Goal: Information Seeking & Learning: Learn about a topic

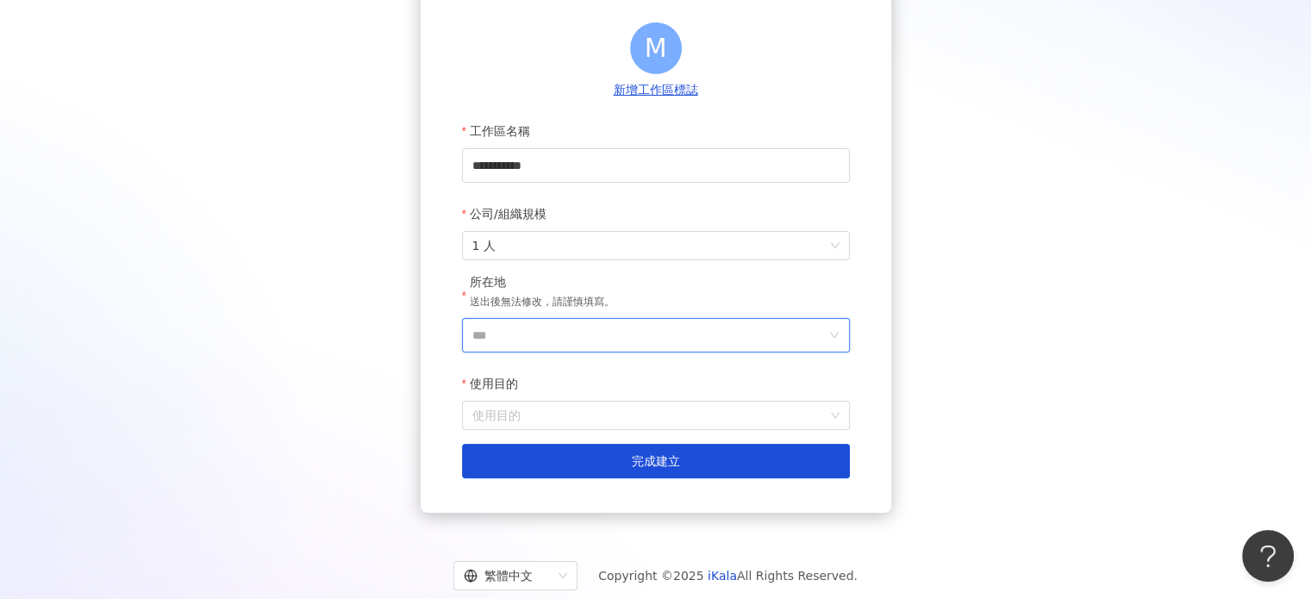
click at [558, 336] on input "***" at bounding box center [648, 335] width 353 height 33
click at [695, 95] on div "台灣" at bounding box center [694, 92] width 24 height 31
click at [524, 414] on input "使用目的" at bounding box center [655, 416] width 367 height 28
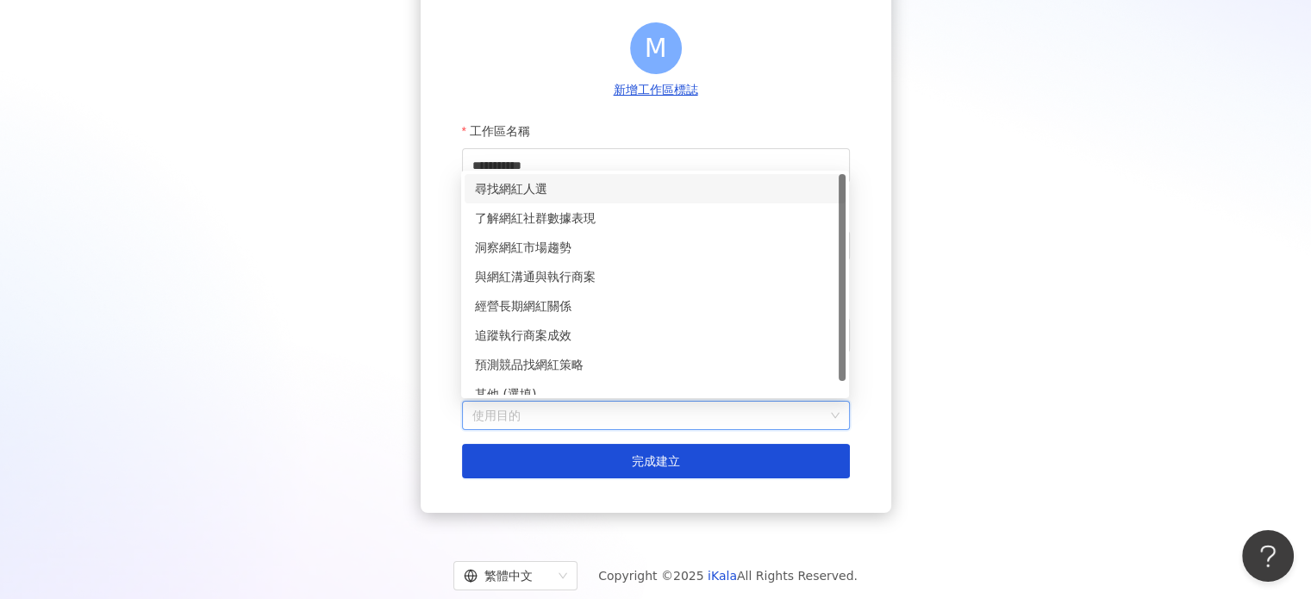
click at [524, 185] on div "尋找網紅人選" at bounding box center [655, 188] width 360 height 19
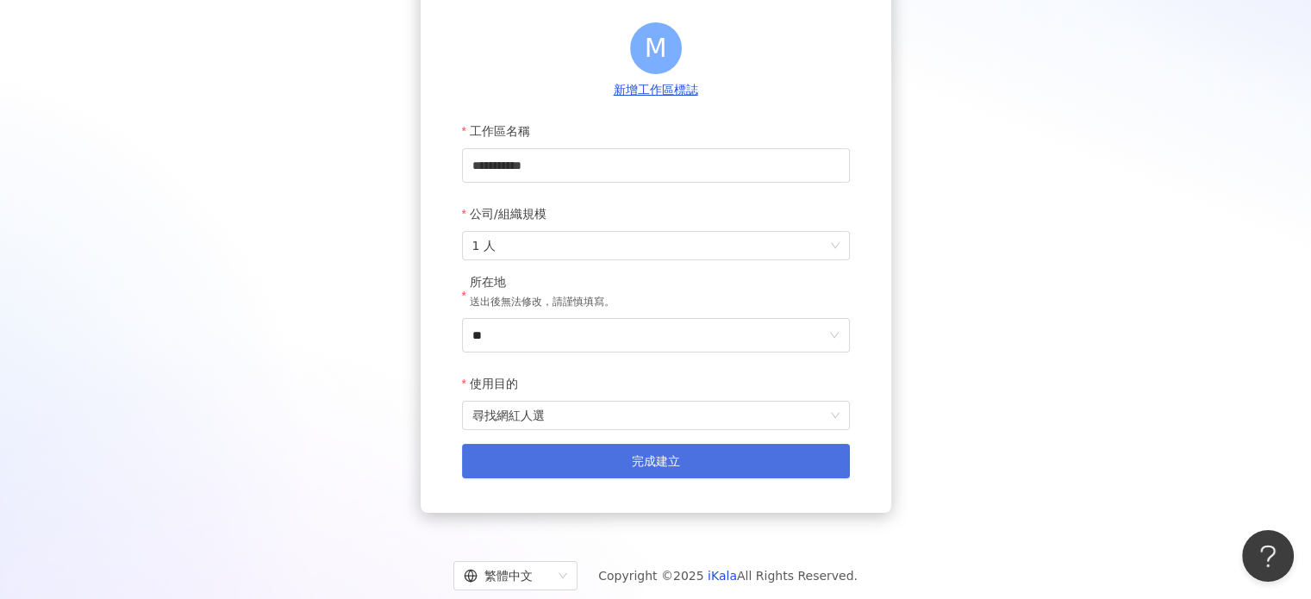
click at [508, 461] on button "完成建立" at bounding box center [656, 461] width 388 height 34
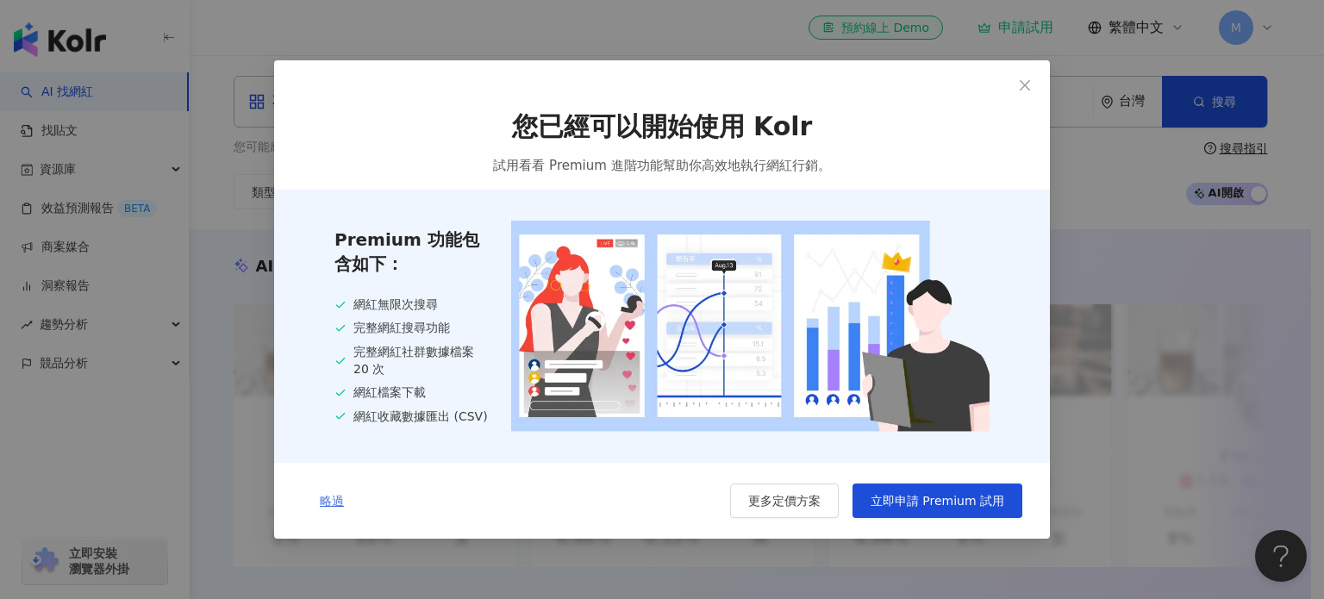
click at [334, 495] on span "略過" at bounding box center [332, 501] width 24 height 14
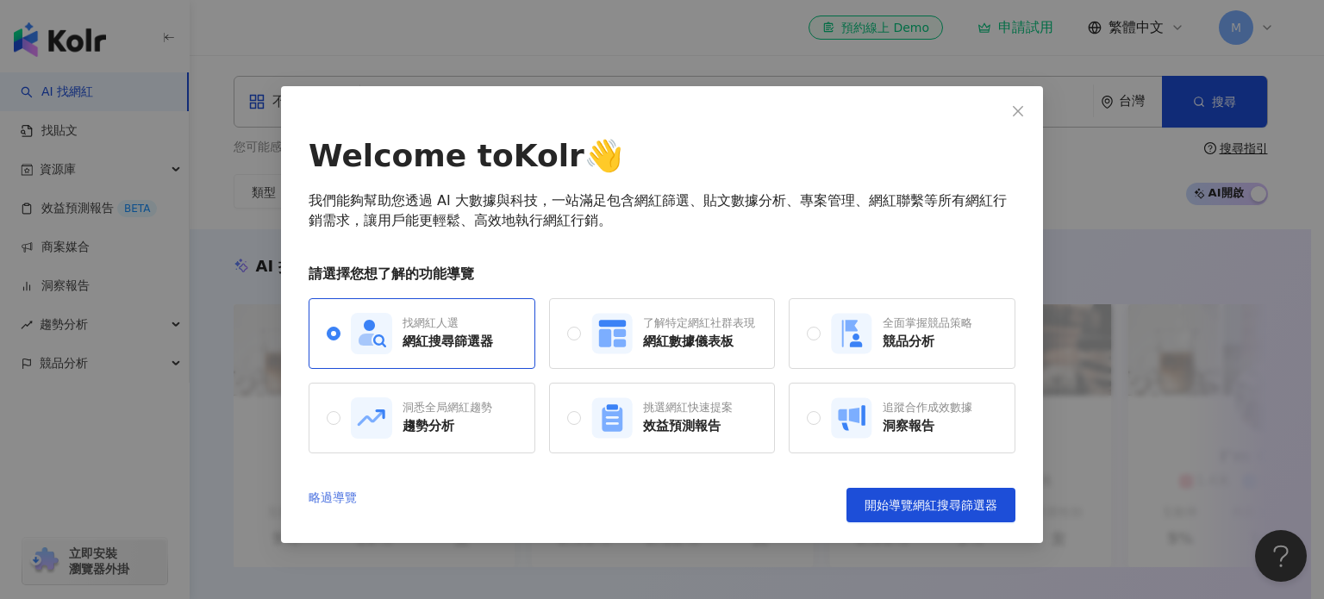
click at [338, 495] on link "略過導覽" at bounding box center [332, 505] width 48 height 34
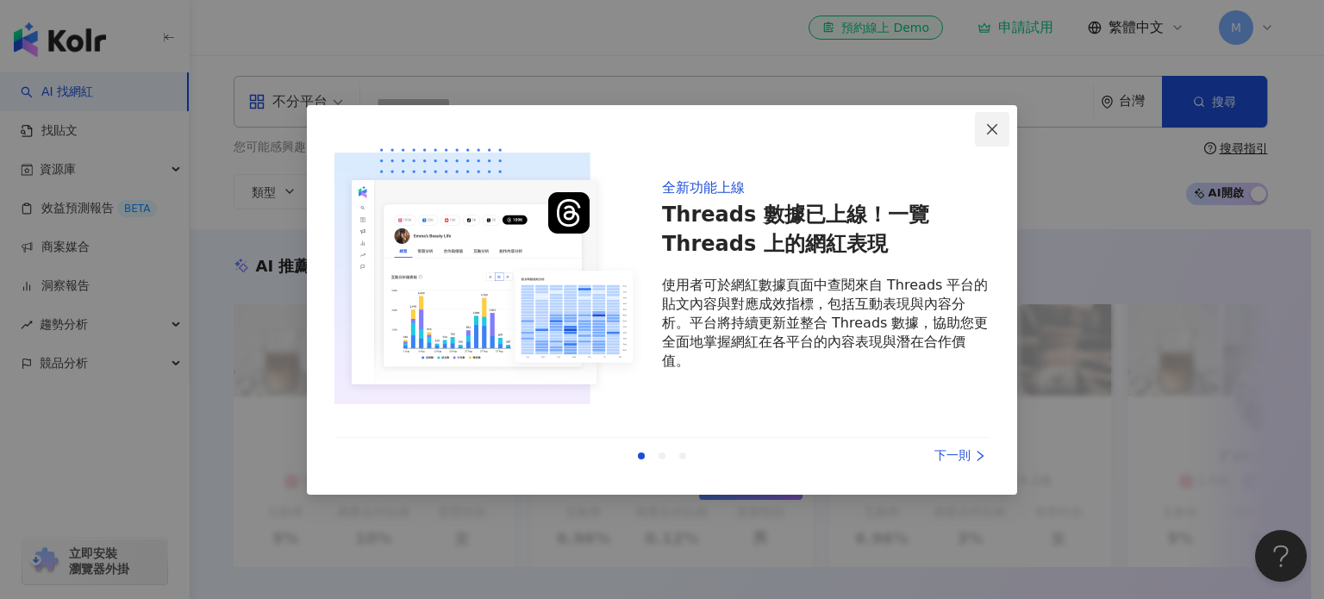
click at [986, 137] on button "Close" at bounding box center [992, 129] width 34 height 34
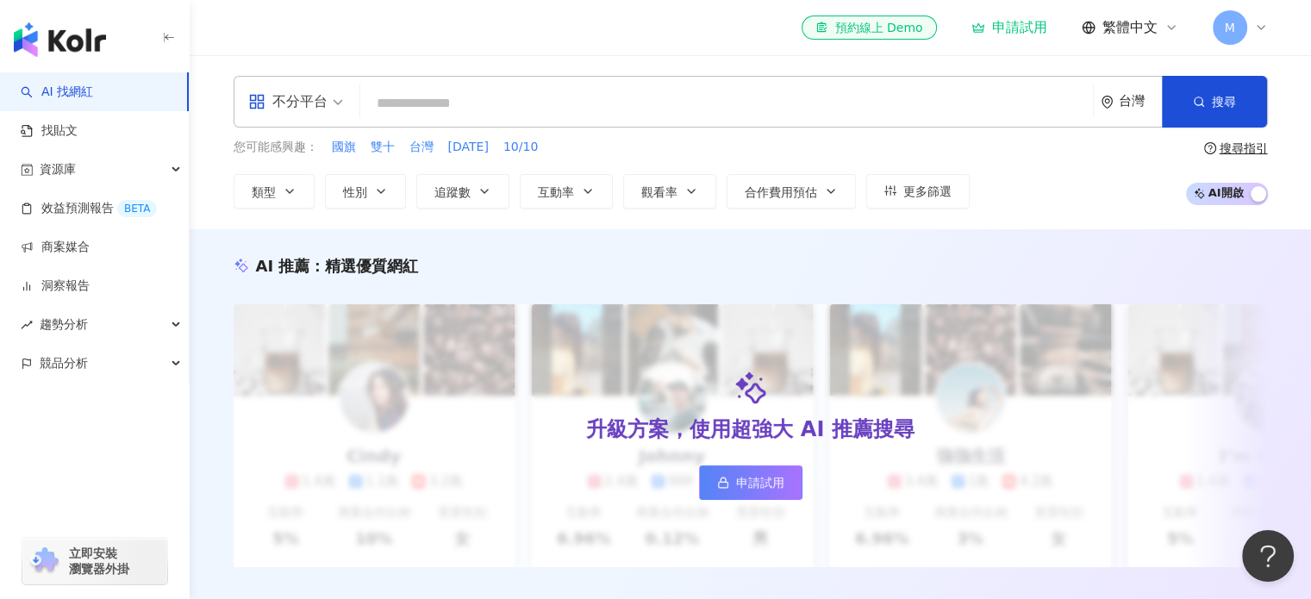
click at [1023, 28] on div "申請試用" at bounding box center [1009, 27] width 76 height 17
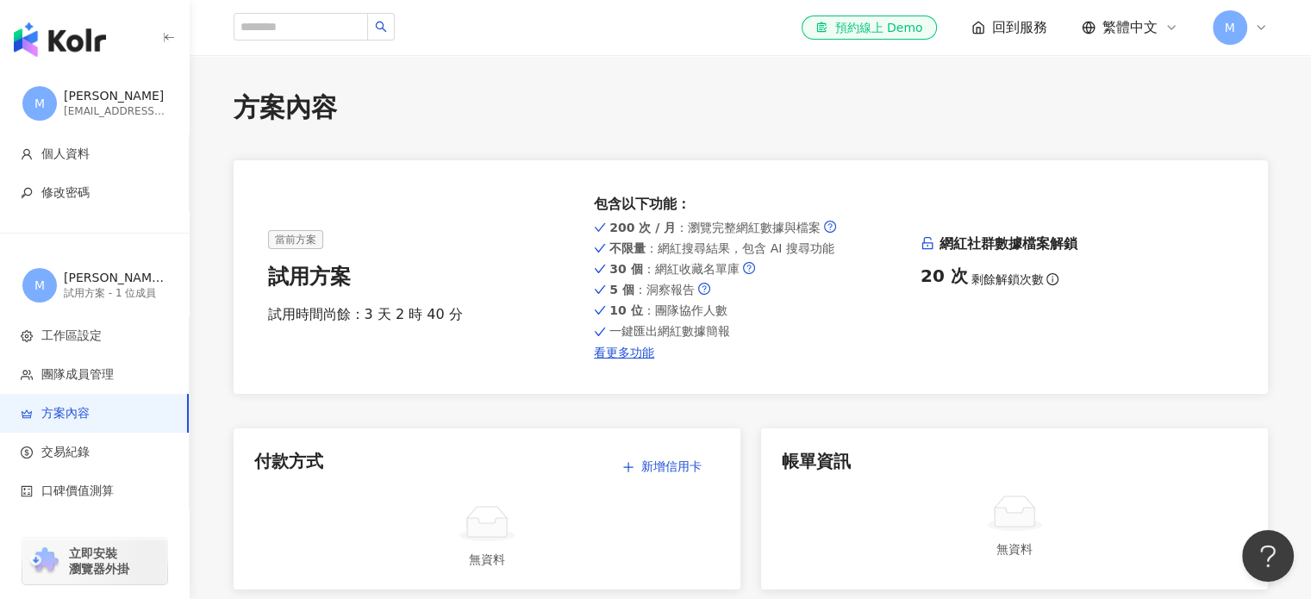
click at [879, 14] on div "el-icon-cs 預約線上 Demo 回到服務 繁體中文 M" at bounding box center [1033, 27] width 465 height 34
click at [1034, 37] on span "回到服務" at bounding box center [1019, 27] width 55 height 19
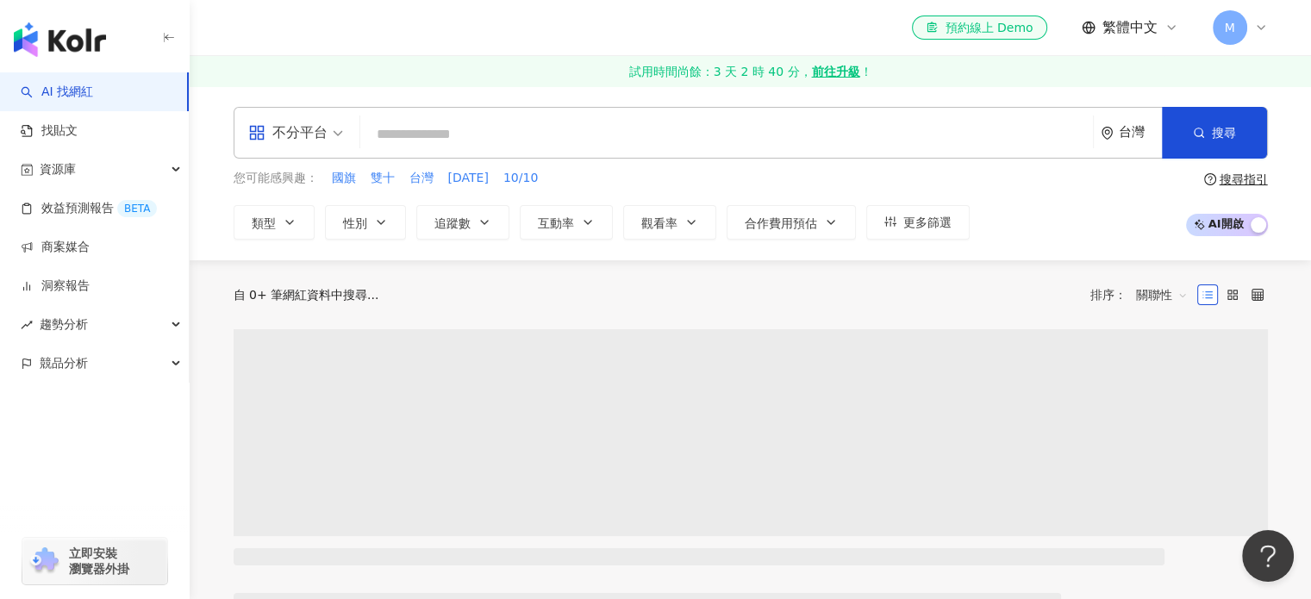
click at [464, 147] on input "search" at bounding box center [726, 134] width 719 height 33
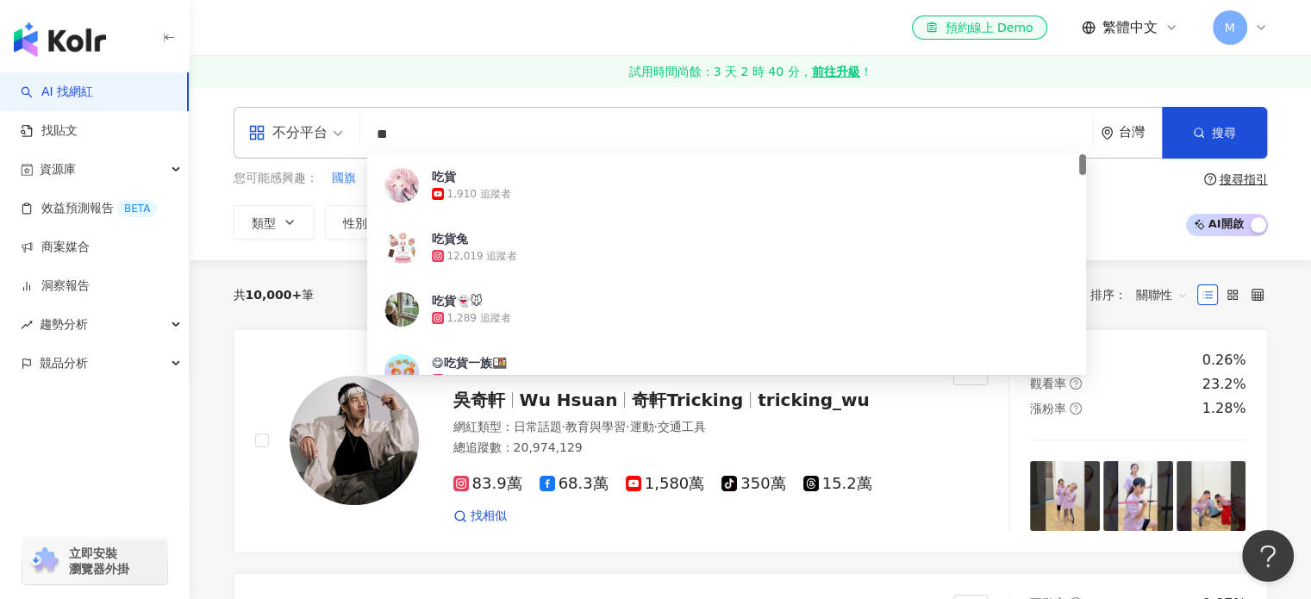
type input "**"
click at [514, 59] on link "試用時間尚餘：3 天 2 時 39 分， 前往升級 ！" at bounding box center [750, 71] width 1121 height 31
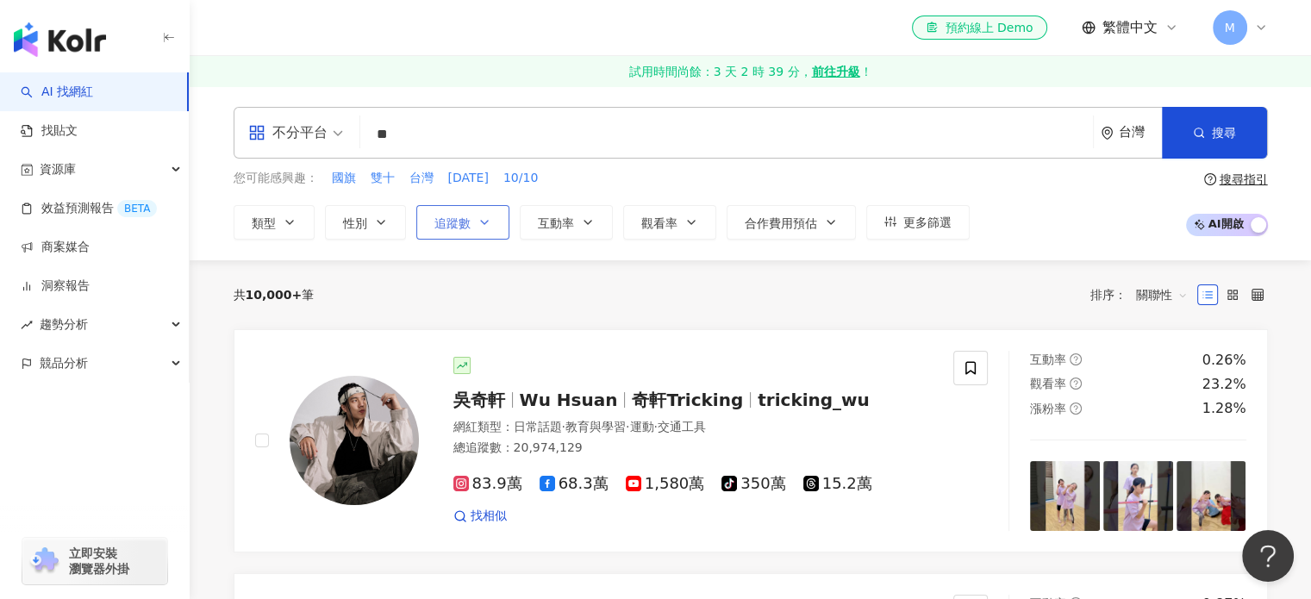
click at [463, 220] on span "追蹤數" at bounding box center [452, 223] width 36 height 14
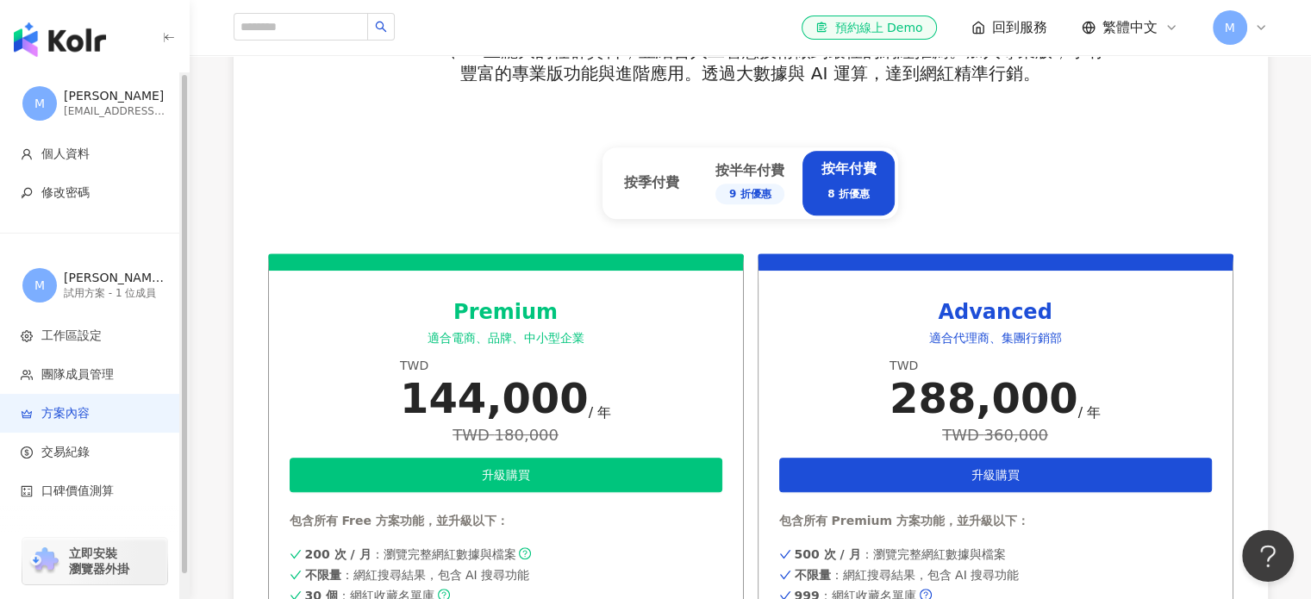
scroll to position [603, 0]
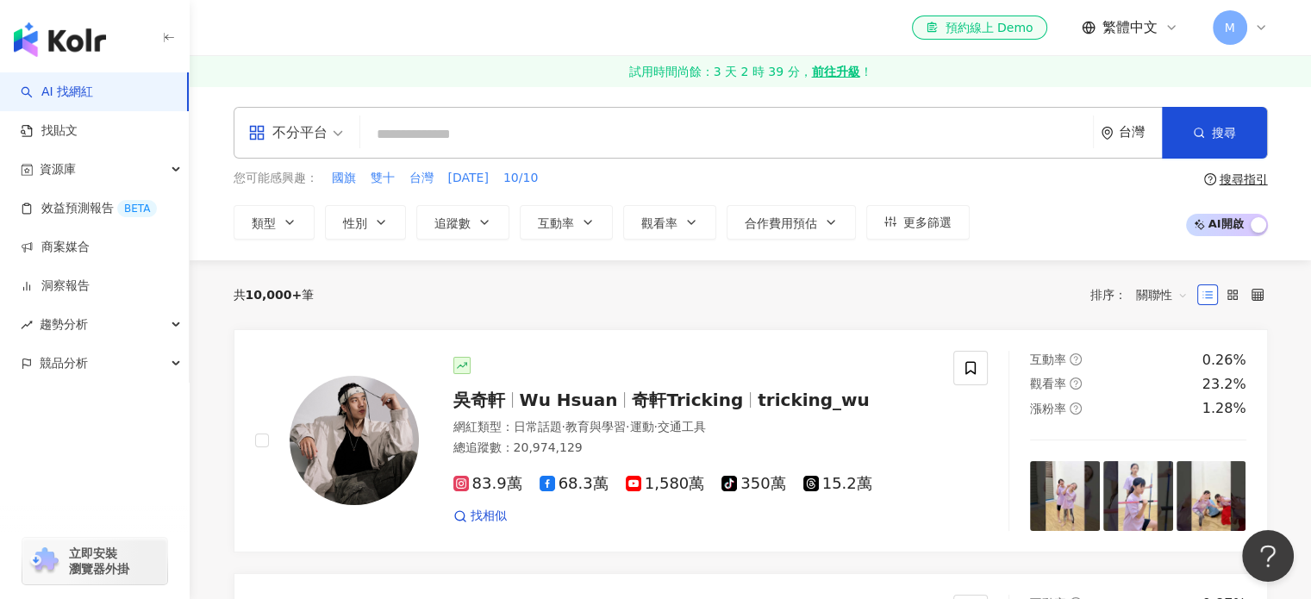
click at [444, 140] on input "search" at bounding box center [726, 134] width 719 height 33
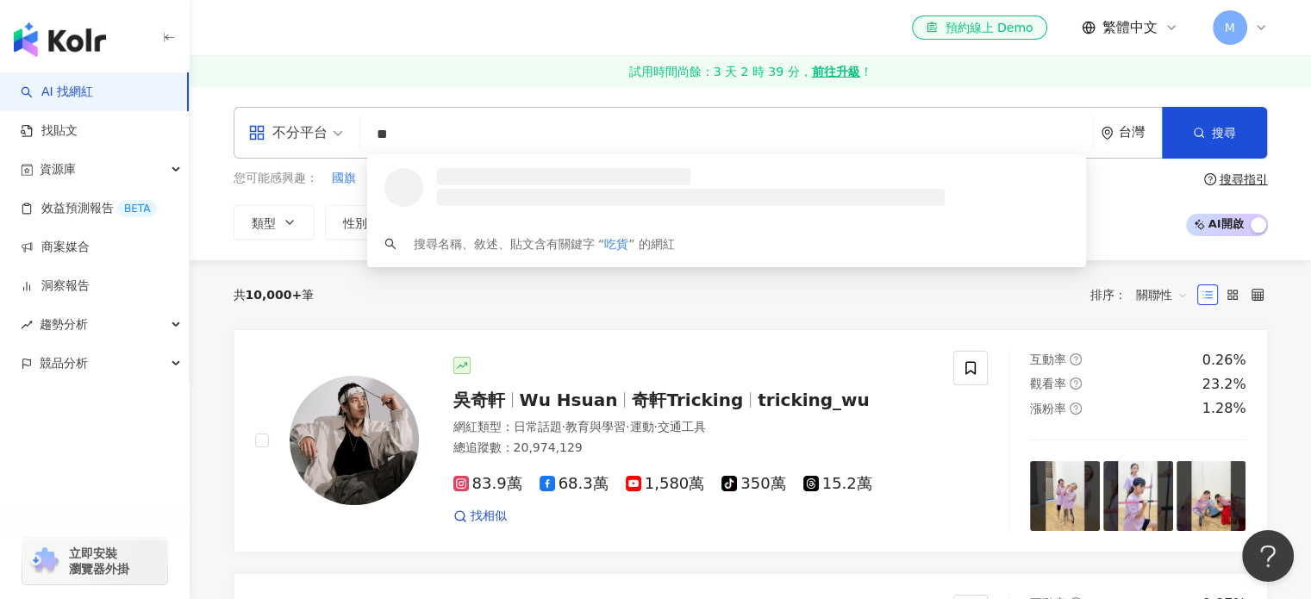
type input "**"
click at [546, 19] on div "el-icon-cs 預約線上 Demo 繁體中文 M" at bounding box center [751, 27] width 1034 height 55
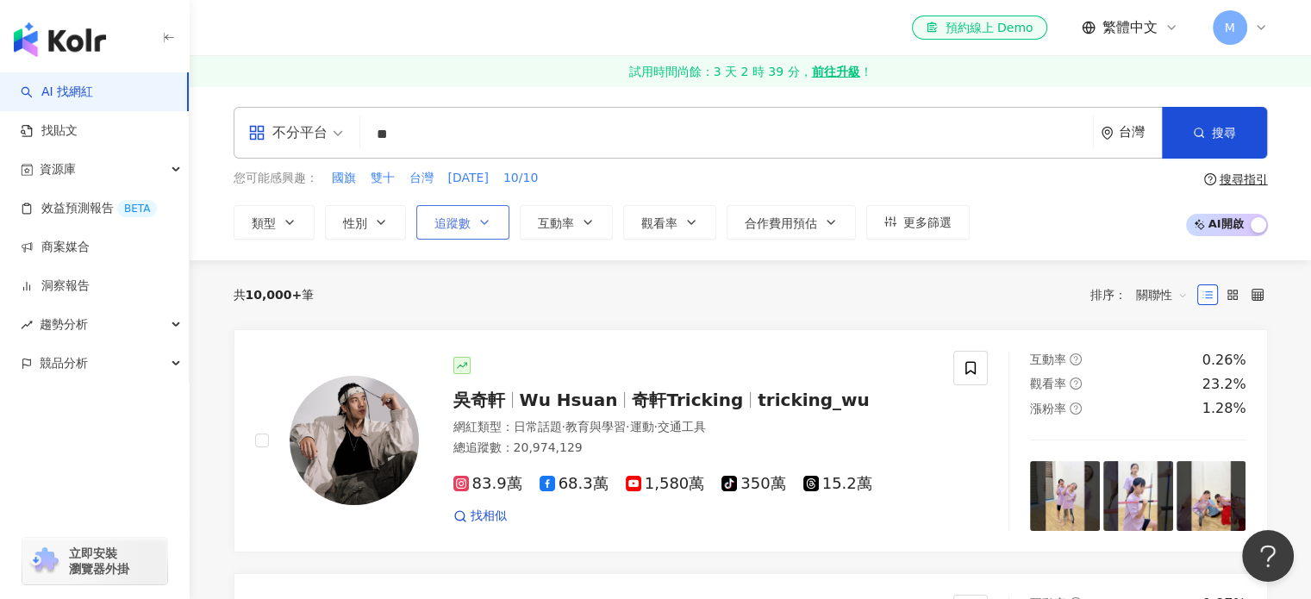
click at [461, 232] on button "追蹤數" at bounding box center [462, 222] width 93 height 34
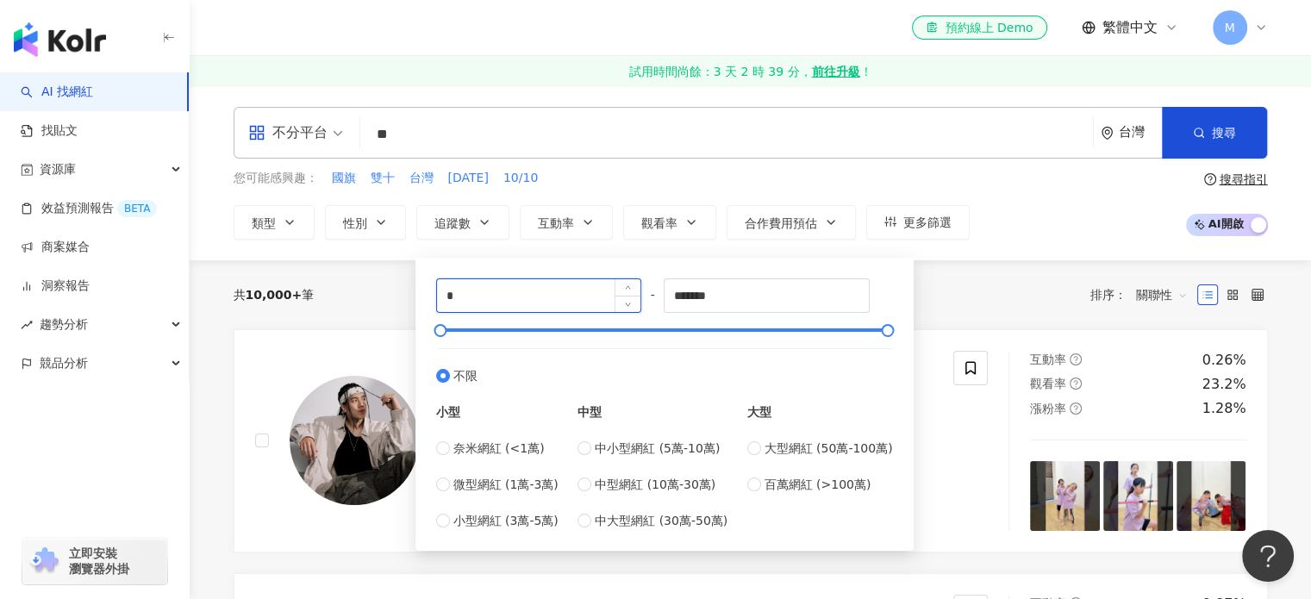
click at [489, 290] on input "*" at bounding box center [539, 295] width 204 height 33
type input "*****"
drag, startPoint x: 743, startPoint y: 302, endPoint x: 637, endPoint y: 301, distance: 106.0
click at [637, 301] on div "***** - ******* 不限 小型 奈米網紅 (<1萬) 微型網紅 (1萬-3萬) 小型網紅 (3萬-5萬) 中型 中小型網紅 (5萬-10萬) 中型…" at bounding box center [664, 404] width 457 height 252
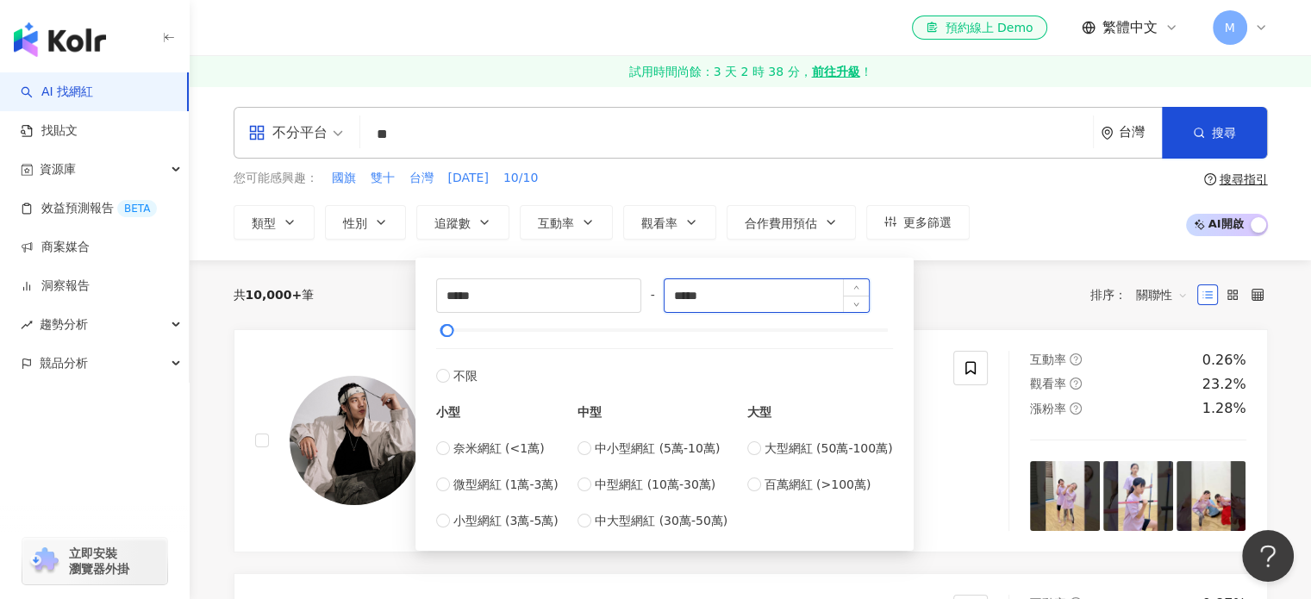
click at [735, 298] on input "*****" at bounding box center [766, 295] width 204 height 33
type input "*****"
click at [616, 252] on div "***** - ***** 不限 小型 奈米網紅 (<1萬) 微型網紅 (1萬-3萬) 小型網紅 (3萬-5萬) 中型 中小型網紅 (5萬-10萬) 中型網紅…" at bounding box center [664, 400] width 498 height 302
click at [352, 289] on div "共 10,000+ 筆 排序： 關聯性" at bounding box center [751, 295] width 1034 height 28
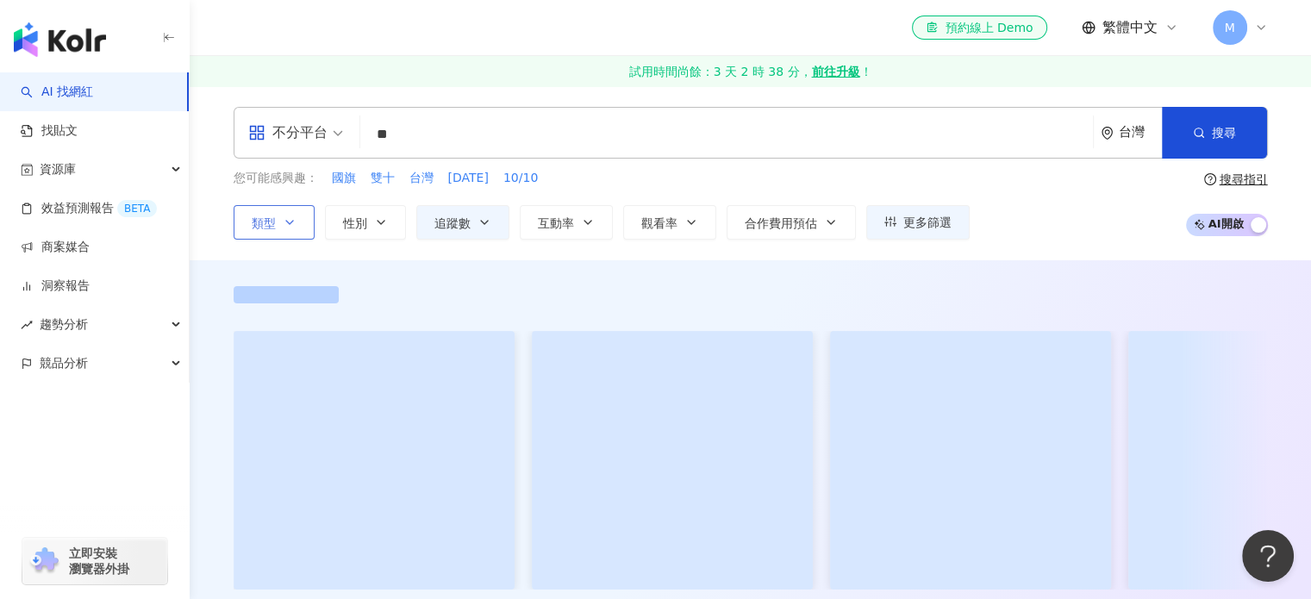
click at [262, 227] on span "類型" at bounding box center [264, 223] width 24 height 14
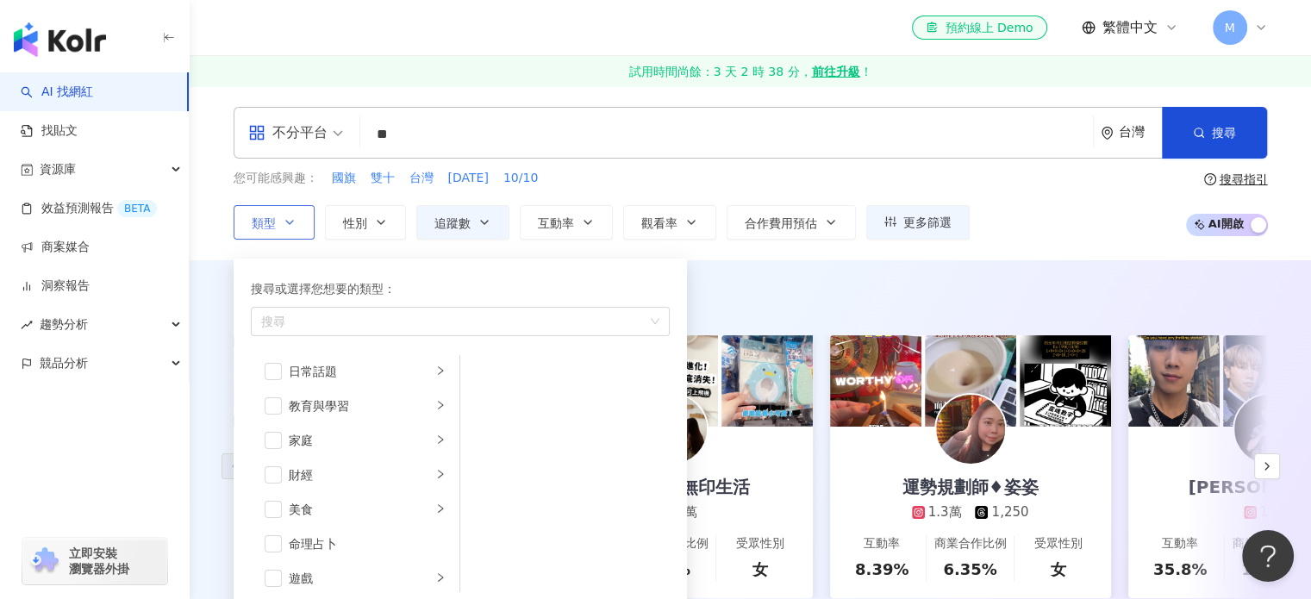
scroll to position [86, 0]
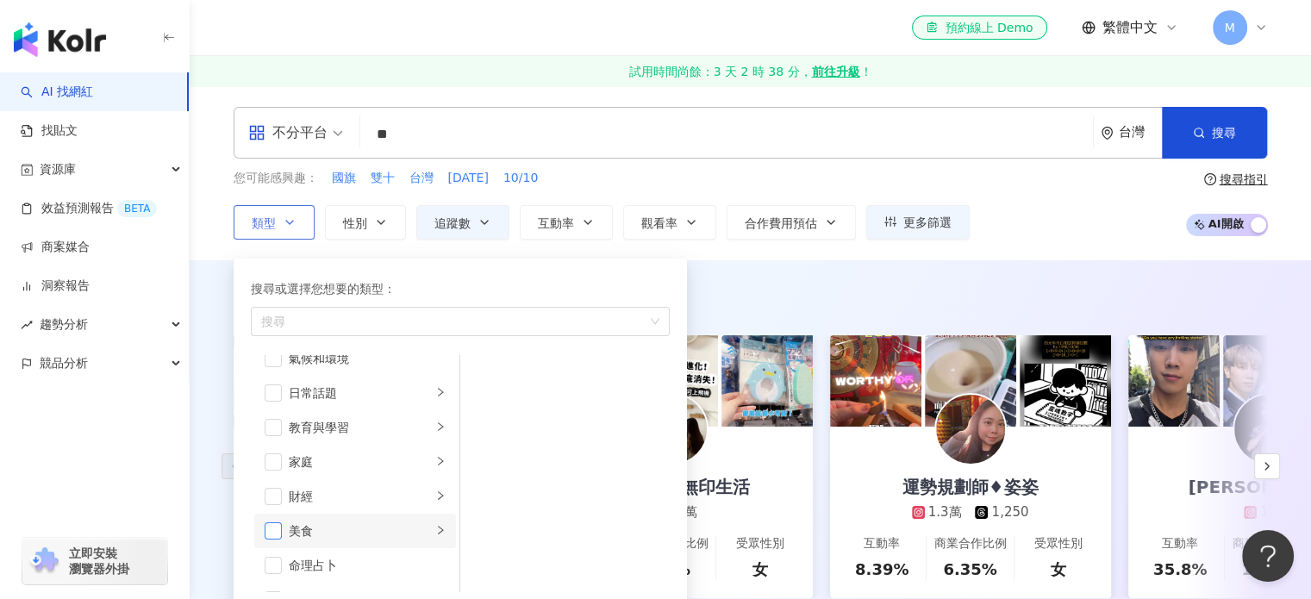
click at [277, 526] on span "button" at bounding box center [273, 530] width 17 height 17
click at [771, 182] on div "您可能感興趣： 國旗 雙十 台灣 國慶日 10/10" at bounding box center [602, 178] width 736 height 19
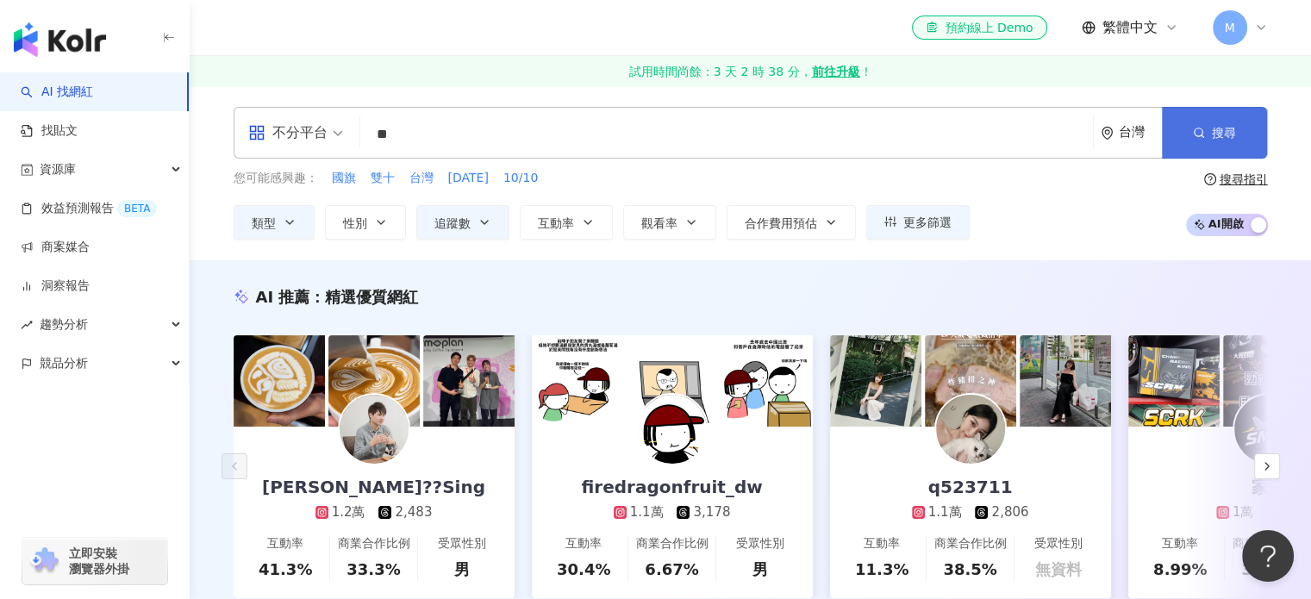
click at [1248, 141] on button "搜尋" at bounding box center [1214, 133] width 105 height 52
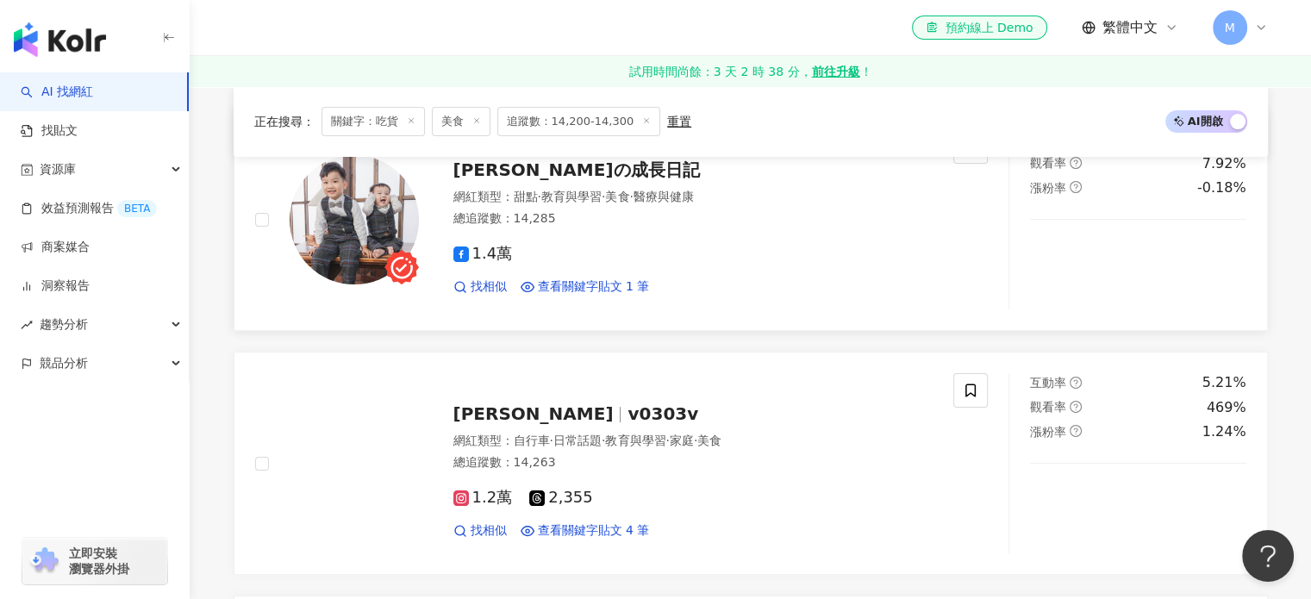
scroll to position [259, 0]
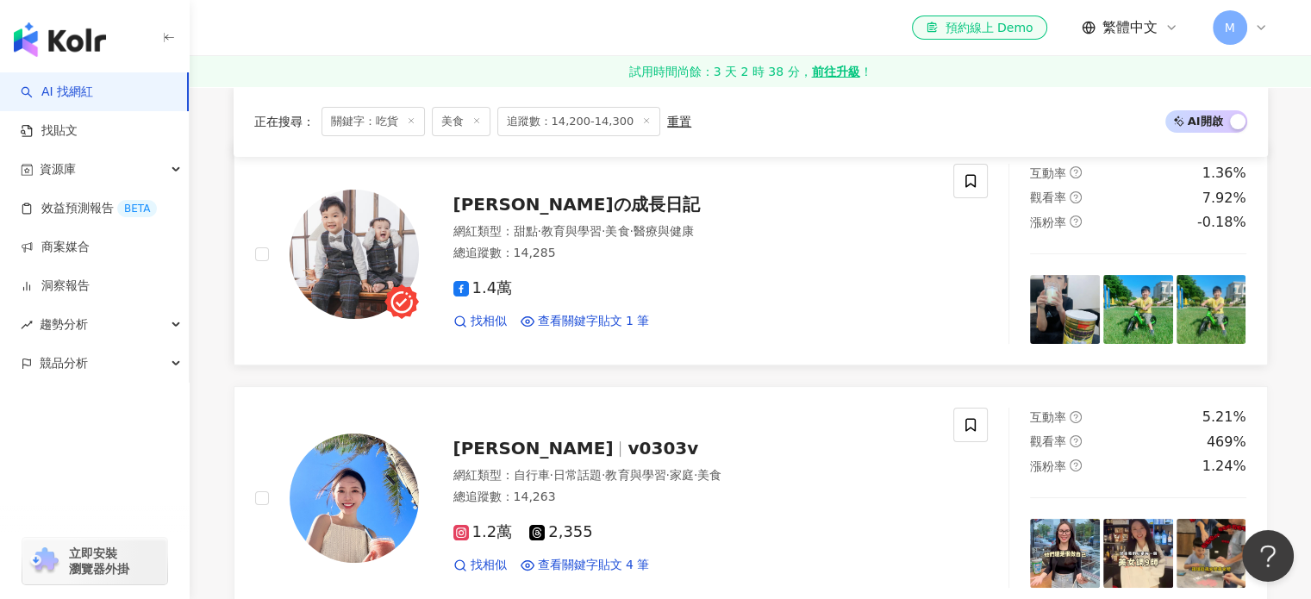
click at [534, 202] on span "翔哥の成長日記" at bounding box center [576, 204] width 246 height 21
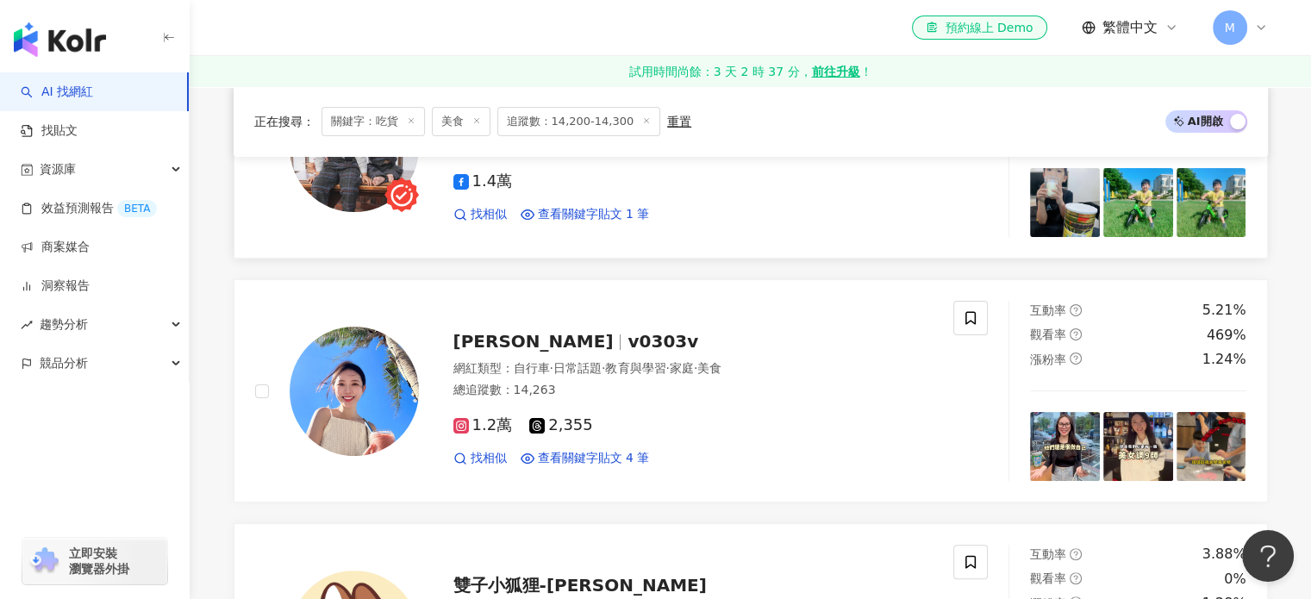
scroll to position [517, 0]
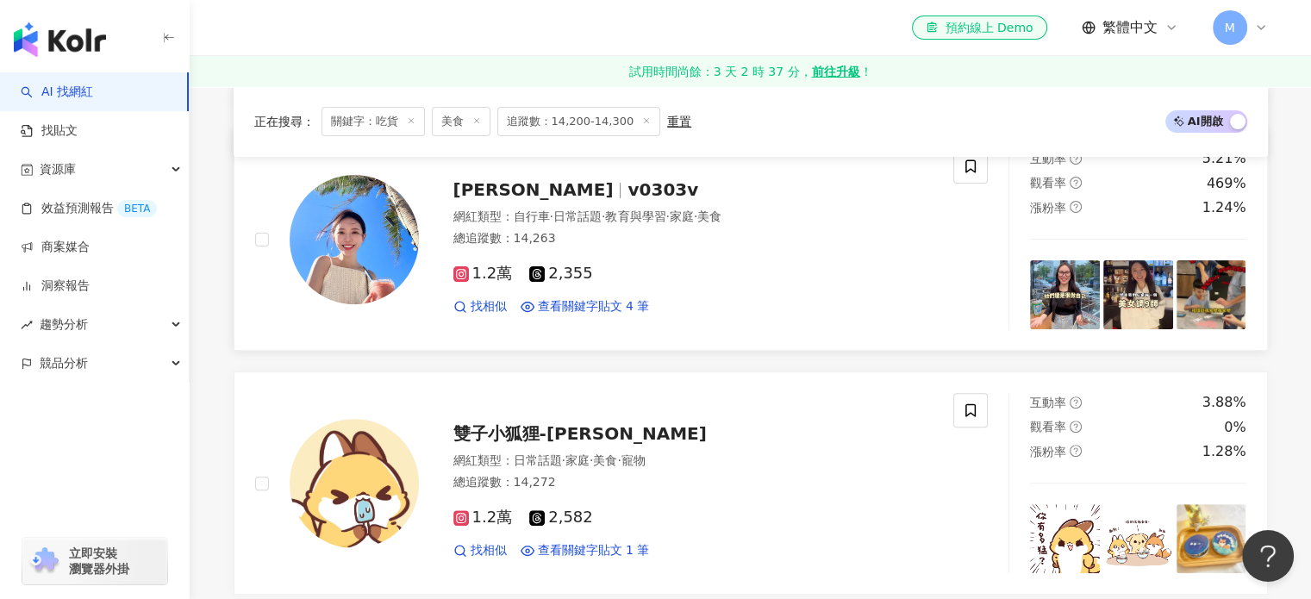
click at [501, 195] on span "吳佩琳" at bounding box center [533, 189] width 160 height 21
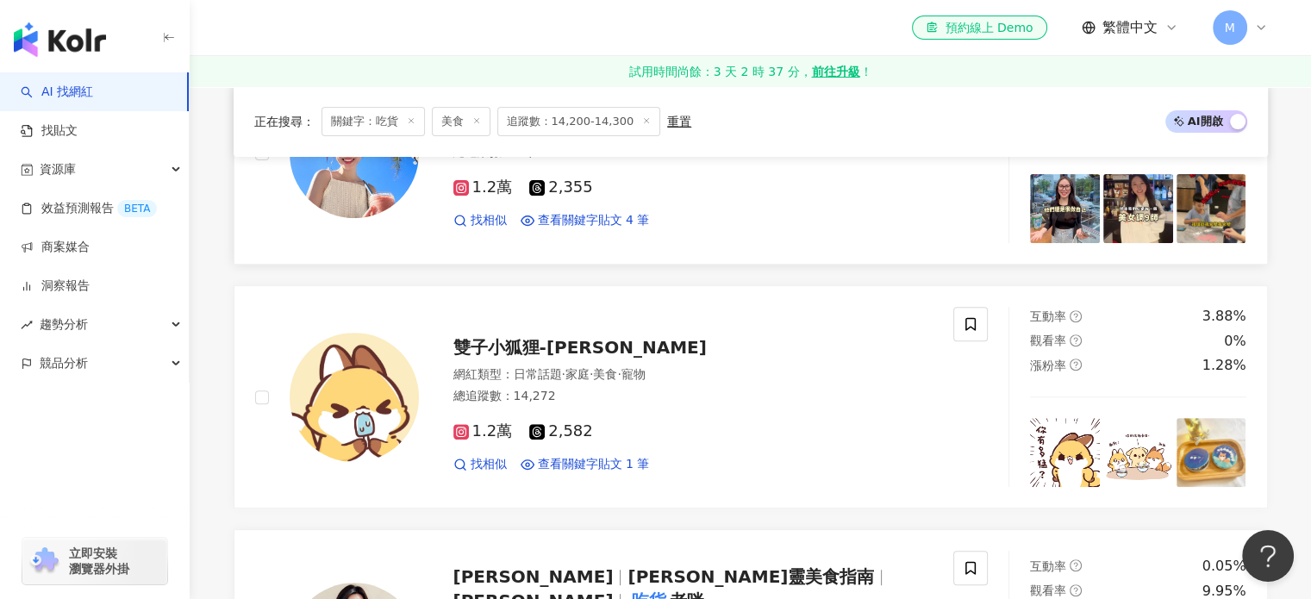
scroll to position [689, 0]
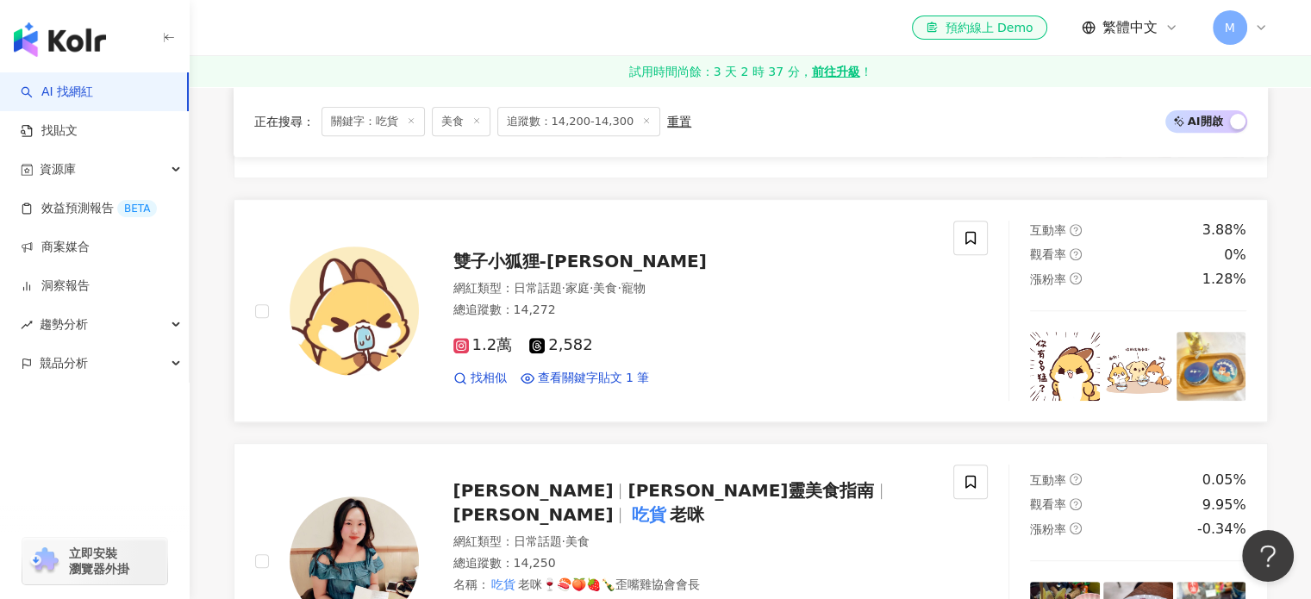
click at [501, 252] on span "雙子小狐狸-娜娜葳葳Nanawiko" at bounding box center [579, 261] width 253 height 21
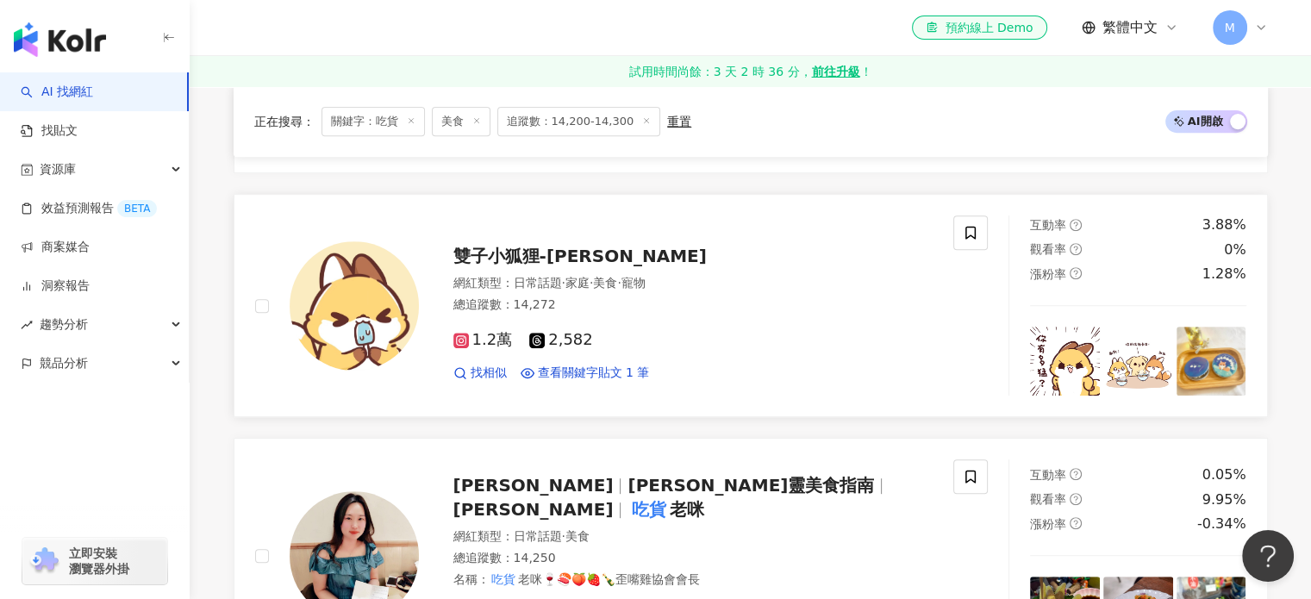
scroll to position [948, 0]
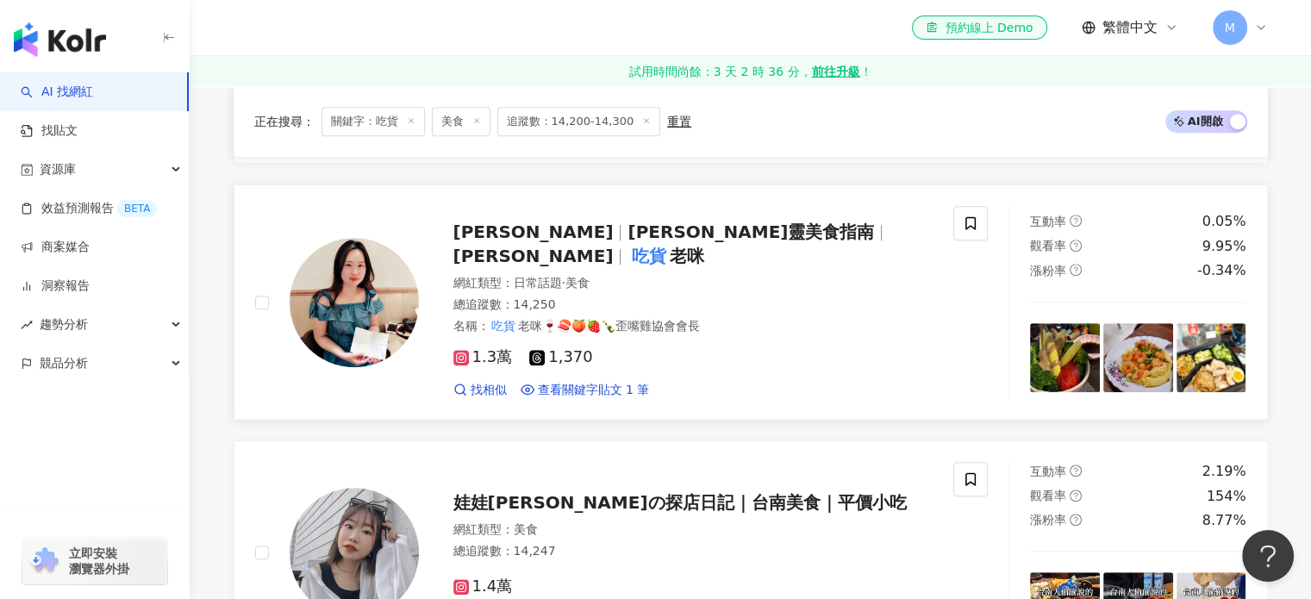
click at [483, 240] on span "Miki Chen" at bounding box center [533, 231] width 160 height 21
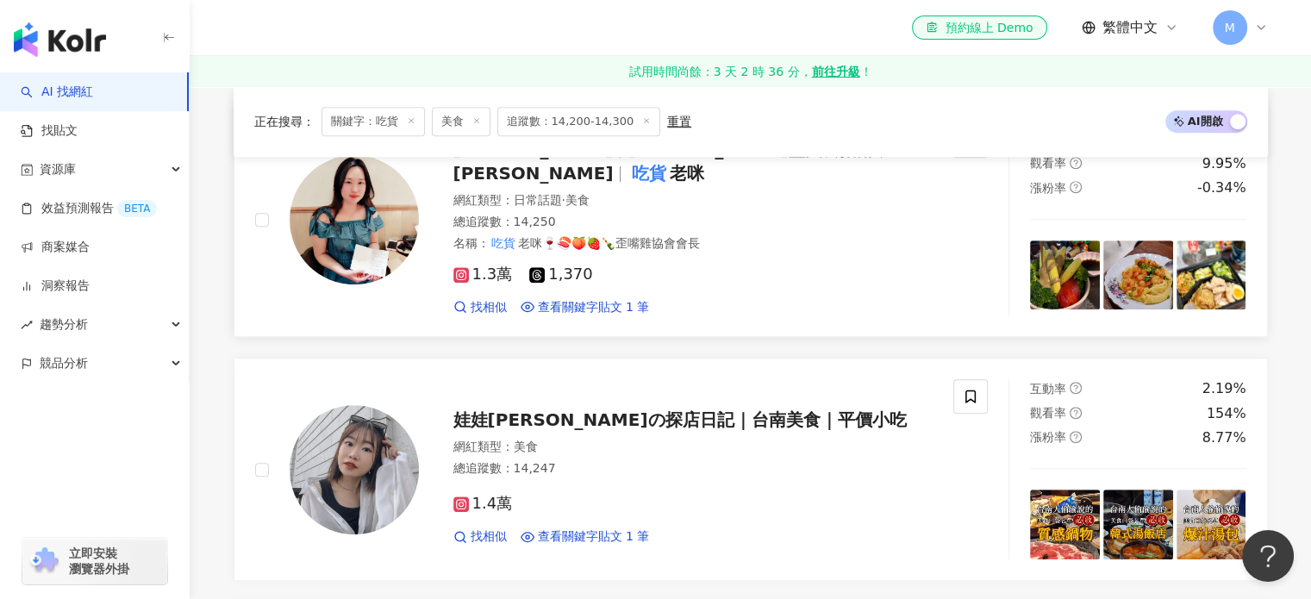
scroll to position [1120, 0]
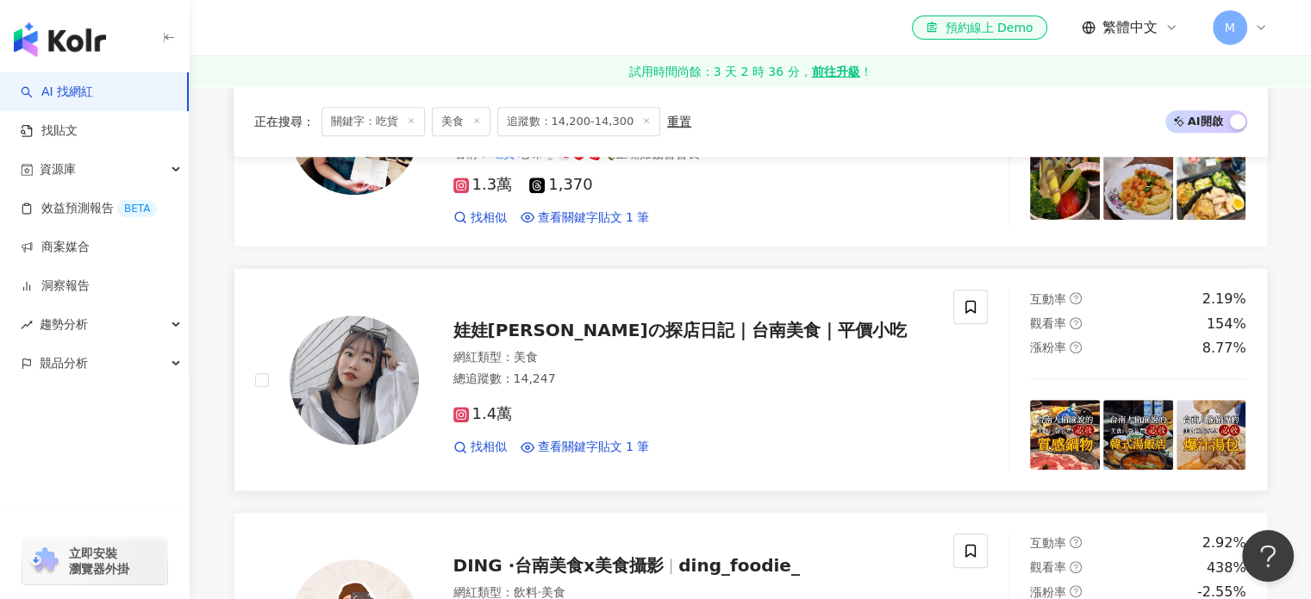
click at [508, 324] on span "娃娃蔡の探店日記｜台南美食｜平價小吃" at bounding box center [679, 330] width 453 height 21
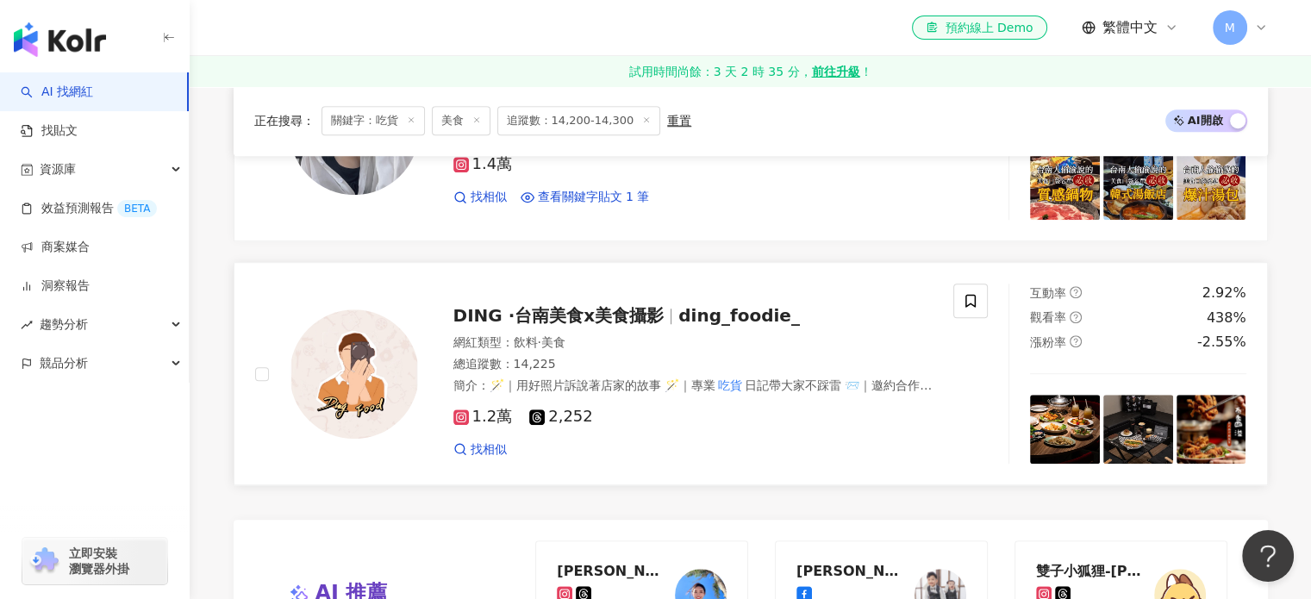
scroll to position [1379, 0]
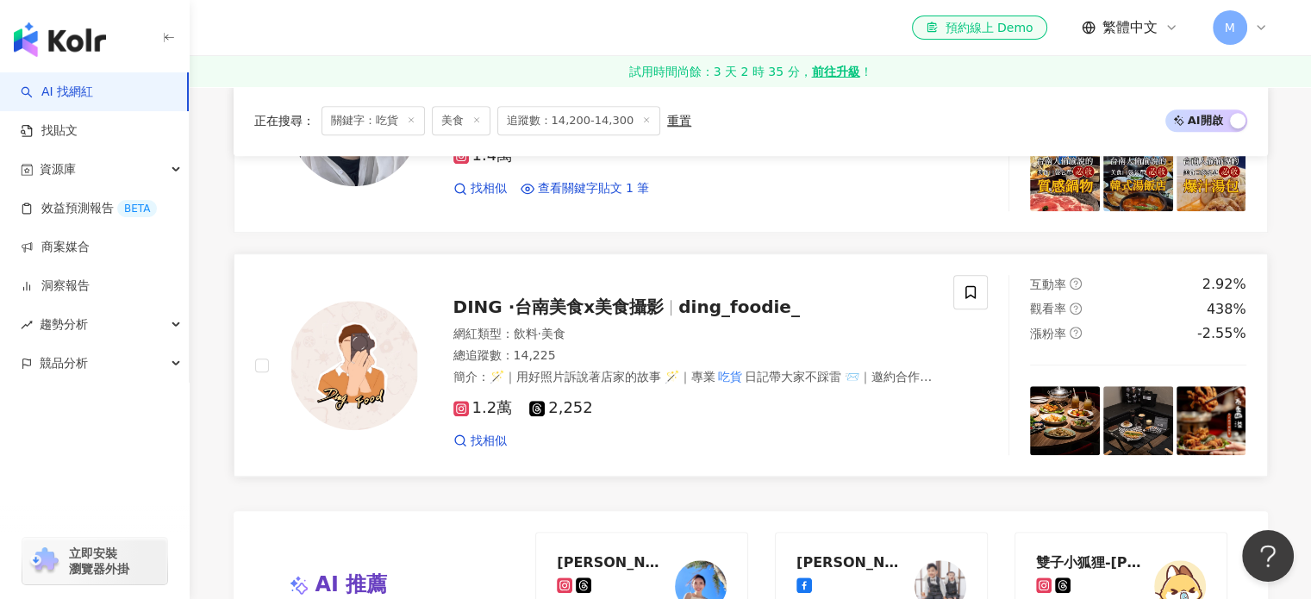
click at [503, 296] on span "DING ·台南美食x美食攝影" at bounding box center [558, 306] width 211 height 21
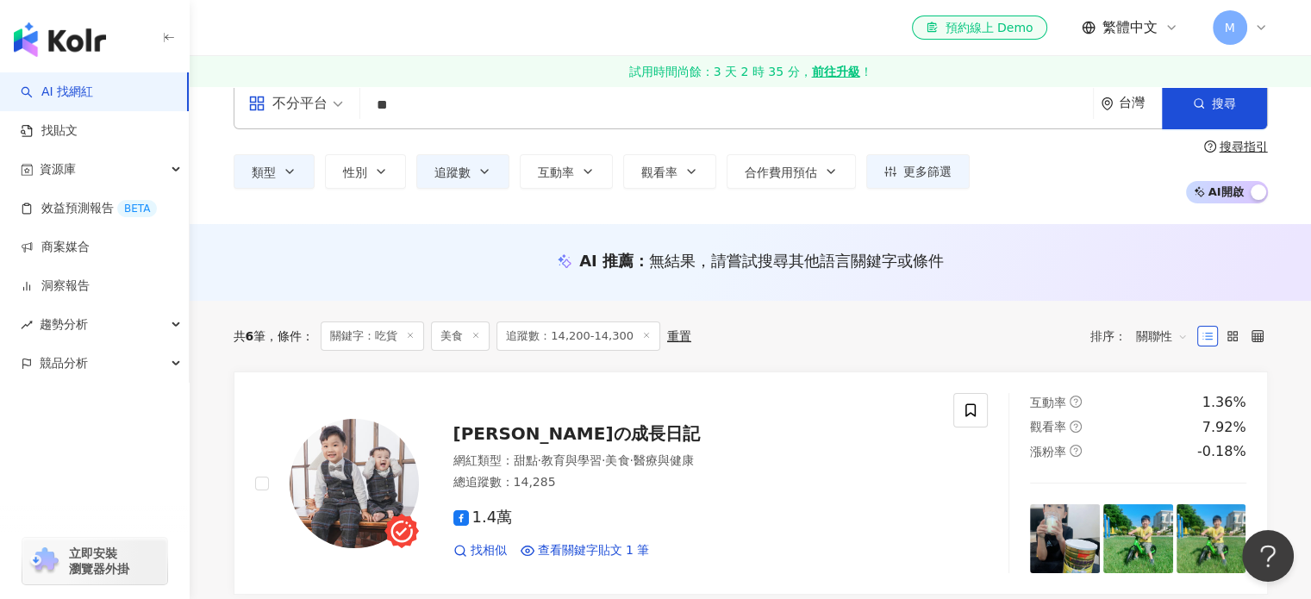
scroll to position [0, 0]
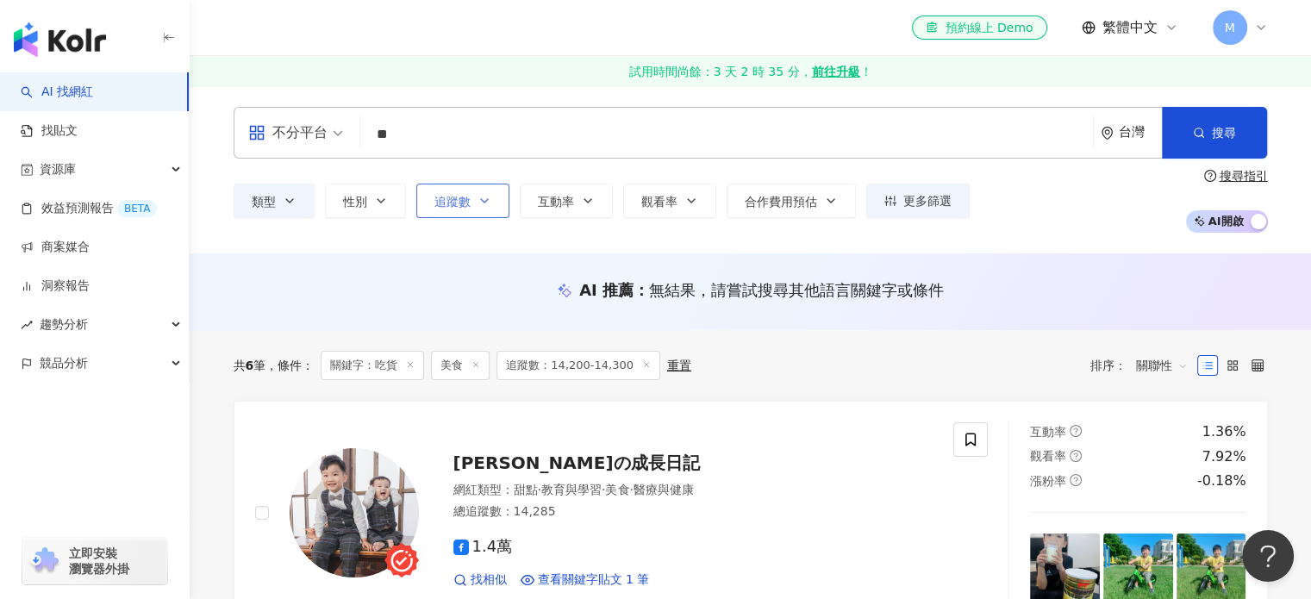
click at [453, 209] on span "追蹤數" at bounding box center [452, 202] width 36 height 14
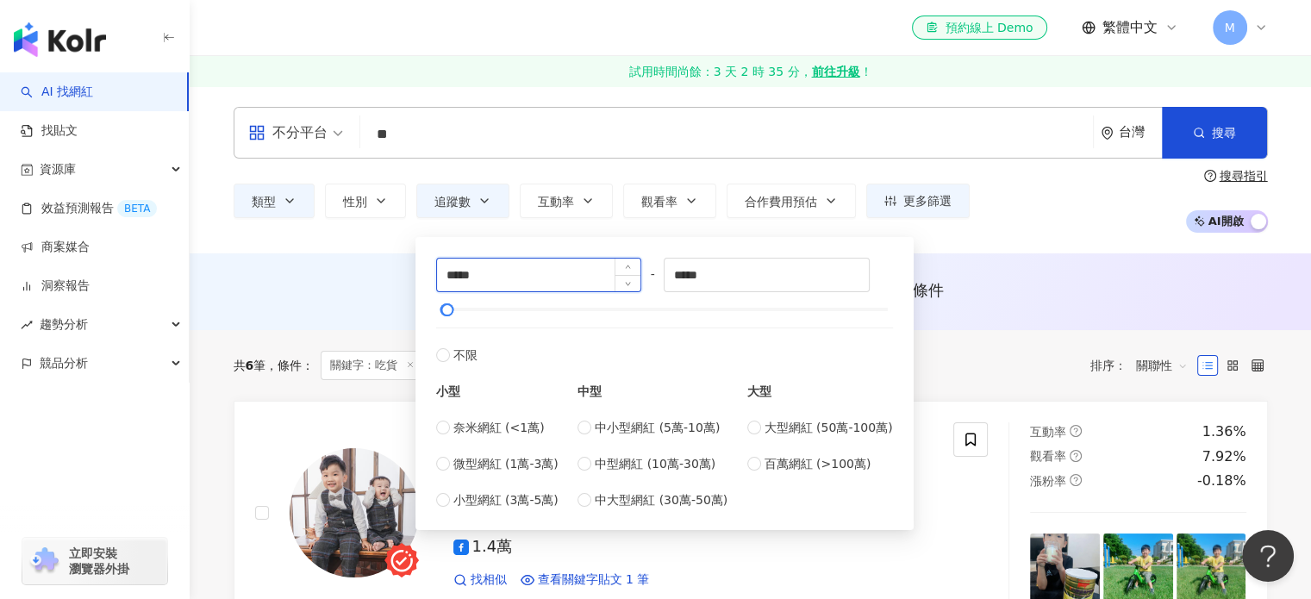
click at [464, 277] on input "*****" at bounding box center [539, 275] width 204 height 33
type input "*****"
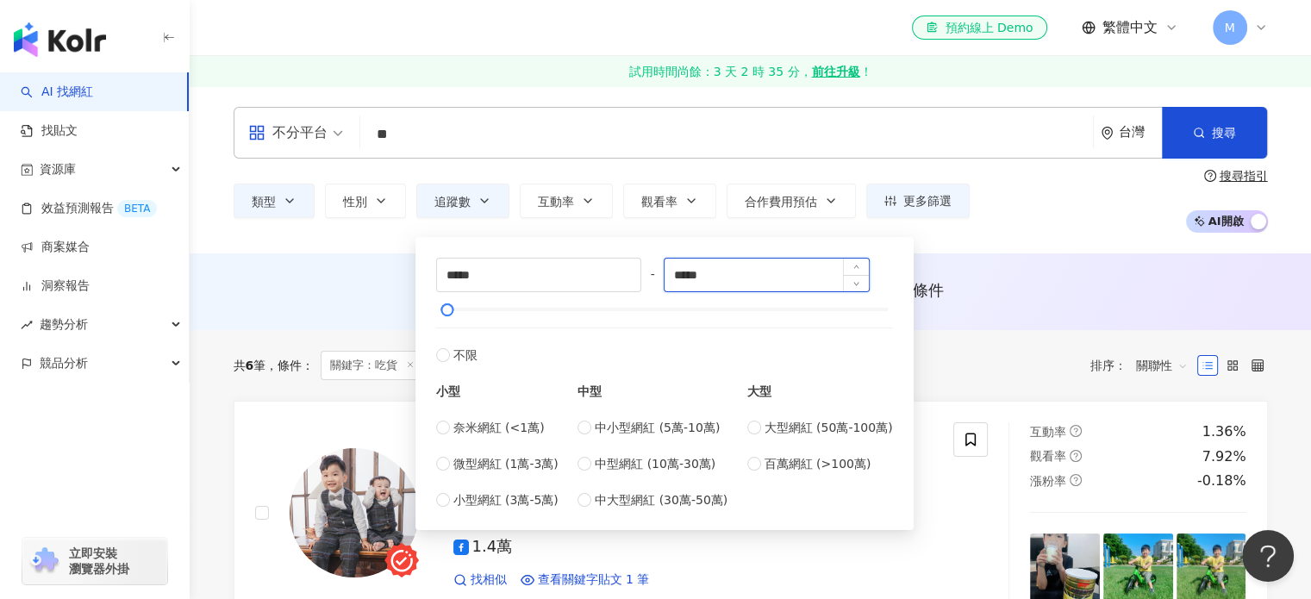
click at [696, 272] on input "*****" at bounding box center [766, 275] width 204 height 33
type input "*****"
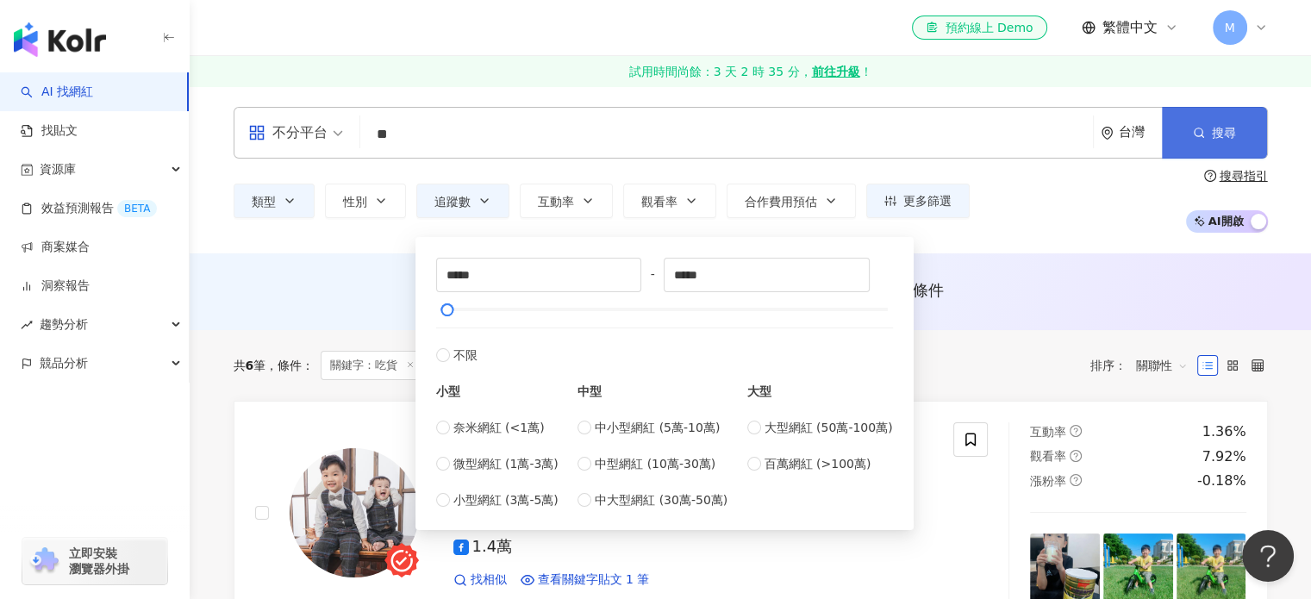
click at [1232, 146] on button "搜尋" at bounding box center [1214, 133] width 105 height 52
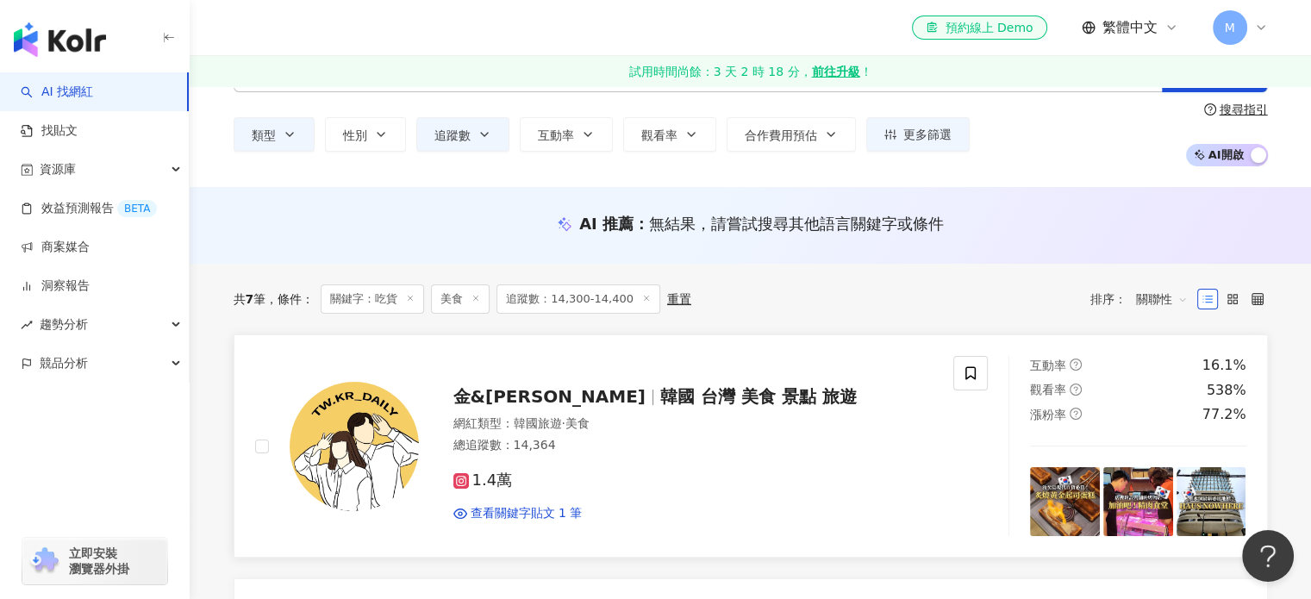
scroll to position [86, 0]
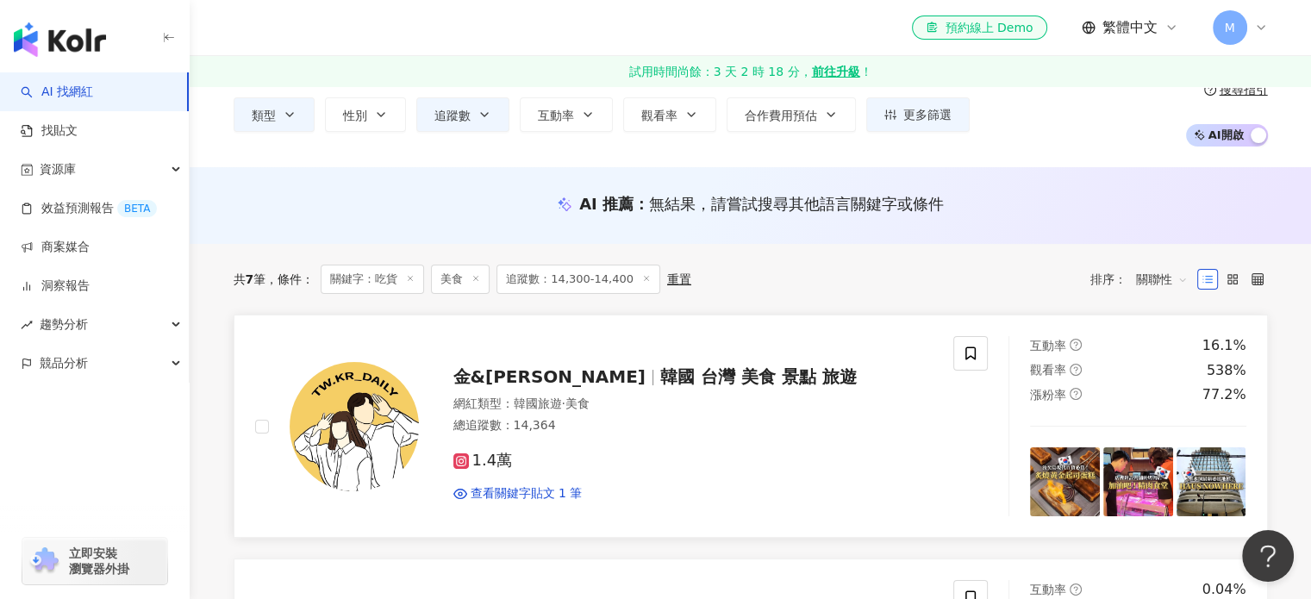
click at [458, 382] on span "金&安妮" at bounding box center [549, 376] width 192 height 21
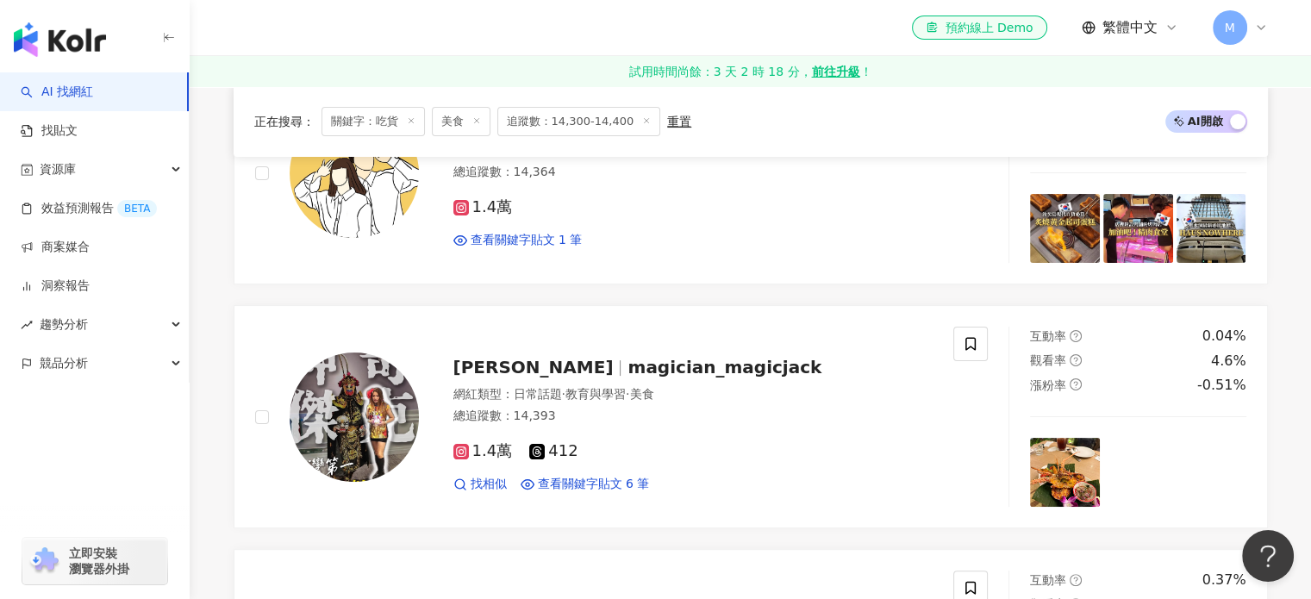
scroll to position [345, 0]
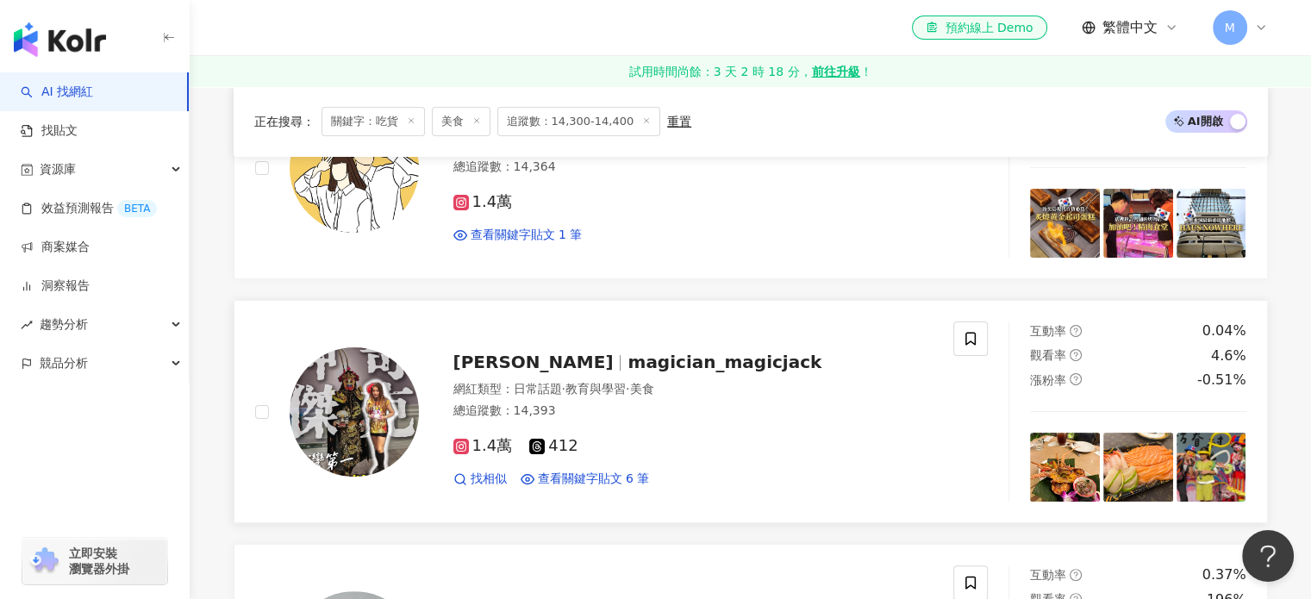
click at [507, 368] on span "李昌鴻" at bounding box center [540, 362] width 175 height 21
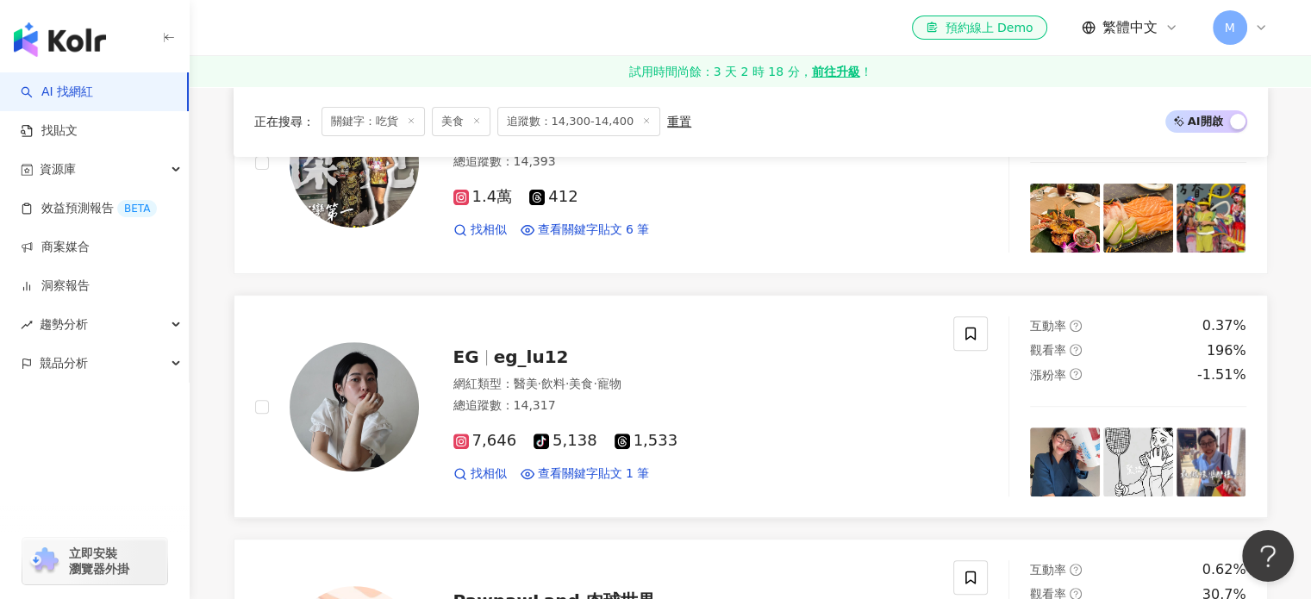
scroll to position [603, 0]
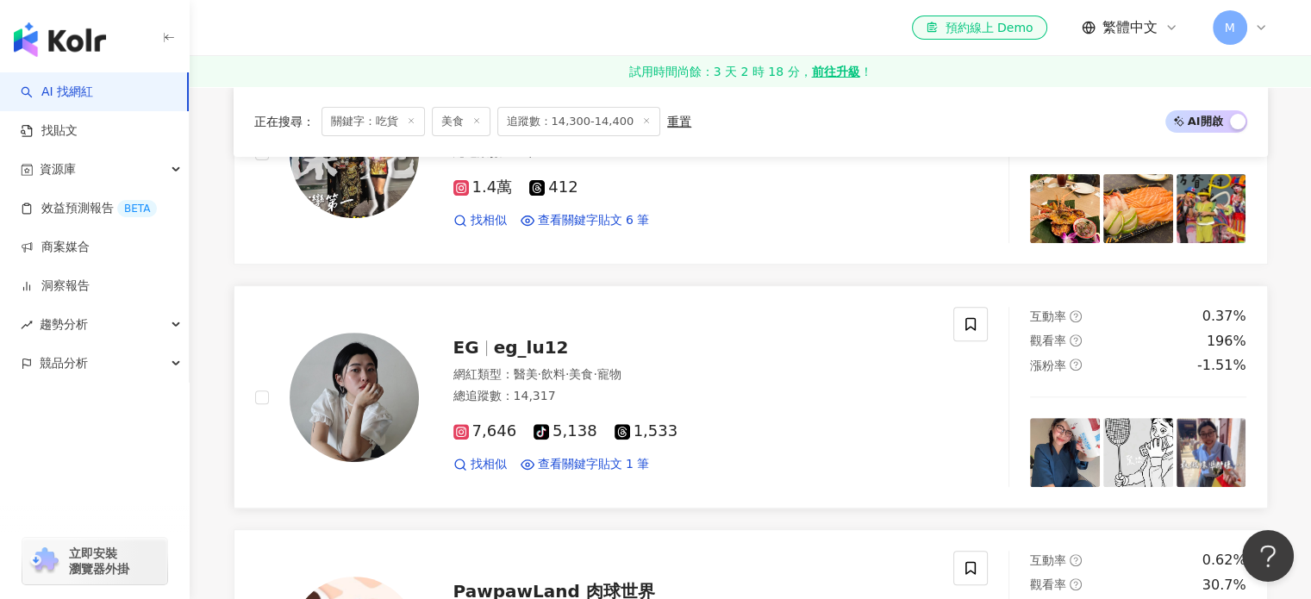
click at [533, 346] on span "eg_lu12" at bounding box center [531, 347] width 75 height 21
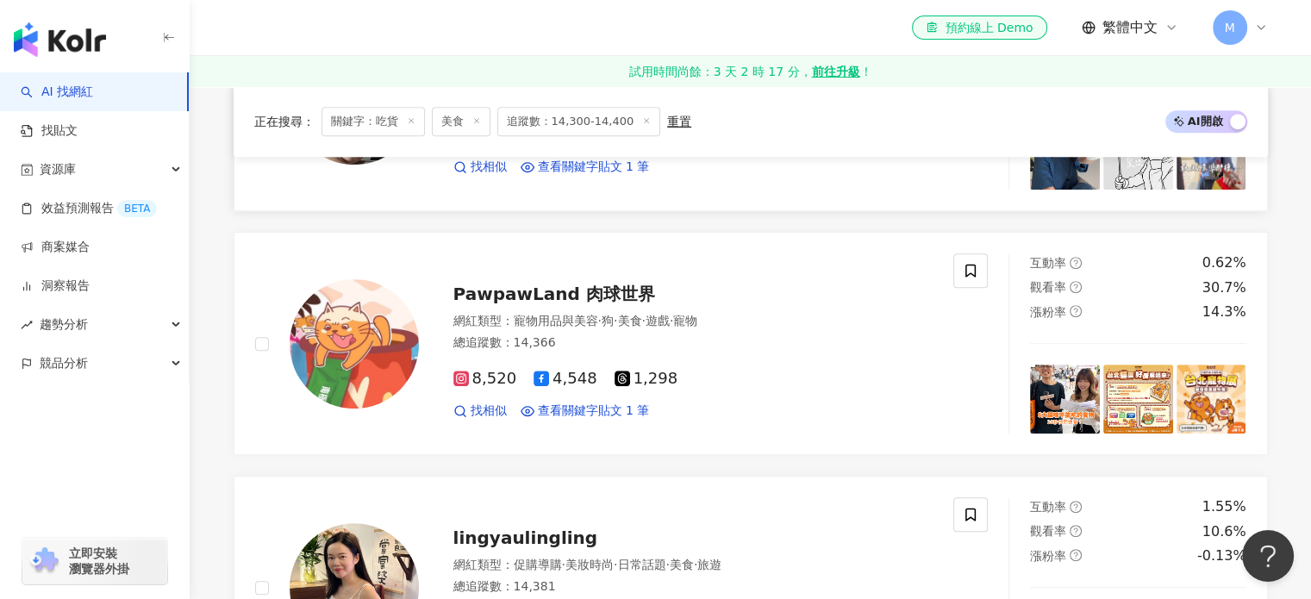
scroll to position [948, 0]
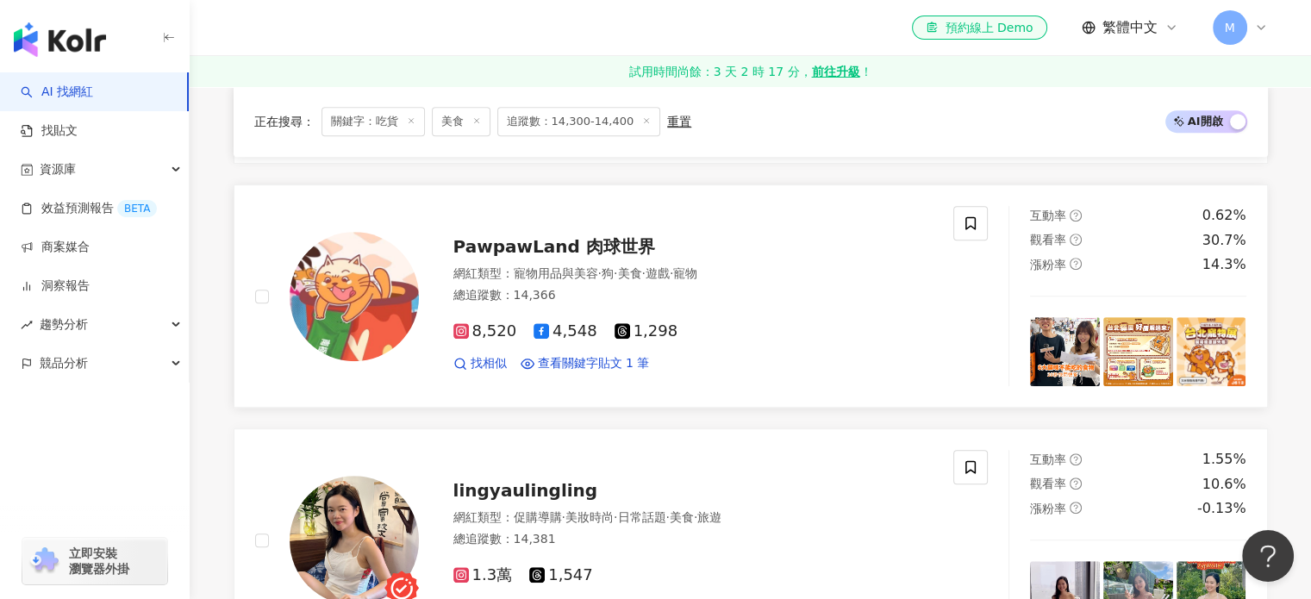
click at [524, 244] on span "PawpawLand 肉球世界" at bounding box center [554, 246] width 202 height 21
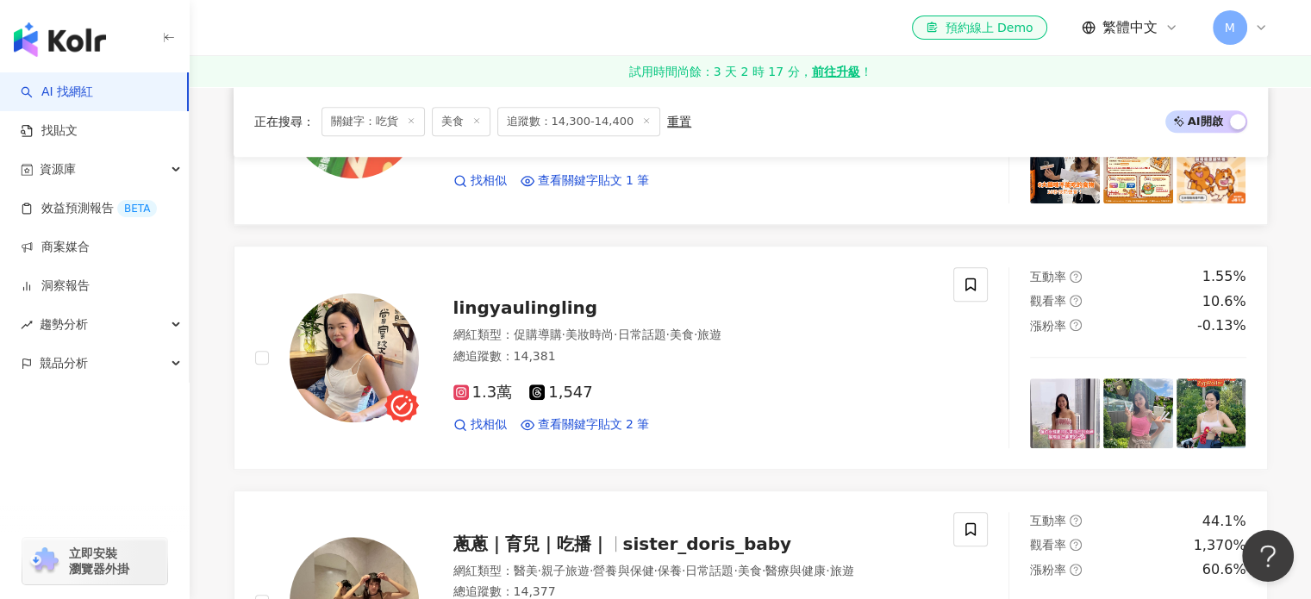
scroll to position [1206, 0]
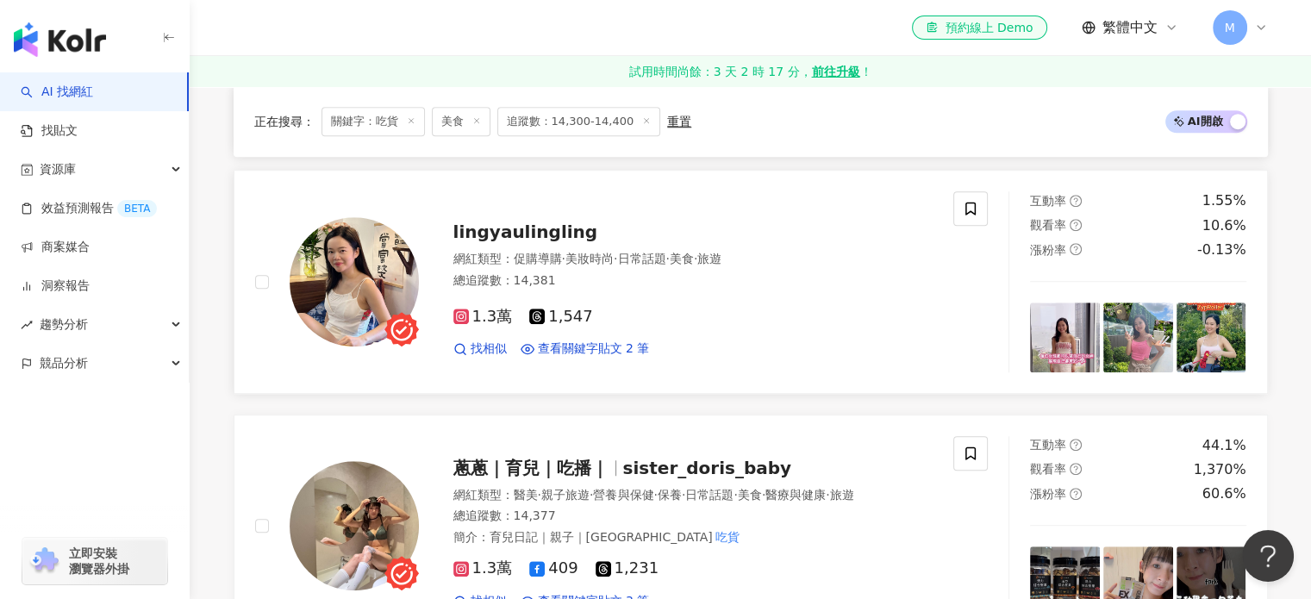
click at [534, 227] on span "lingyaulingling" at bounding box center [525, 231] width 145 height 21
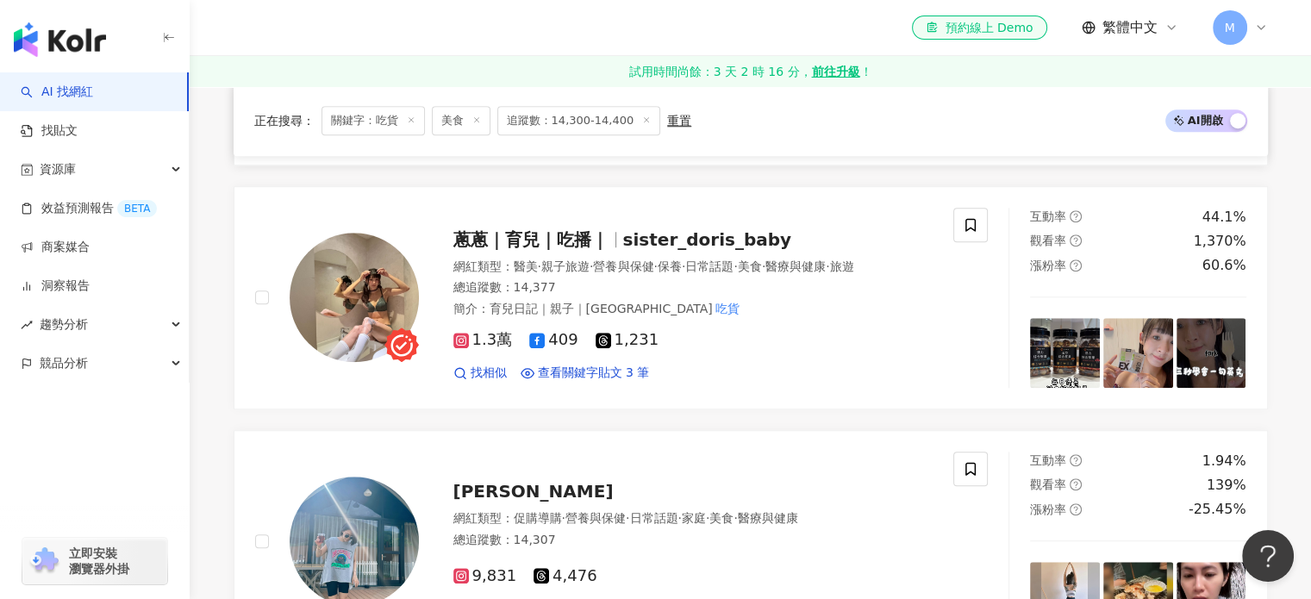
scroll to position [1465, 0]
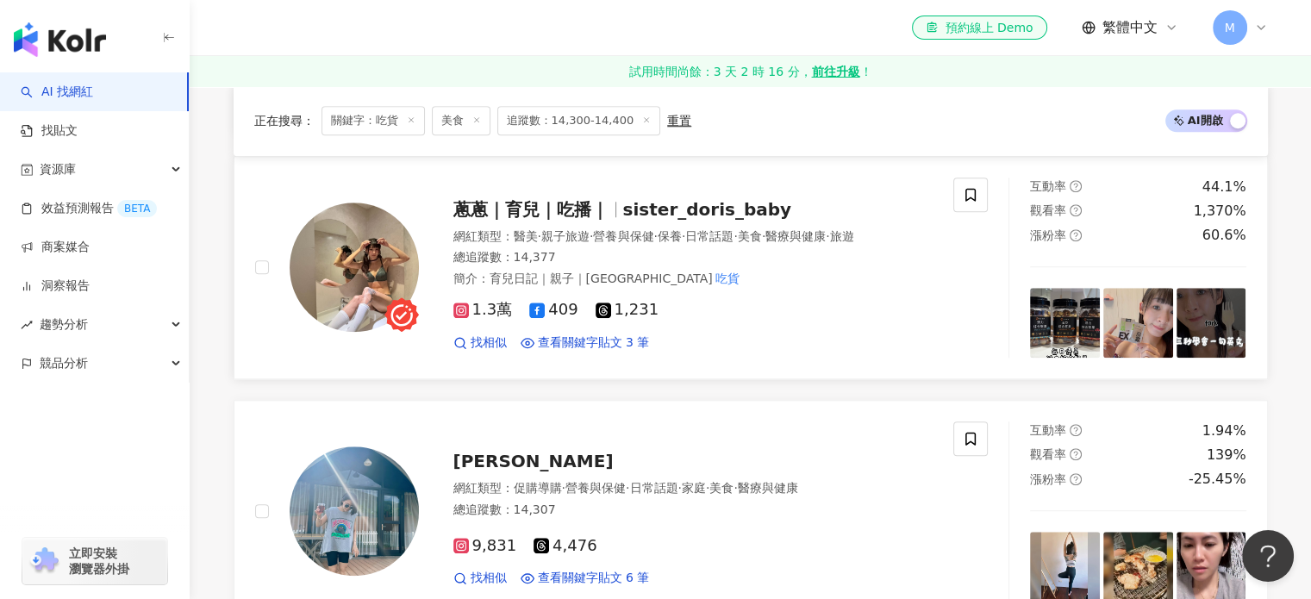
click at [482, 199] on span "蔥蔥｜育兒｜吃播｜" at bounding box center [530, 209] width 155 height 21
click at [476, 202] on span "蔥蔥｜育兒｜吃播｜" at bounding box center [530, 209] width 155 height 21
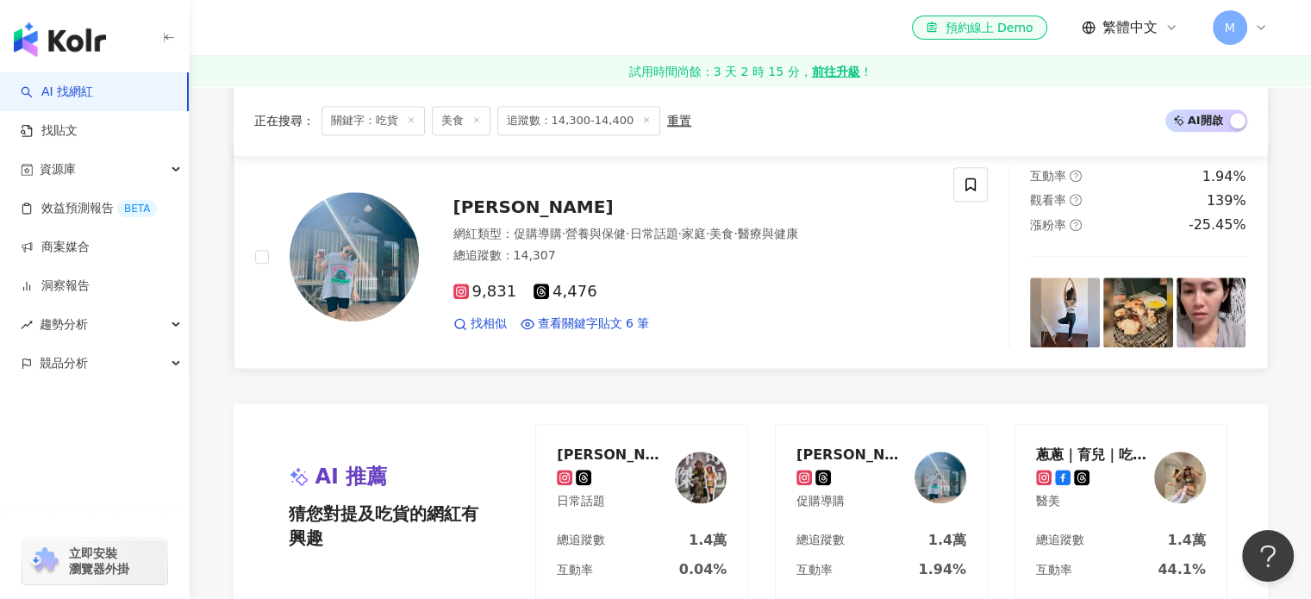
scroll to position [1723, 0]
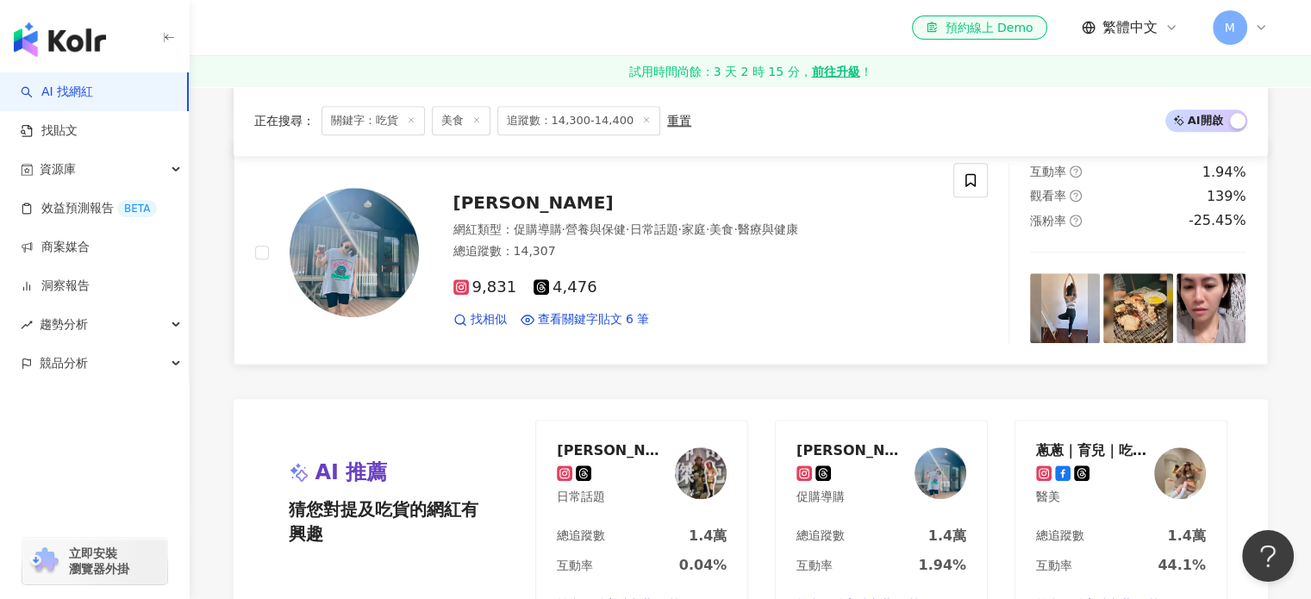
click at [488, 209] on span "黃郁雅" at bounding box center [533, 202] width 160 height 21
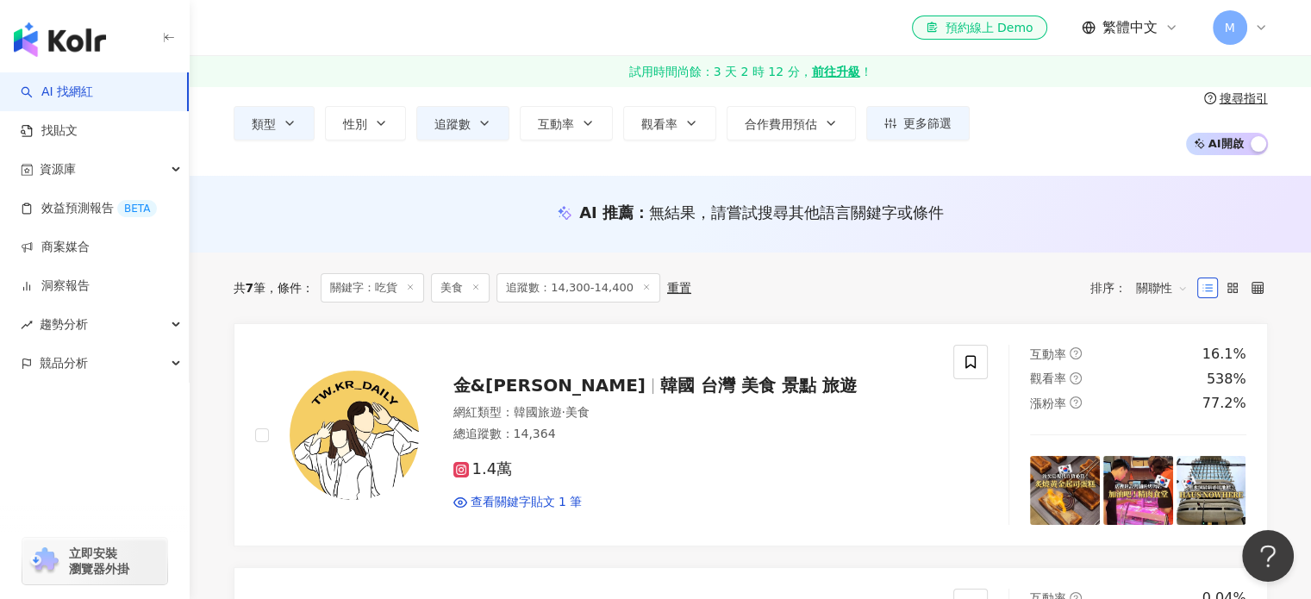
scroll to position [0, 0]
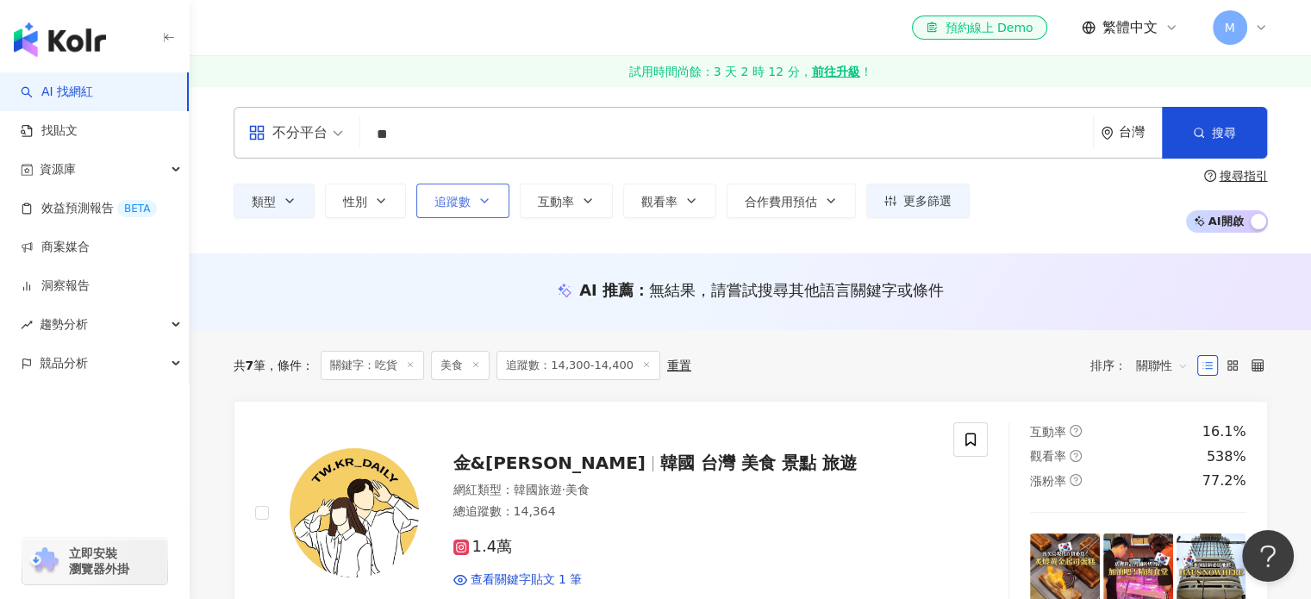
click at [455, 199] on span "追蹤數" at bounding box center [452, 202] width 36 height 14
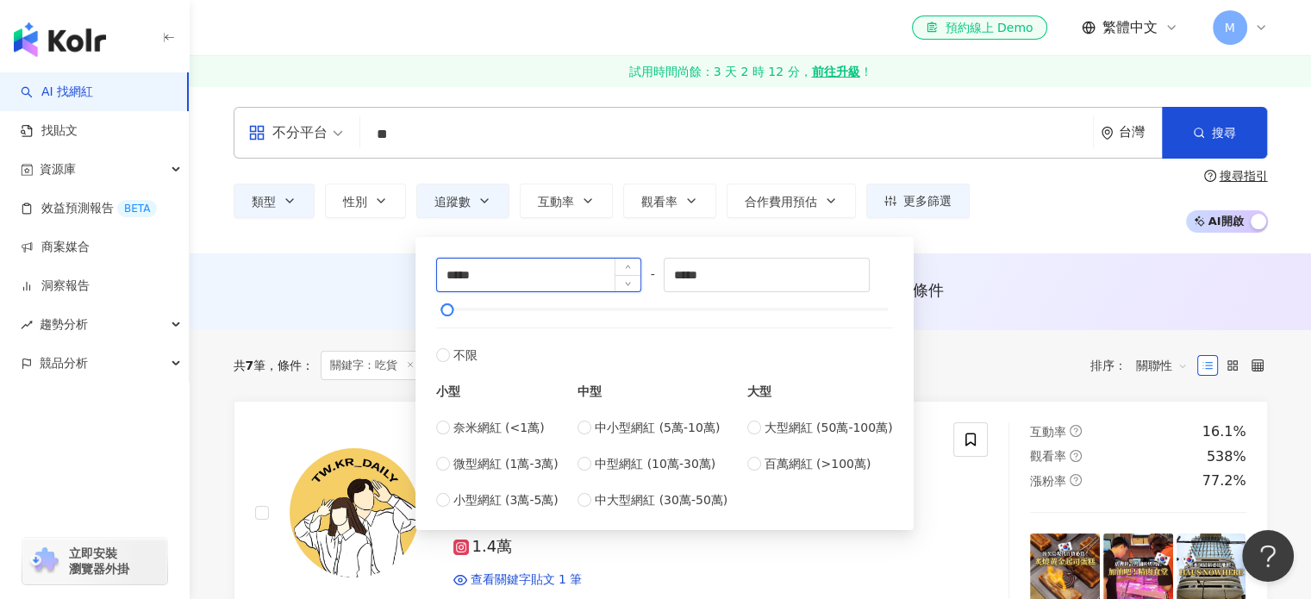
drag, startPoint x: 462, startPoint y: 275, endPoint x: 484, endPoint y: 281, distance: 23.2
click at [472, 275] on input "*****" at bounding box center [539, 275] width 204 height 33
type input "*****"
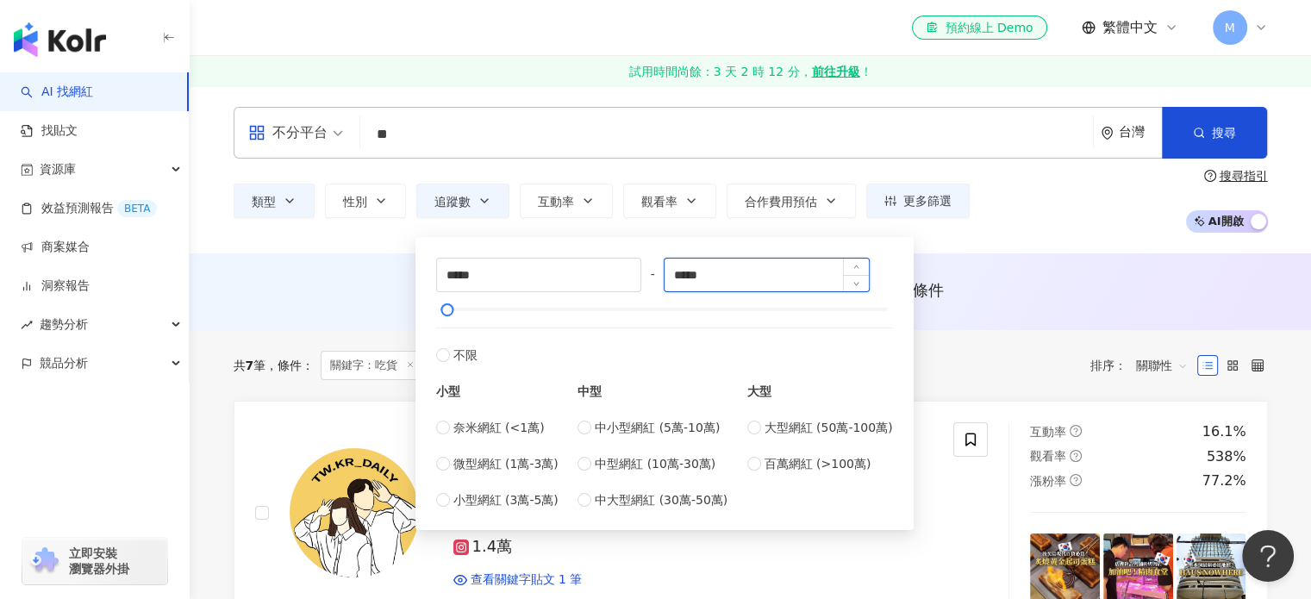
click at [697, 277] on input "*****" at bounding box center [766, 275] width 204 height 33
type input "*****"
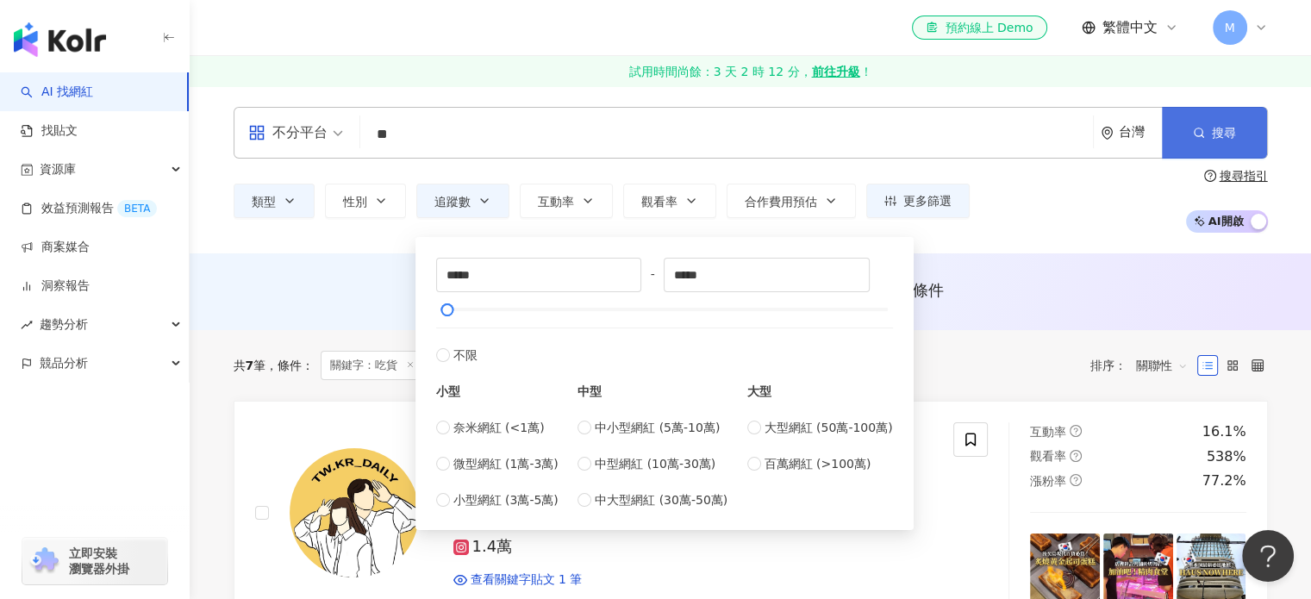
click at [1215, 122] on button "搜尋" at bounding box center [1214, 133] width 105 height 52
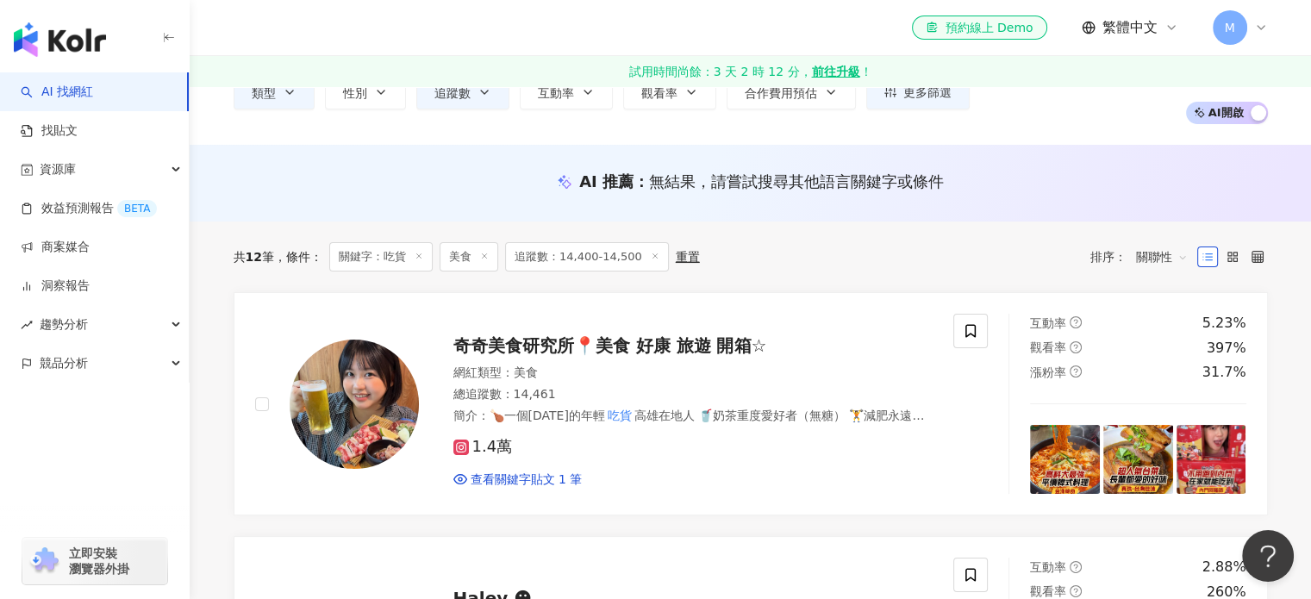
scroll to position [172, 0]
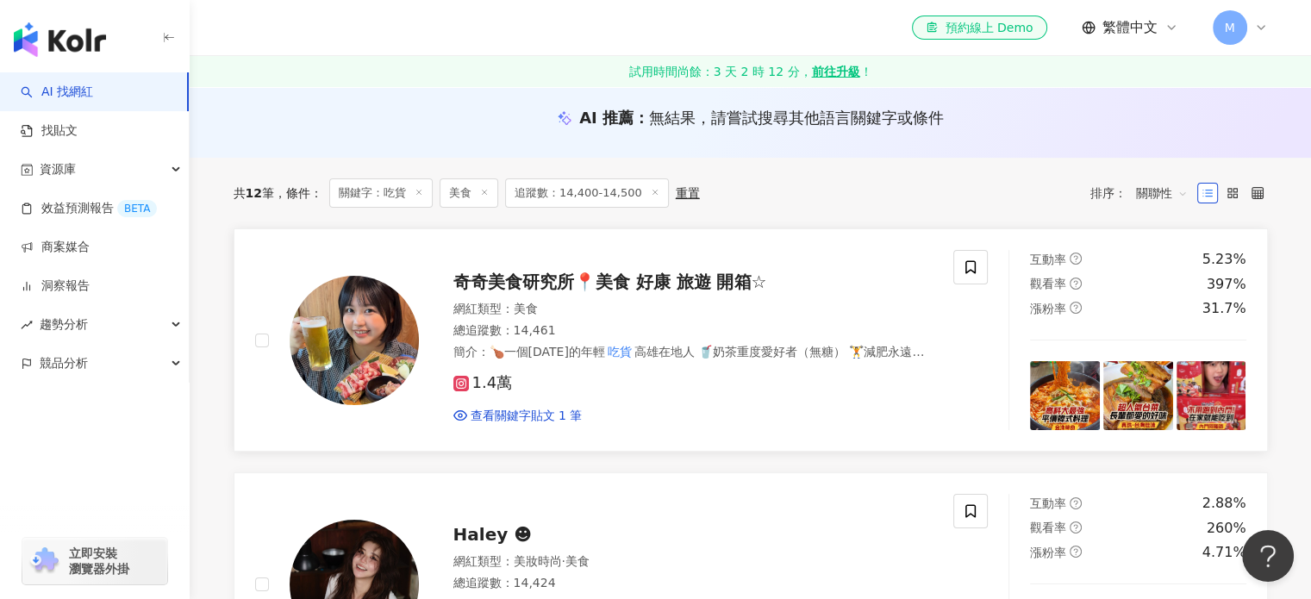
click at [514, 276] on span "奇奇美食研究所📍美食 好康 旅遊 開箱☆" at bounding box center [610, 281] width 314 height 21
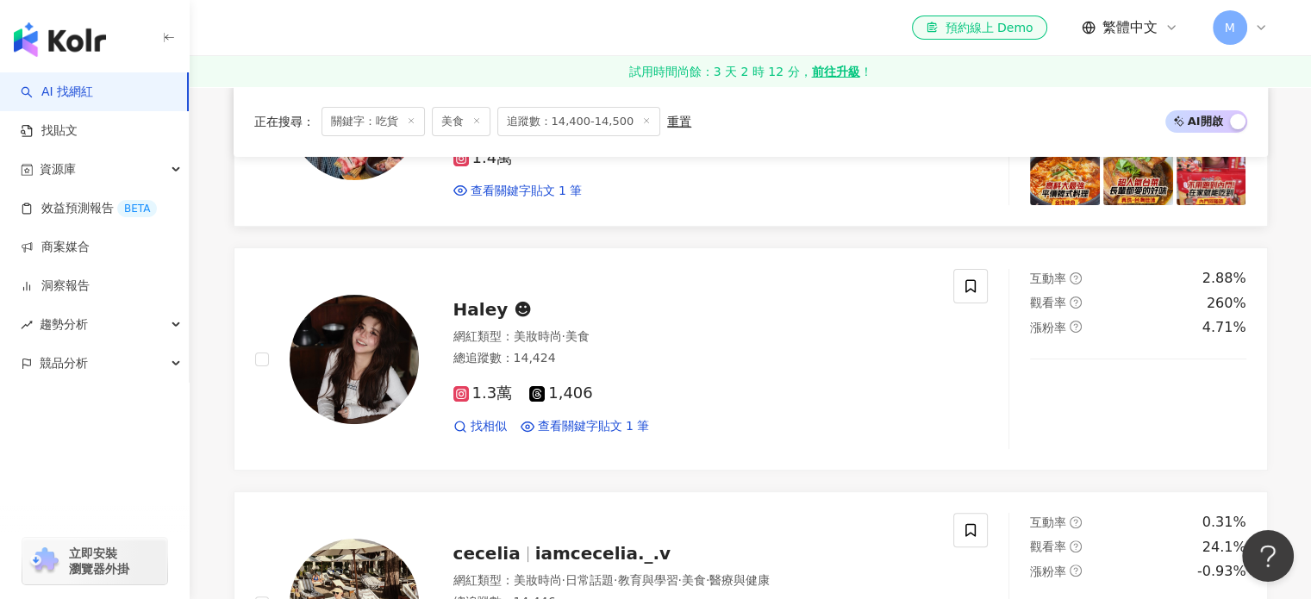
scroll to position [431, 0]
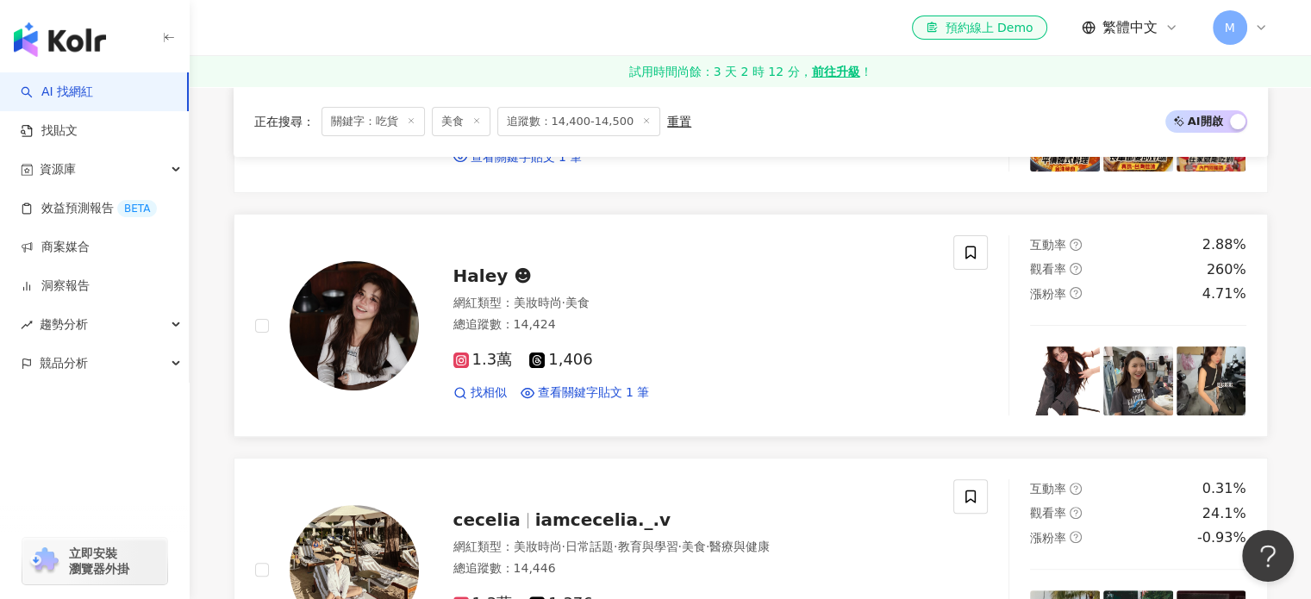
click at [476, 283] on span "Haley ☻︎" at bounding box center [492, 275] width 79 height 21
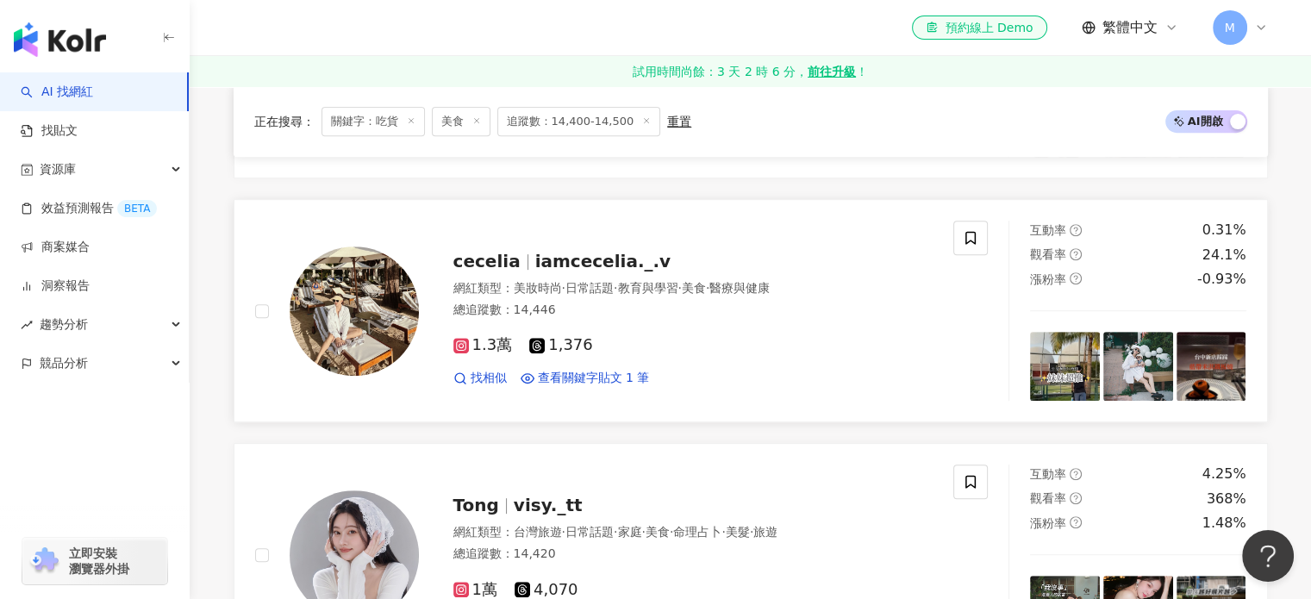
click at [520, 264] on span "cecelia" at bounding box center [494, 261] width 82 height 21
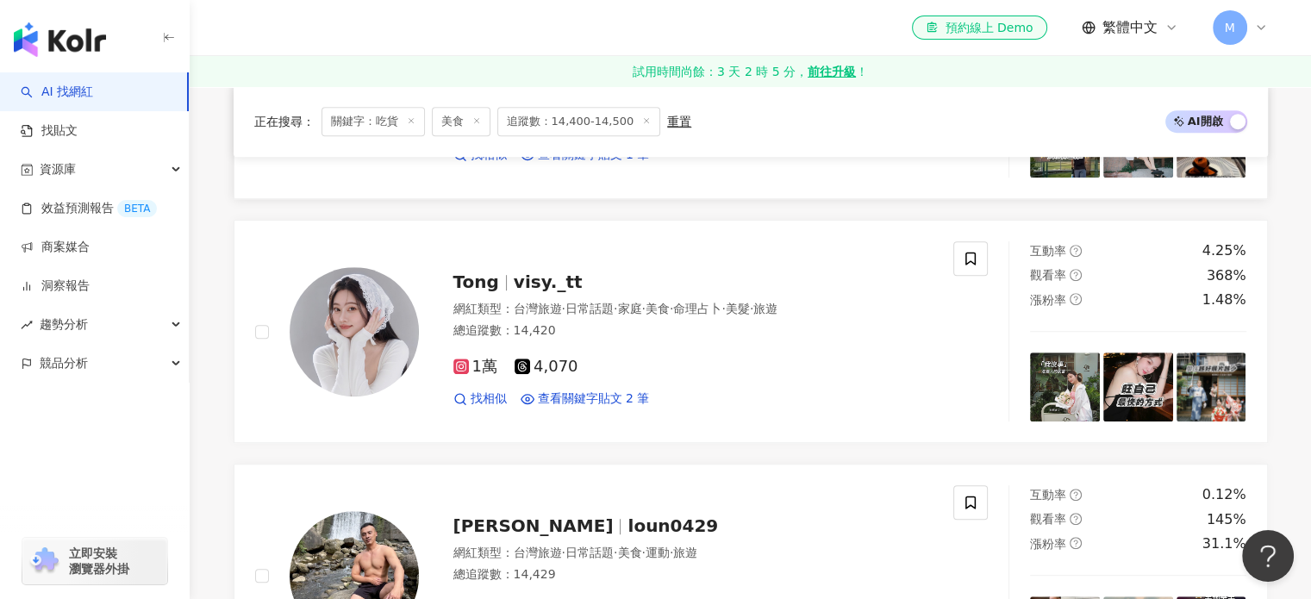
scroll to position [948, 0]
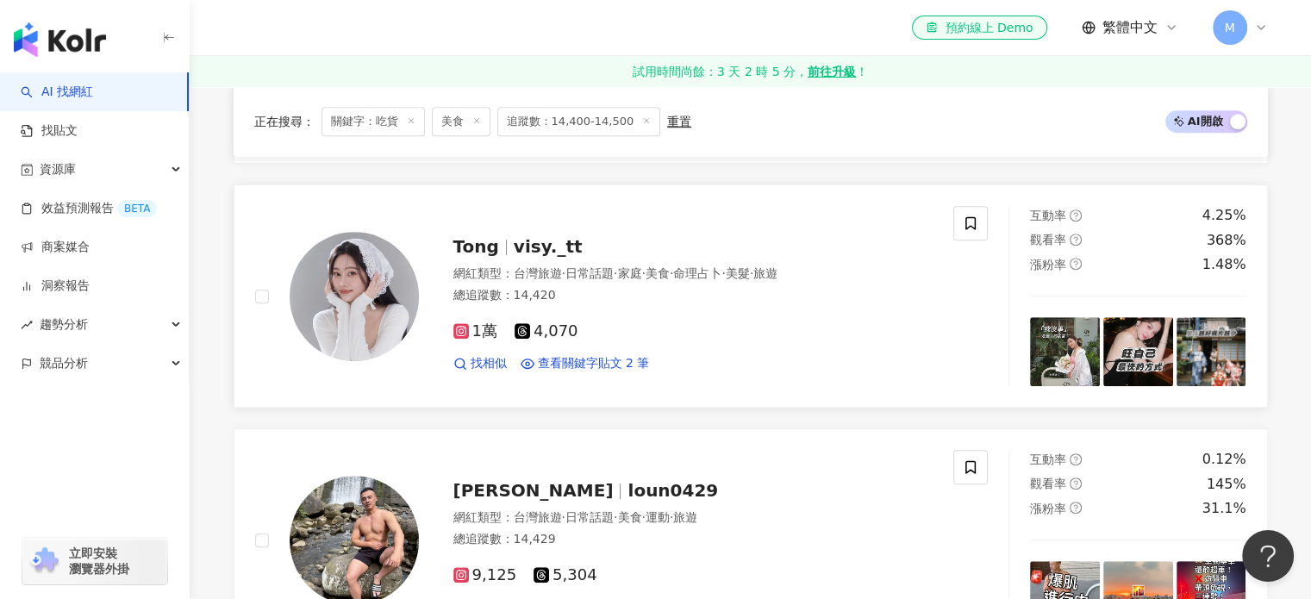
click at [478, 253] on span "Tong" at bounding box center [476, 246] width 46 height 21
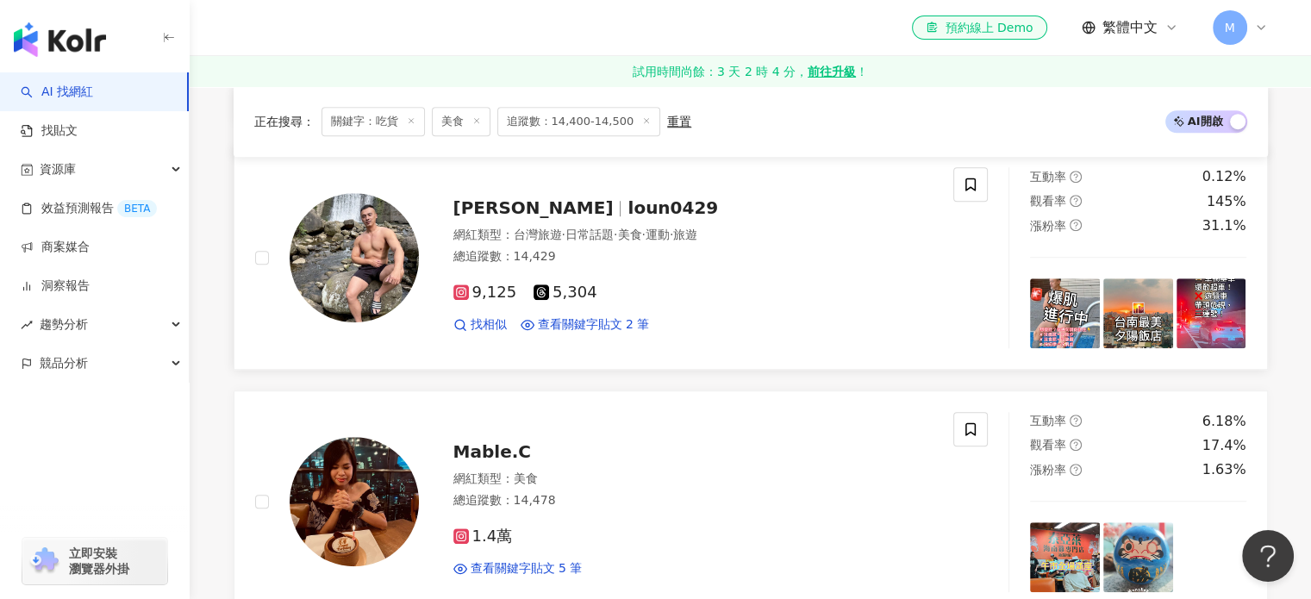
scroll to position [1206, 0]
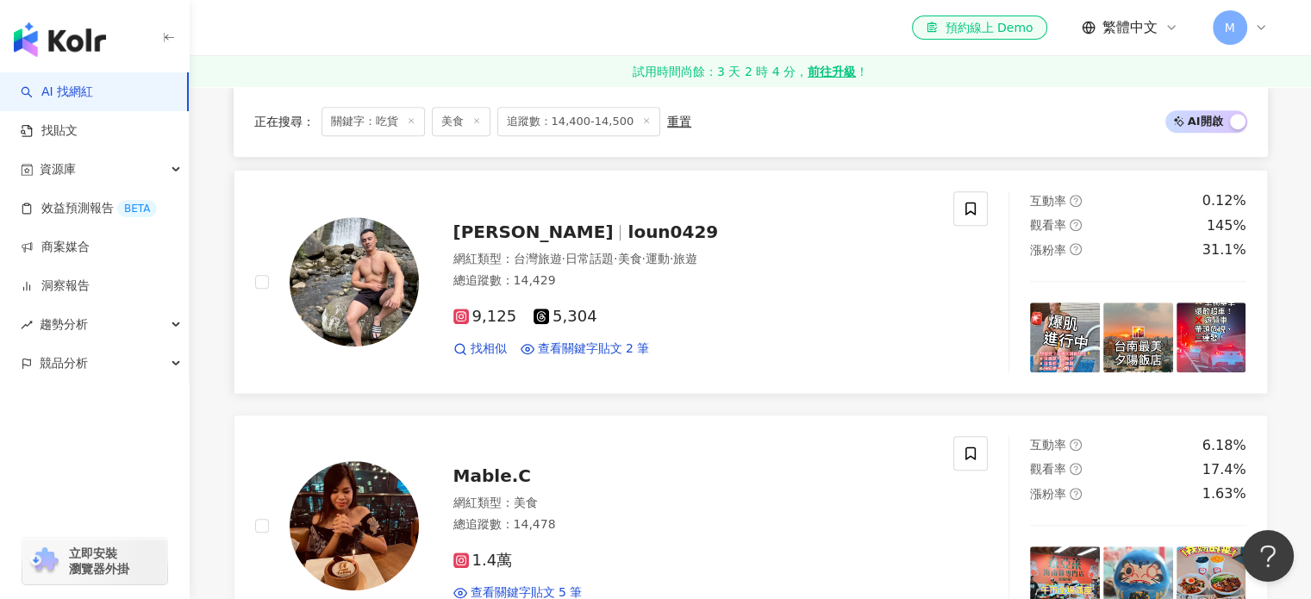
click at [477, 230] on span "Ronnie" at bounding box center [533, 231] width 160 height 21
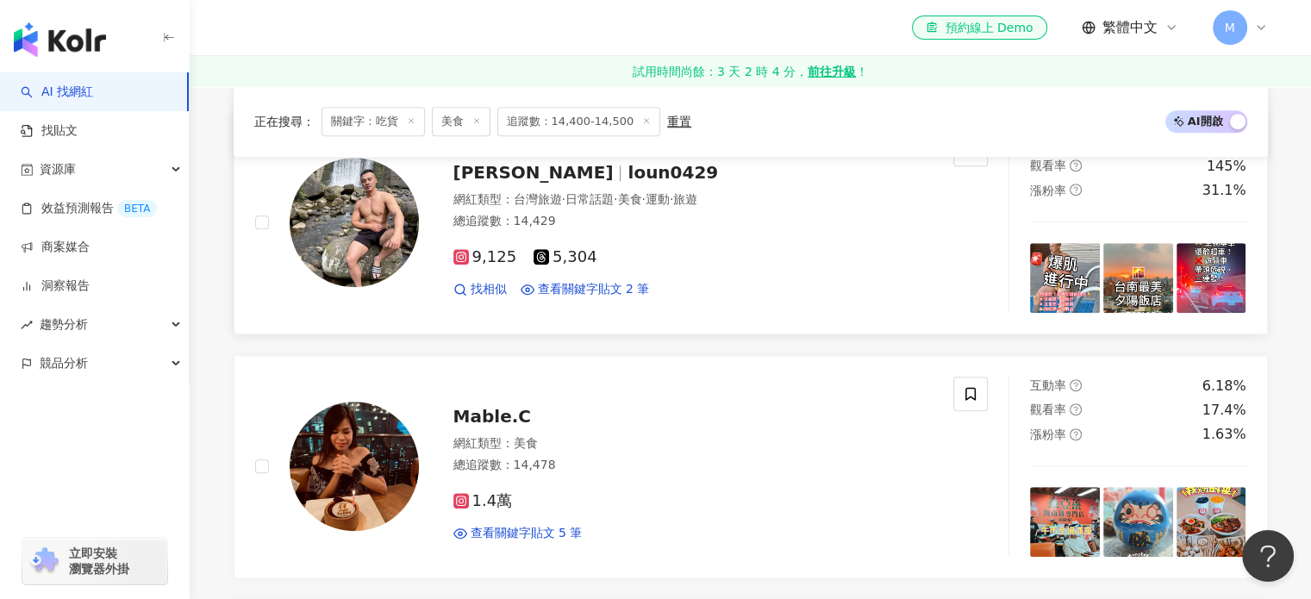
scroll to position [1379, 0]
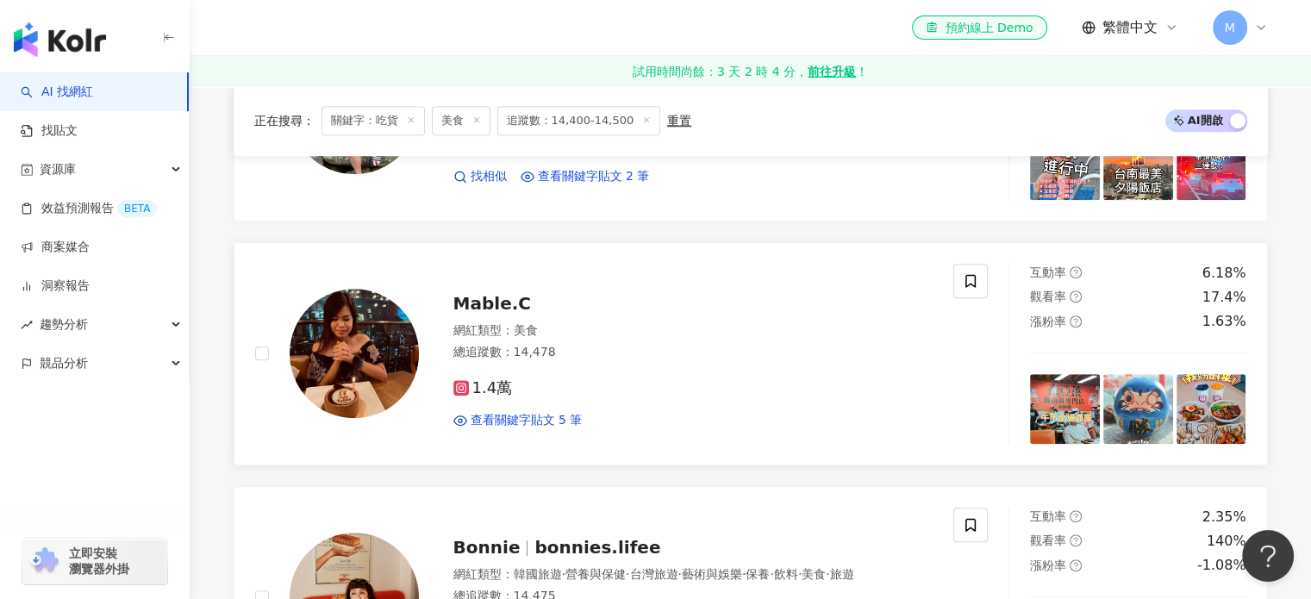
click at [495, 303] on span "Mable.C" at bounding box center [492, 303] width 78 height 21
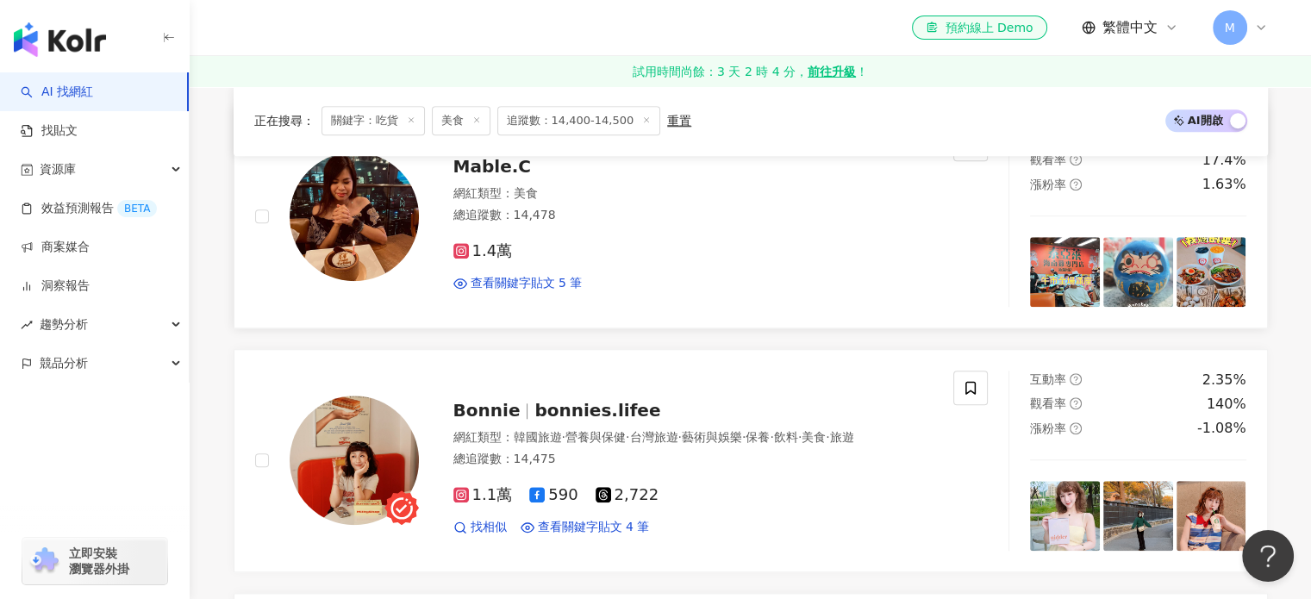
scroll to position [1637, 0]
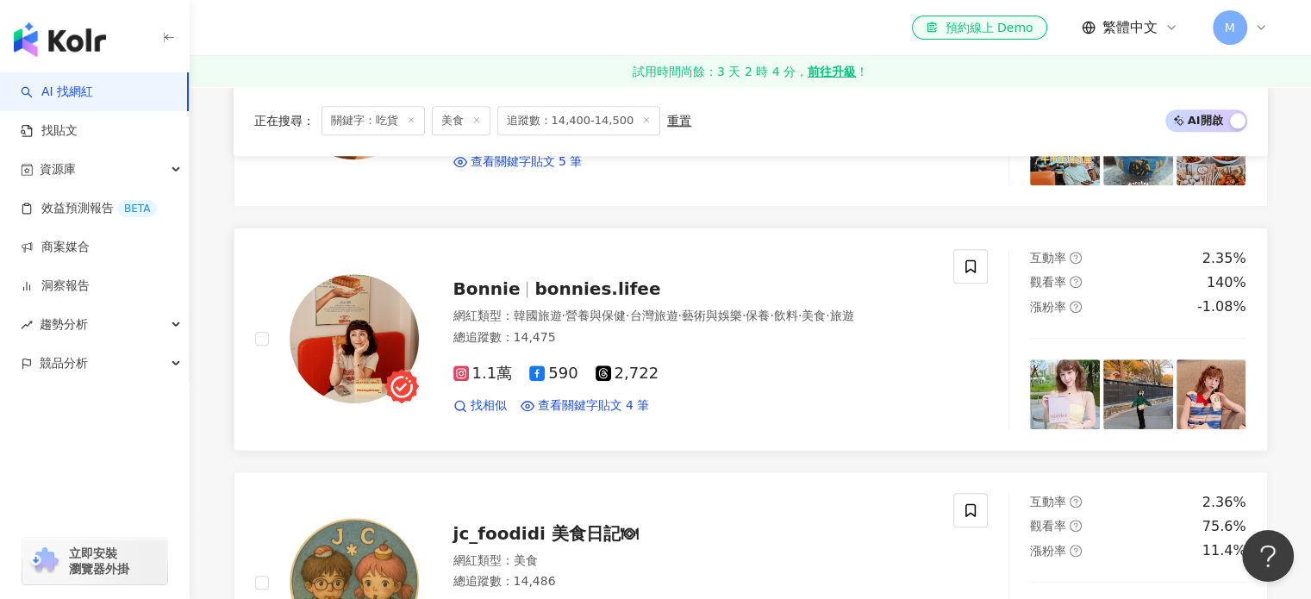
click at [578, 278] on span "bonnies.lifee" at bounding box center [597, 288] width 126 height 21
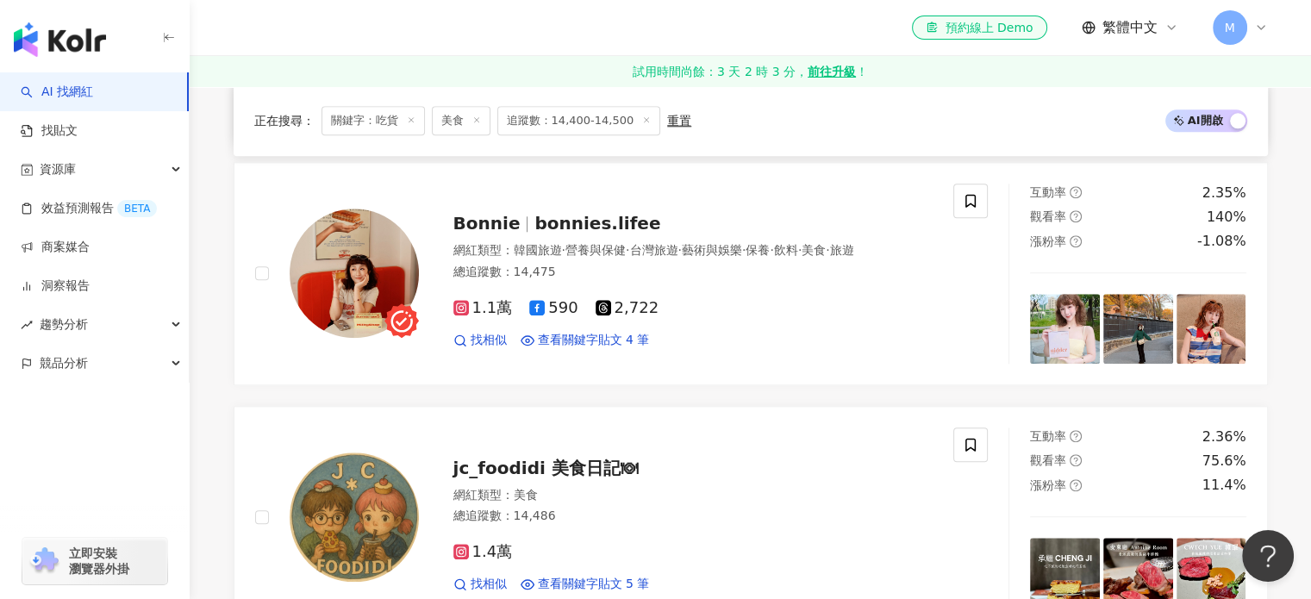
scroll to position [1810, 0]
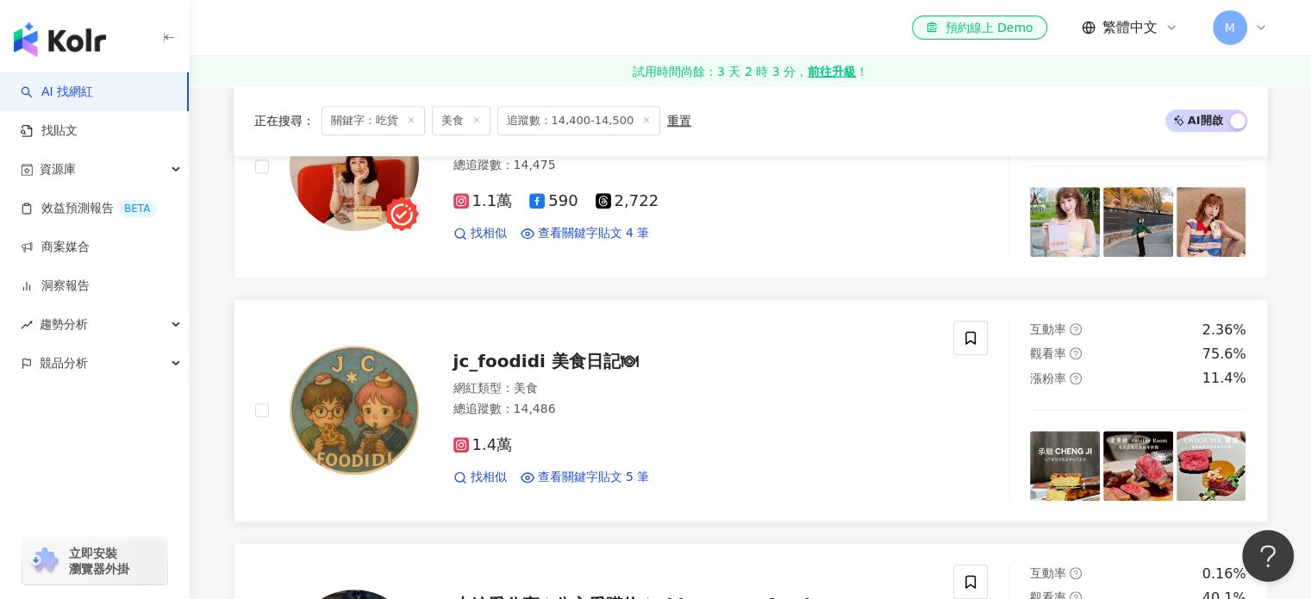
click at [524, 351] on span "jc_foodidi 美食日記🍽" at bounding box center [545, 361] width 184 height 21
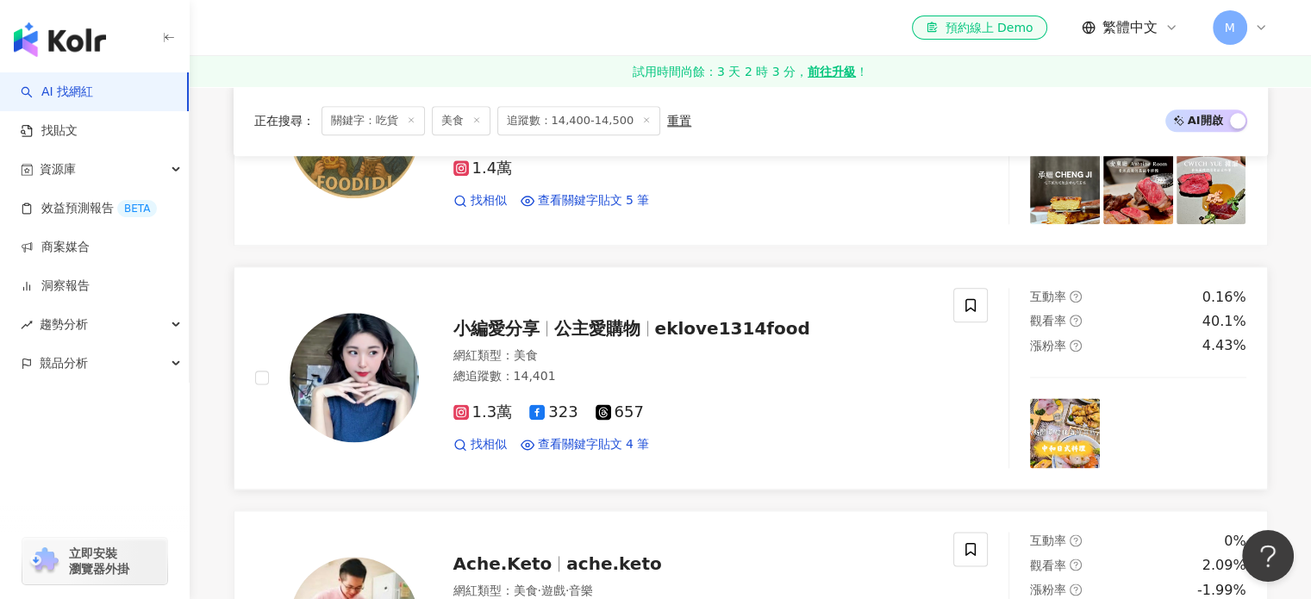
scroll to position [2068, 0]
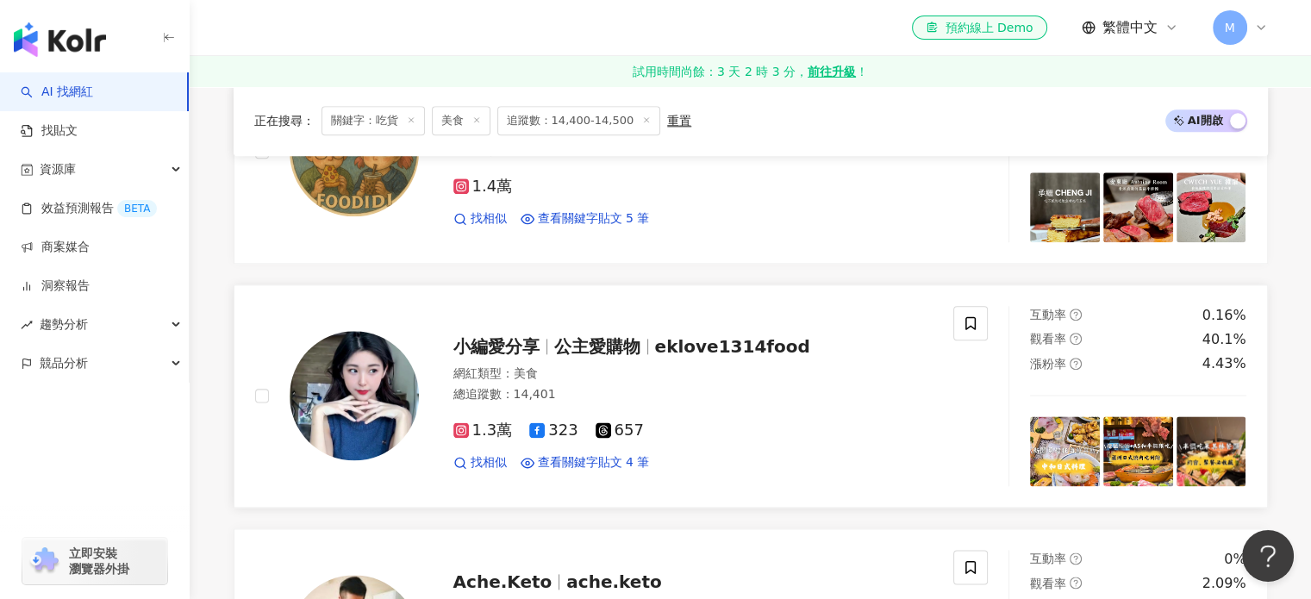
click at [532, 336] on span "小編愛分享" at bounding box center [496, 346] width 86 height 21
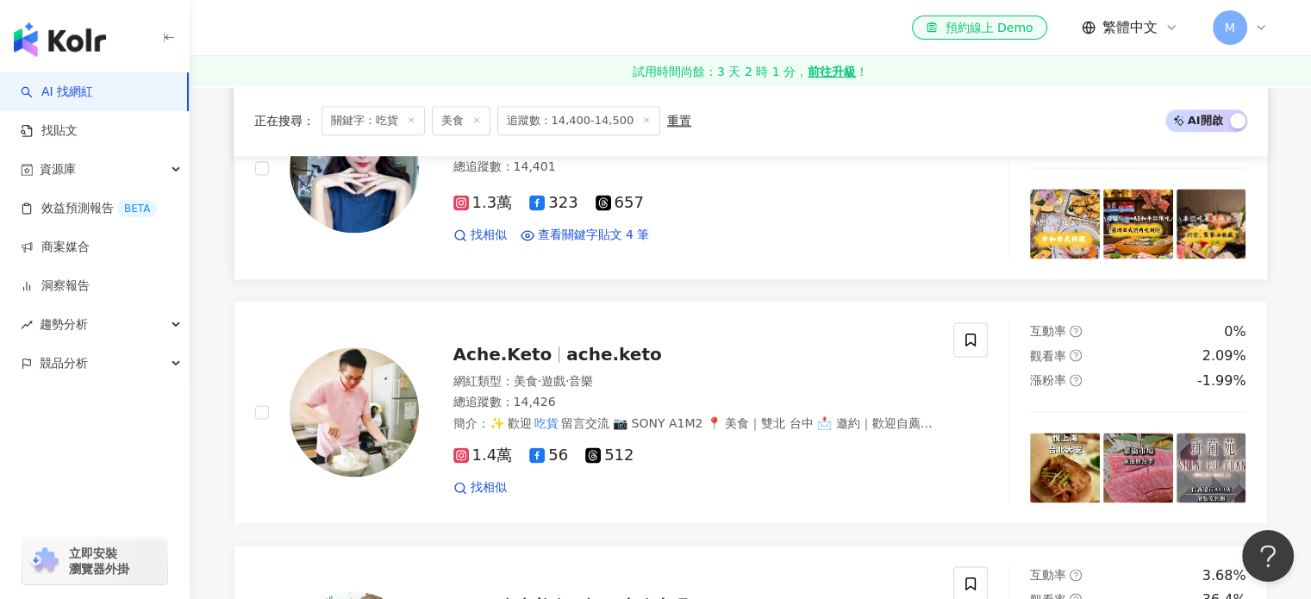
scroll to position [2327, 0]
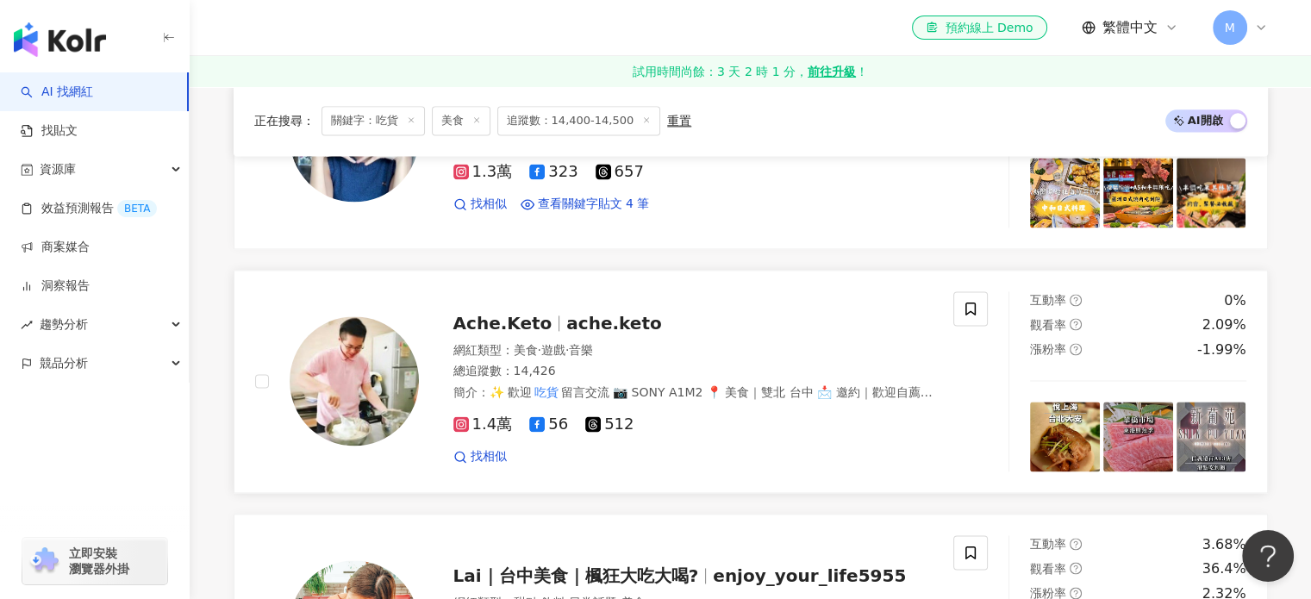
click at [490, 313] on span "Ache.Keto" at bounding box center [502, 323] width 99 height 21
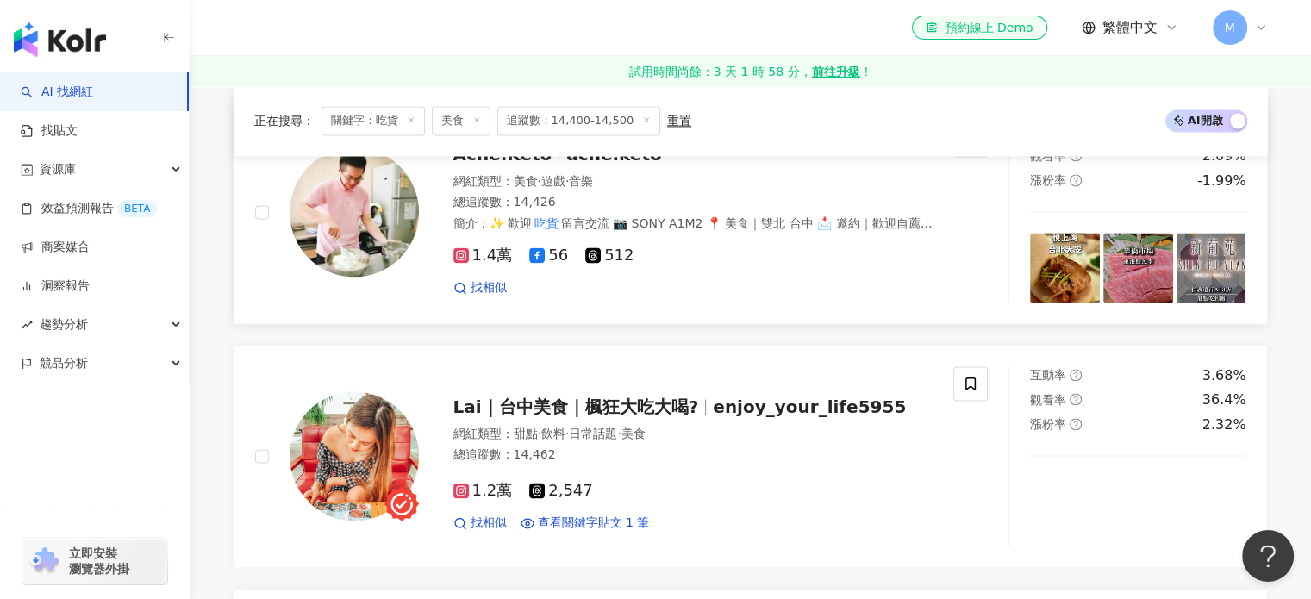
scroll to position [2585, 0]
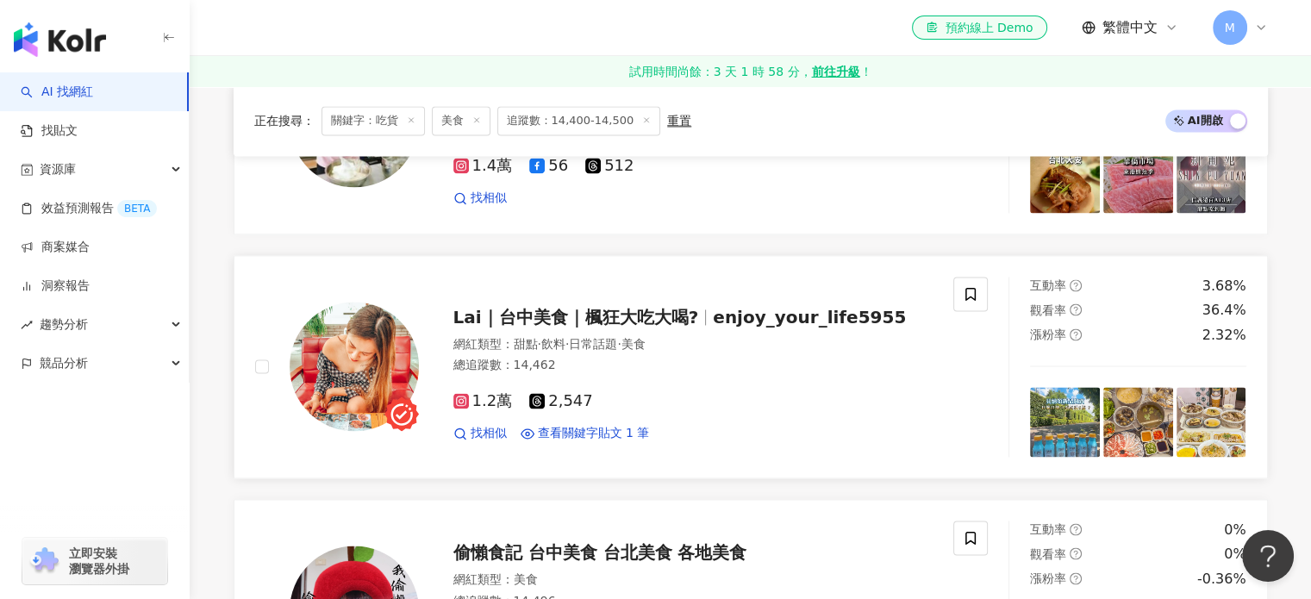
click at [520, 307] on span "Lai｜台中美食｜楓狂大吃大喝?" at bounding box center [576, 317] width 246 height 21
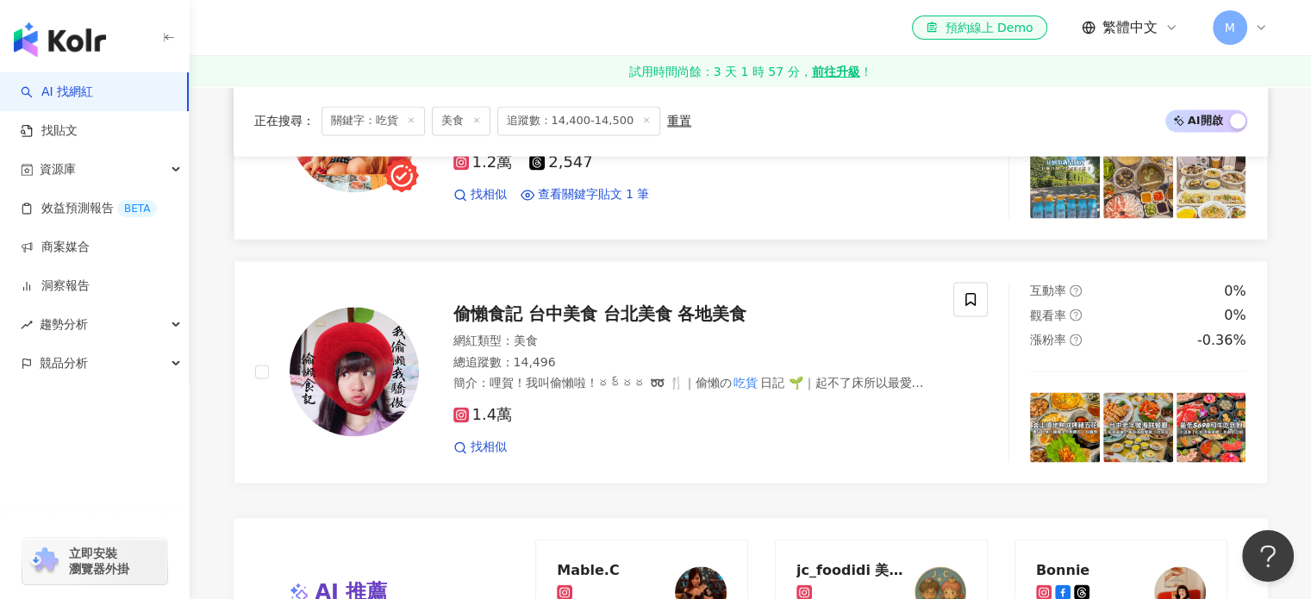
scroll to position [2844, 0]
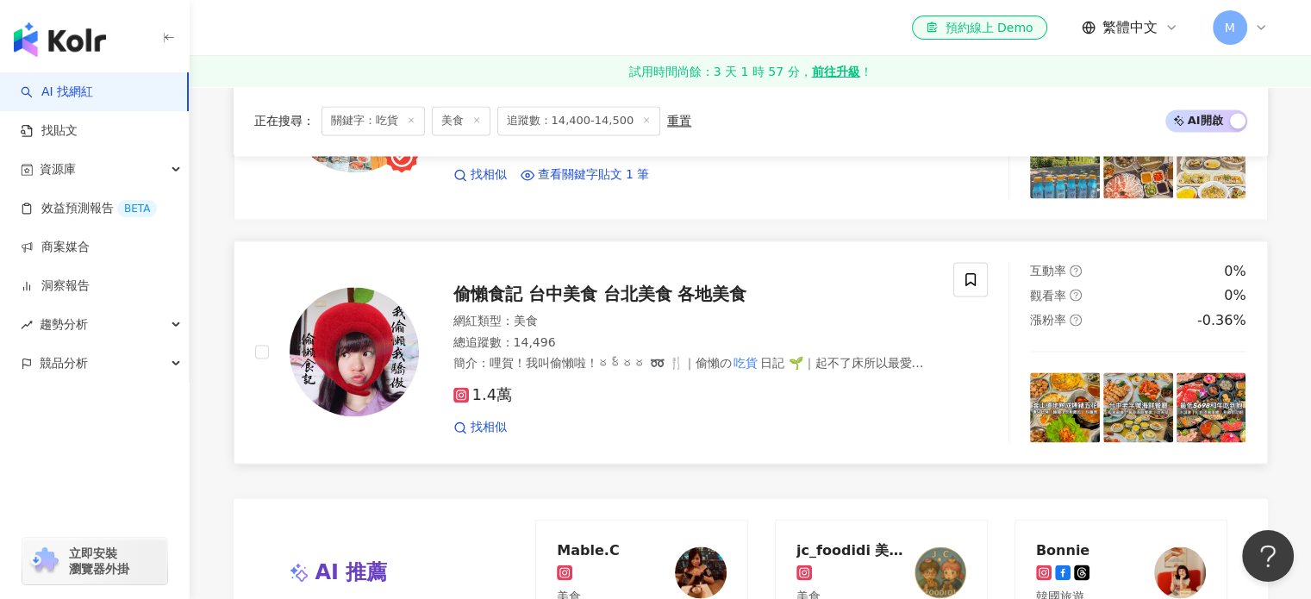
click at [524, 292] on span "偷懶食記 台中美食 台北美食 各地美食" at bounding box center [600, 293] width 294 height 21
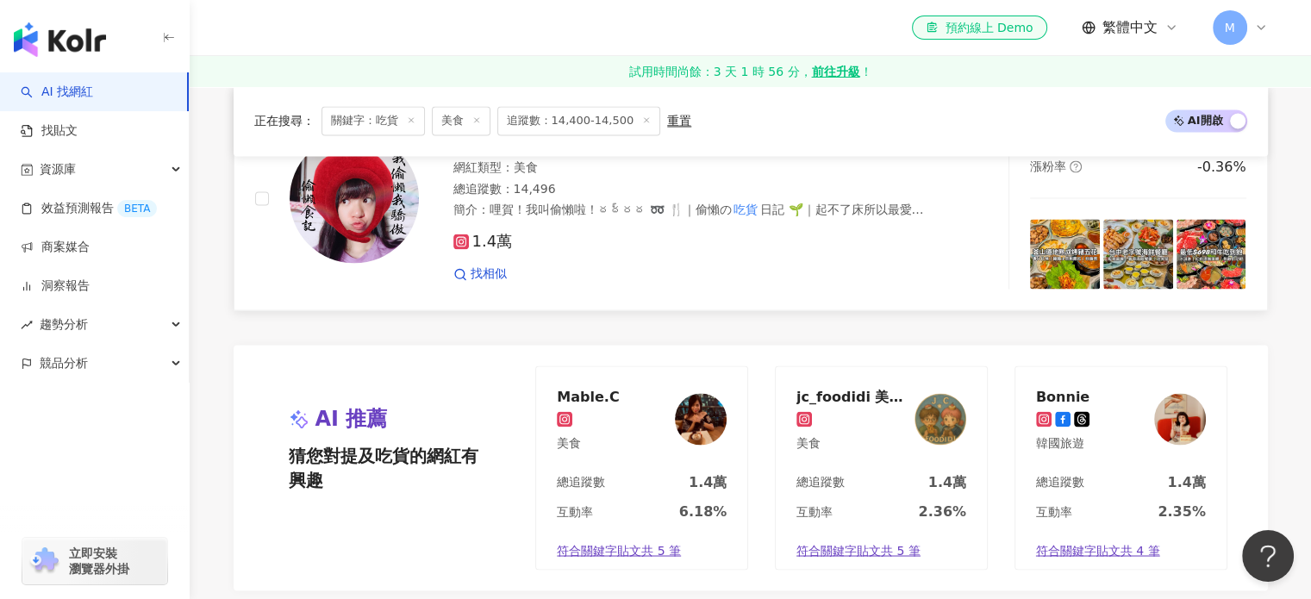
scroll to position [3016, 0]
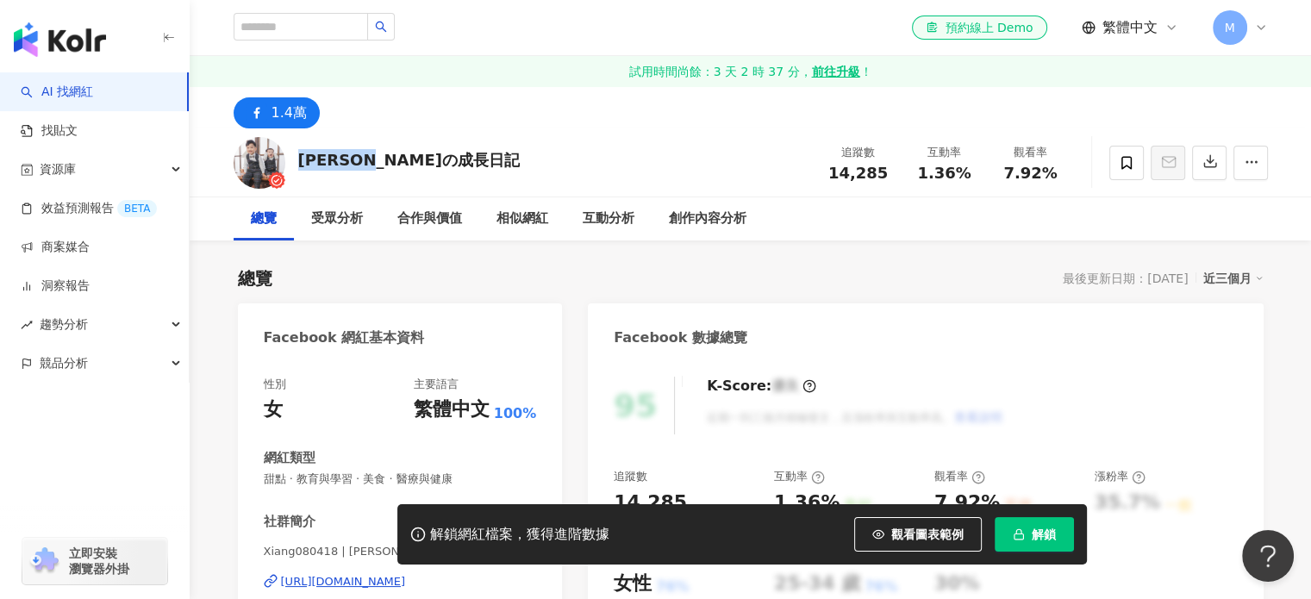
drag, startPoint x: 408, startPoint y: 155, endPoint x: 303, endPoint y: 158, distance: 104.3
click at [303, 158] on div "翔哥の成長日記 追蹤數 14,285 互動率 1.36% 觀看率 7.92%" at bounding box center [750, 162] width 1103 height 68
copy div "[PERSON_NAME]の成長日記"
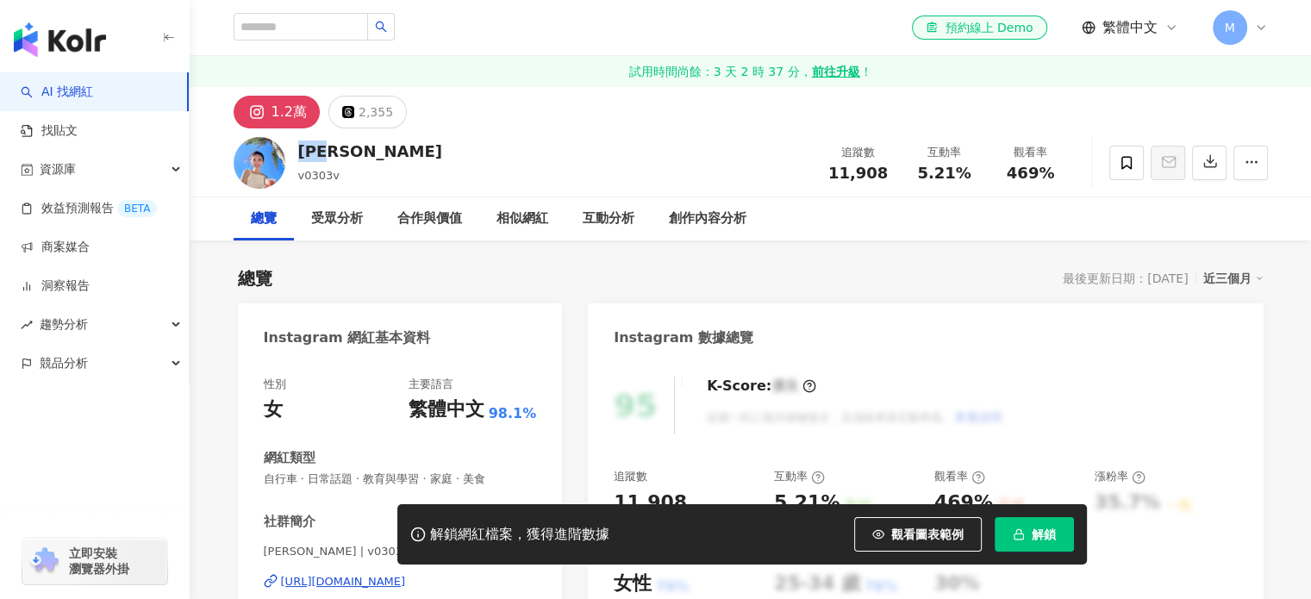
click at [301, 157] on div "吳佩琳 v0303v 追蹤數 11,908 互動率 5.21% 觀看率 469%" at bounding box center [750, 162] width 1103 height 68
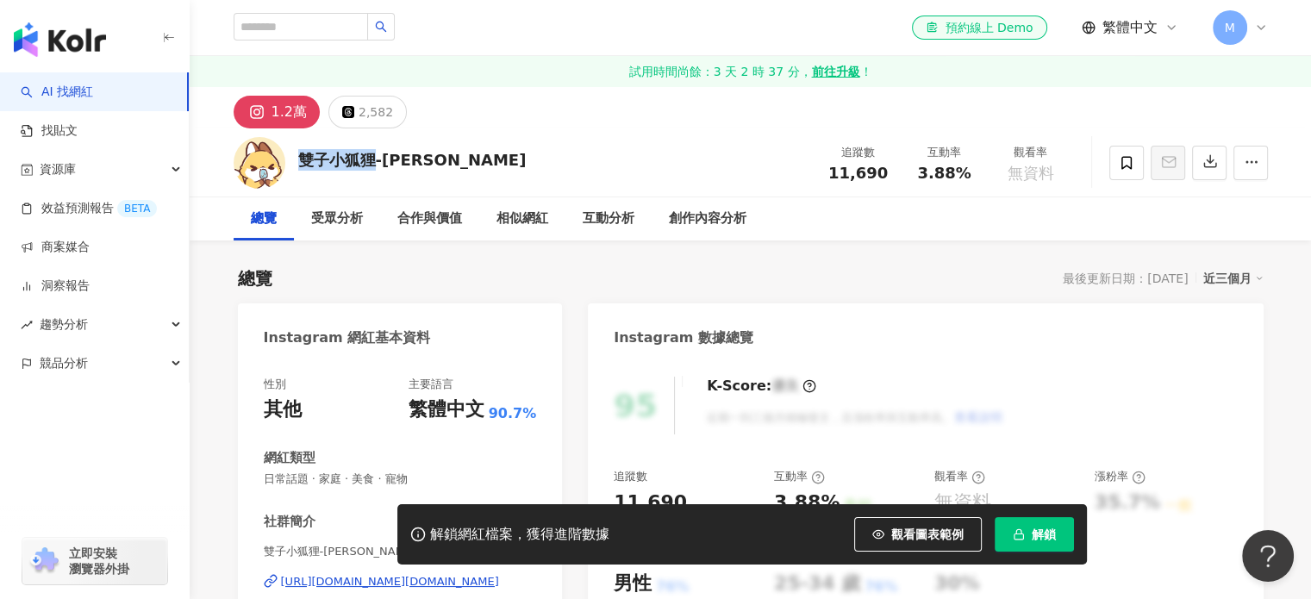
drag, startPoint x: 363, startPoint y: 160, endPoint x: 374, endPoint y: 159, distance: 11.2
click at [374, 159] on div "雙子小狐狸-娜娜葳葳Nanawiko 追蹤數 11,690 互動率 3.88% 觀看率 無資料" at bounding box center [750, 162] width 1103 height 68
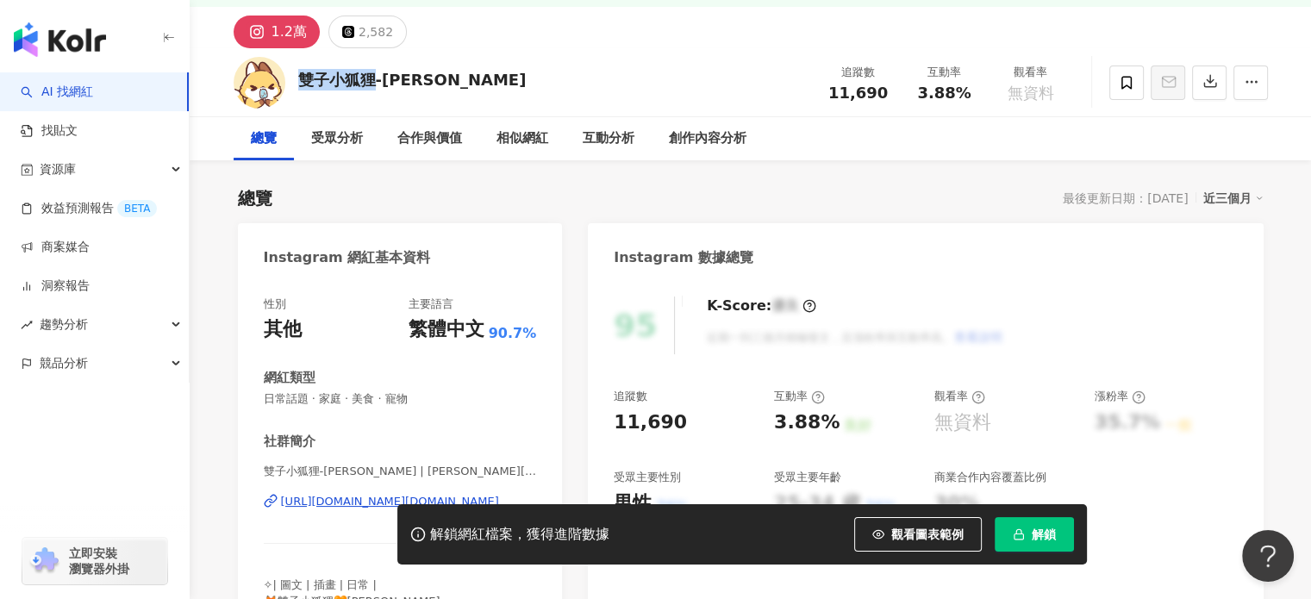
scroll to position [172, 0]
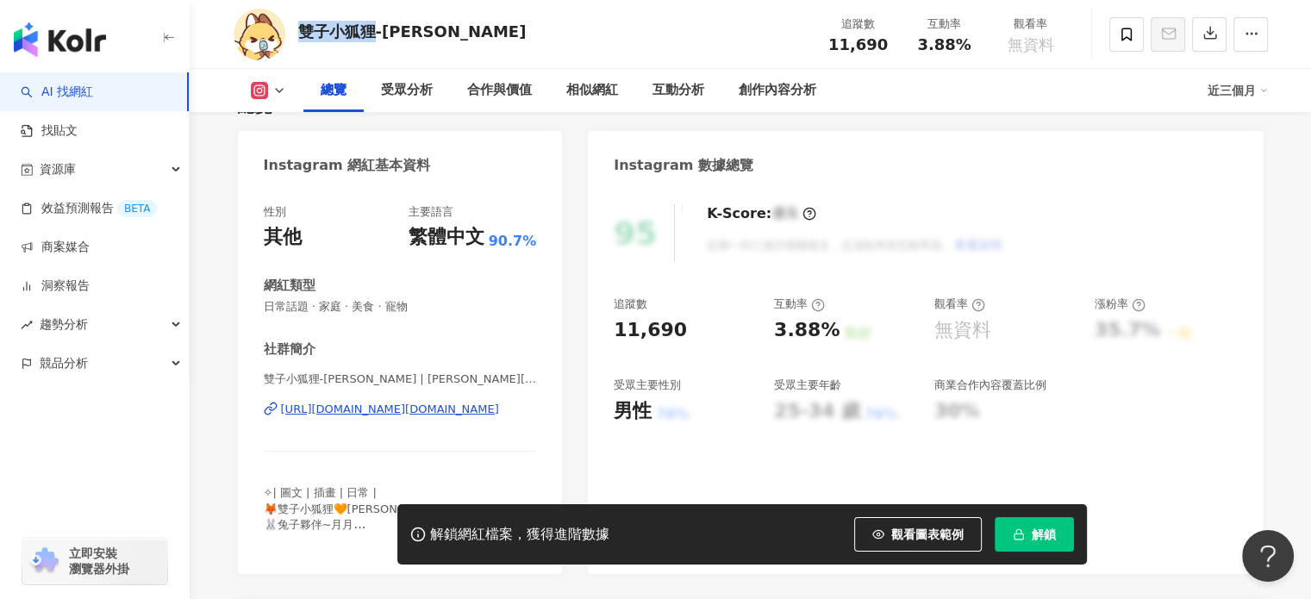
click at [418, 408] on div "https://www.instagram.com/nanawiko.art/" at bounding box center [390, 410] width 218 height 16
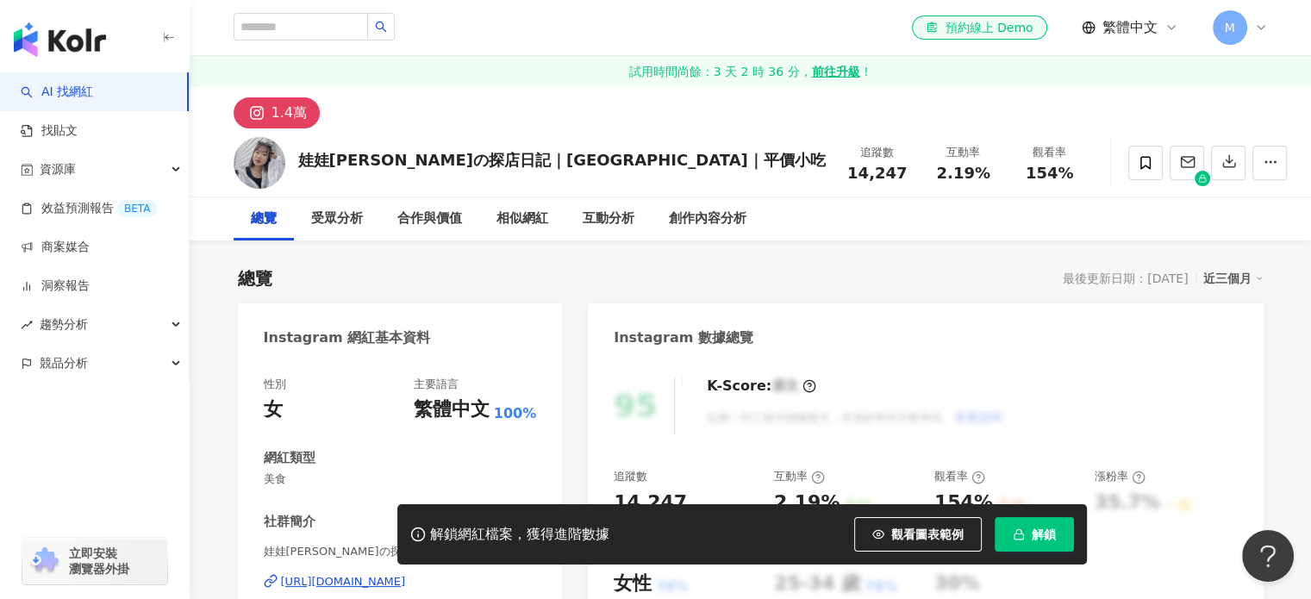
drag, startPoint x: 0, startPoint y: 0, endPoint x: 302, endPoint y: 160, distance: 342.3
click at [302, 160] on div "娃娃蔡の探店日記｜台南美食｜平價小吃" at bounding box center [561, 160] width 527 height 22
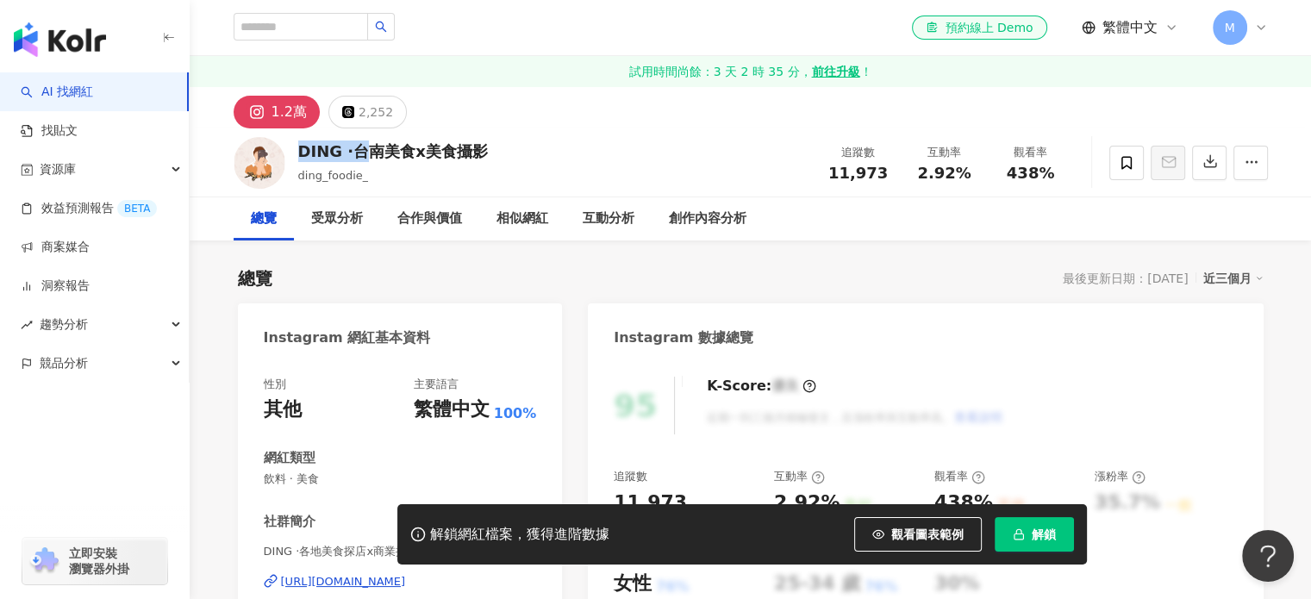
drag, startPoint x: 300, startPoint y: 153, endPoint x: 340, endPoint y: 157, distance: 40.7
click at [340, 157] on div "DING ·台南美食x美食攝影" at bounding box center [393, 151] width 190 height 22
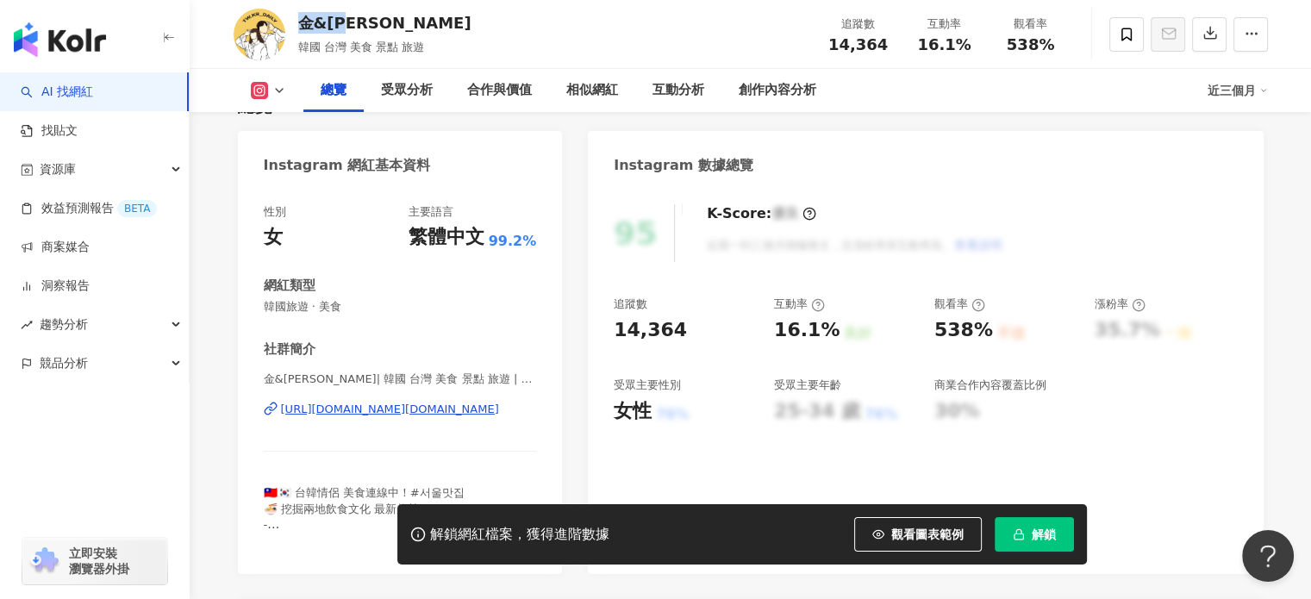
drag, startPoint x: 355, startPoint y: 25, endPoint x: 297, endPoint y: 23, distance: 57.8
click at [298, 23] on div "金&[PERSON_NAME]" at bounding box center [384, 23] width 173 height 22
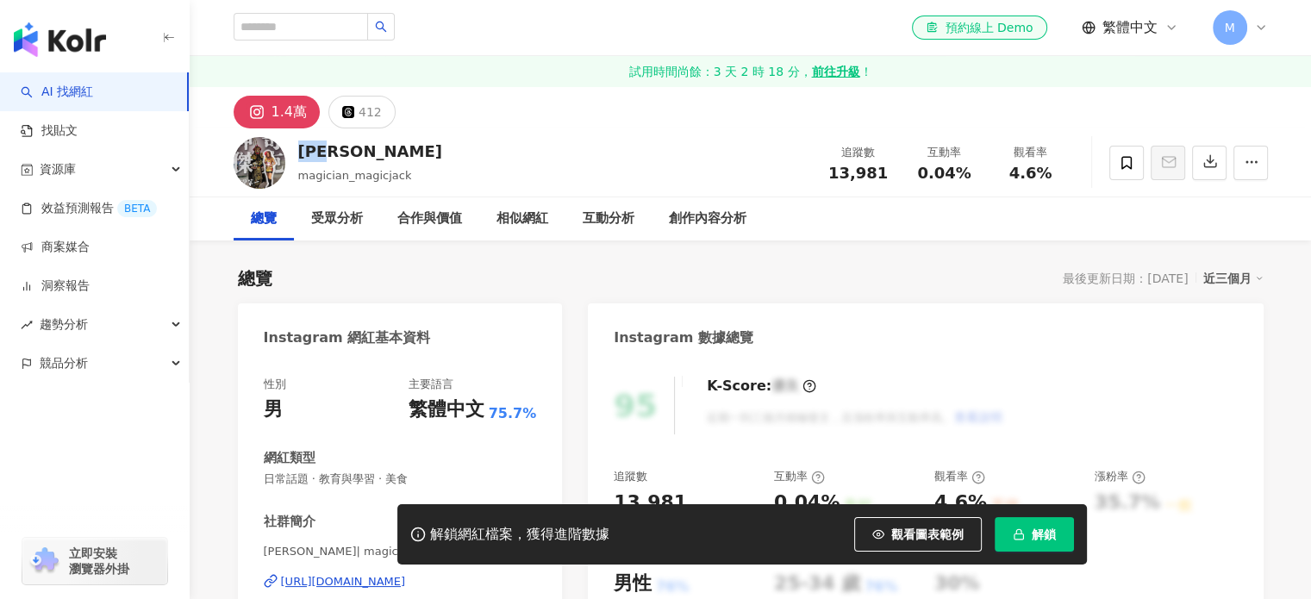
click at [298, 160] on div "[PERSON_NAME]" at bounding box center [370, 151] width 144 height 22
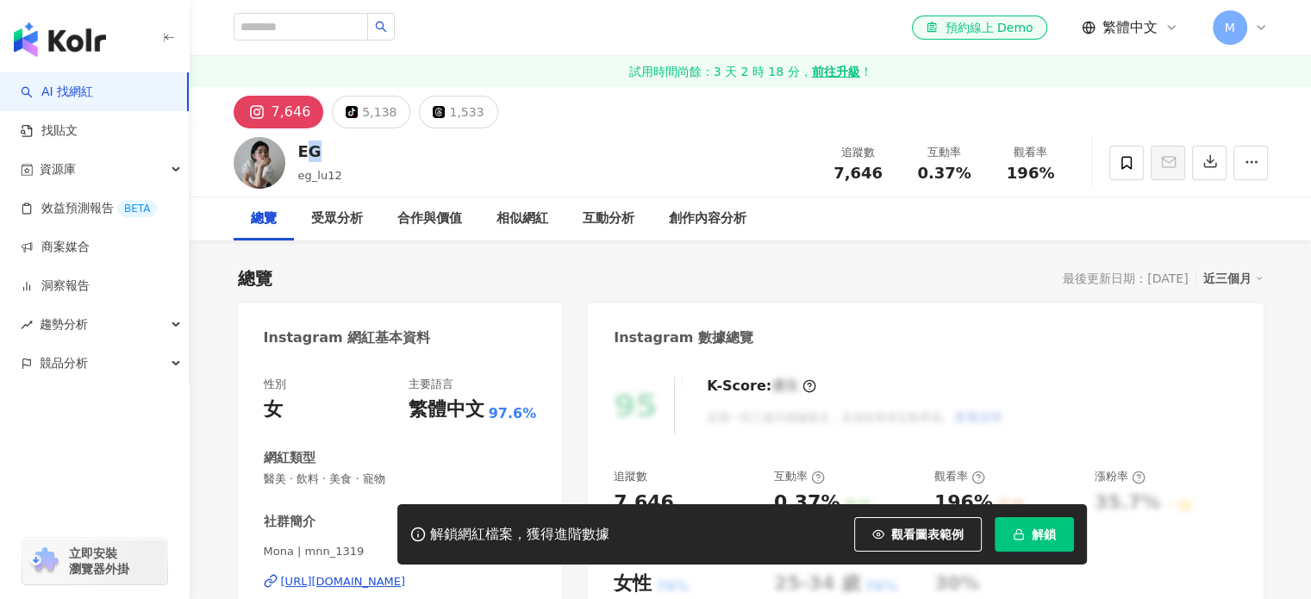
click at [301, 154] on div "EG" at bounding box center [320, 151] width 44 height 22
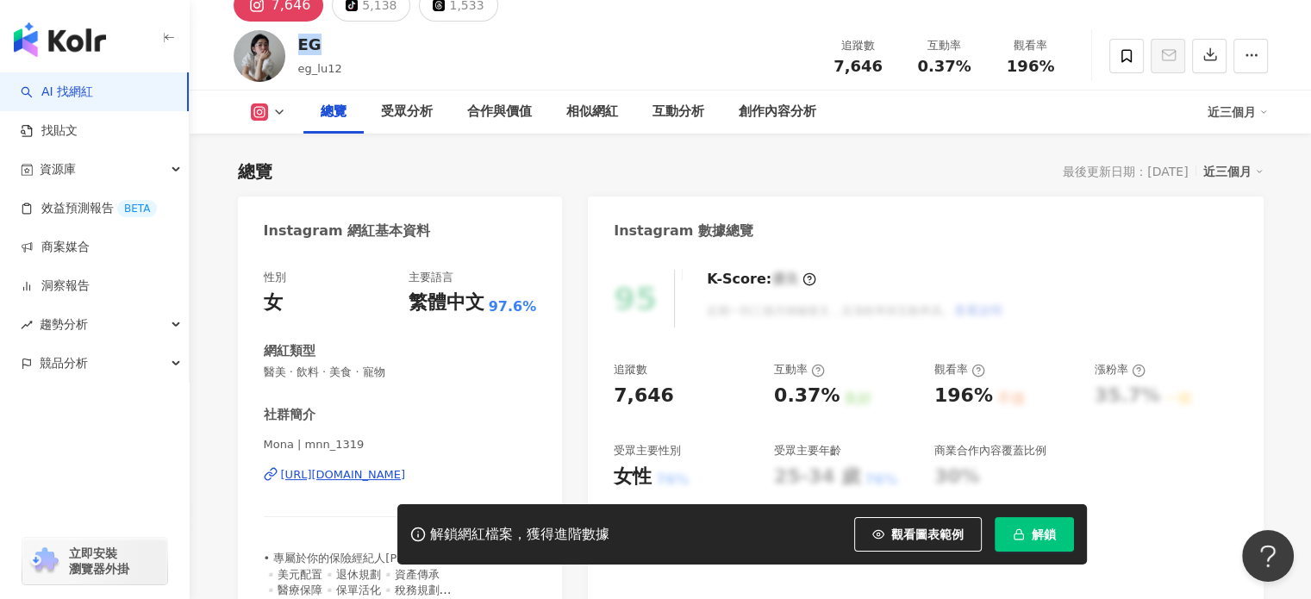
scroll to position [172, 0]
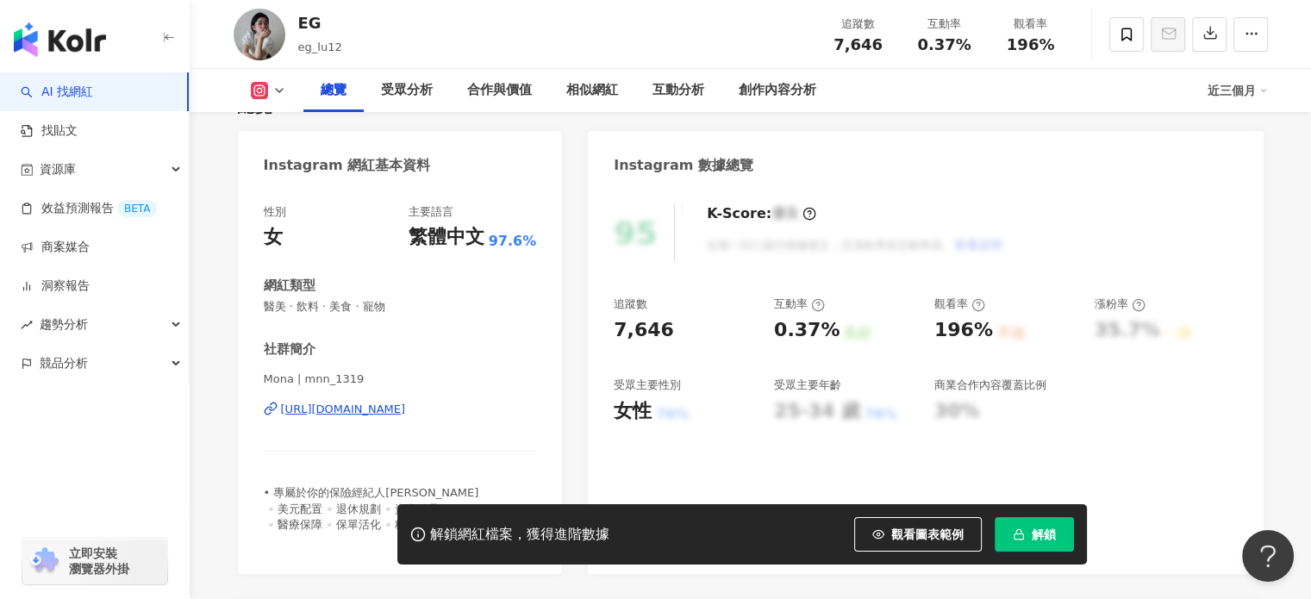
click at [361, 420] on div "[PERSON_NAME] | mnn_1319 [URL][DOMAIN_NAME]" at bounding box center [400, 421] width 273 height 101
click at [363, 412] on div "[URL][DOMAIN_NAME]" at bounding box center [343, 410] width 125 height 16
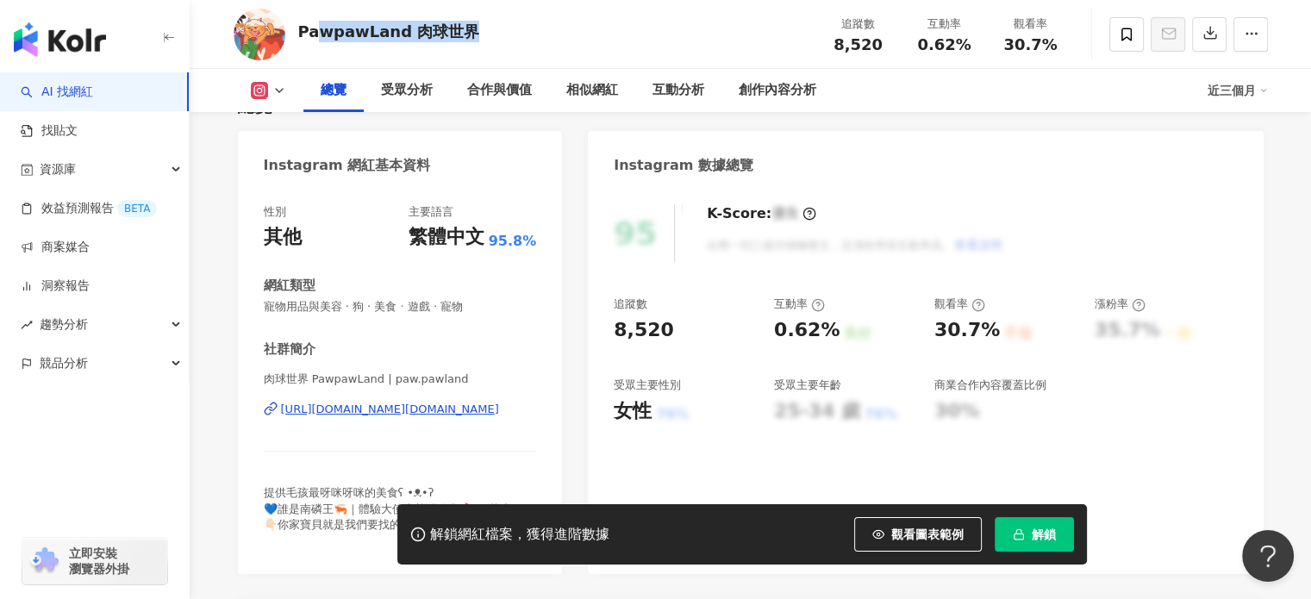
drag, startPoint x: 465, startPoint y: 34, endPoint x: 215, endPoint y: 3, distance: 252.7
click at [294, 30] on div "PawpawLand 肉球世界 追蹤數 8,520 互動率 0.62% 觀看率 30.7%" at bounding box center [750, 34] width 1103 height 68
copy div "wpawLand 肉球世界"
click at [393, 408] on div "[URL][DOMAIN_NAME][DOMAIN_NAME]" at bounding box center [390, 410] width 218 height 16
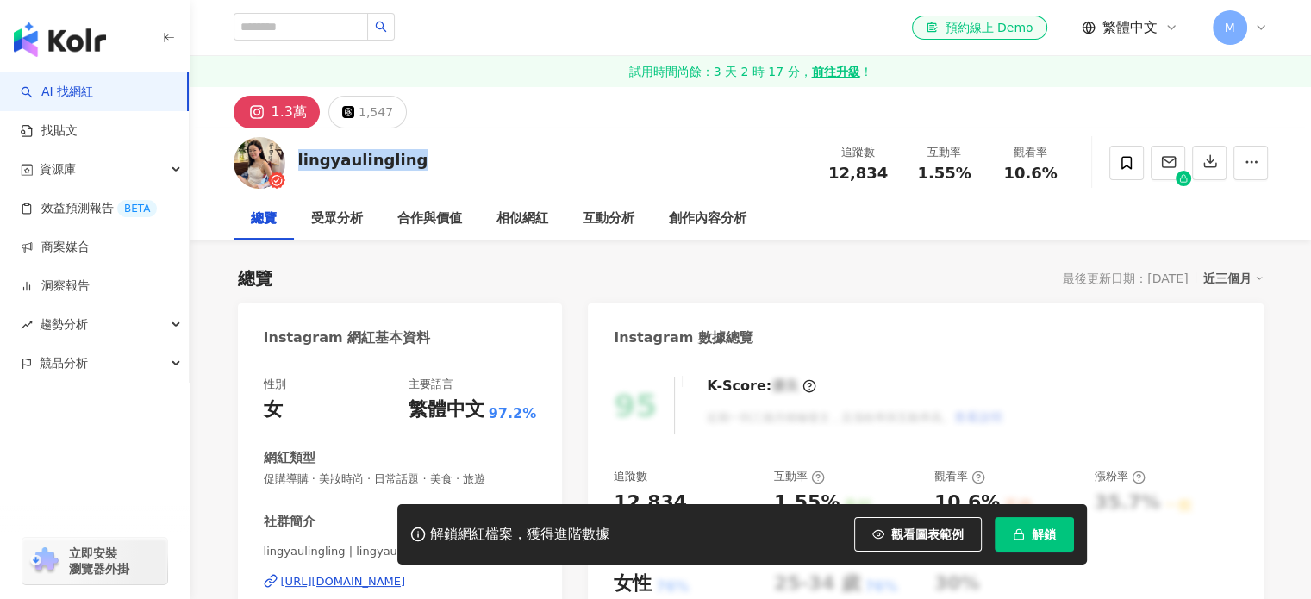
click at [296, 167] on div "lingyaulingling 追蹤數 12,834 互動率 1.55% 觀看率 10.6%" at bounding box center [750, 162] width 1103 height 68
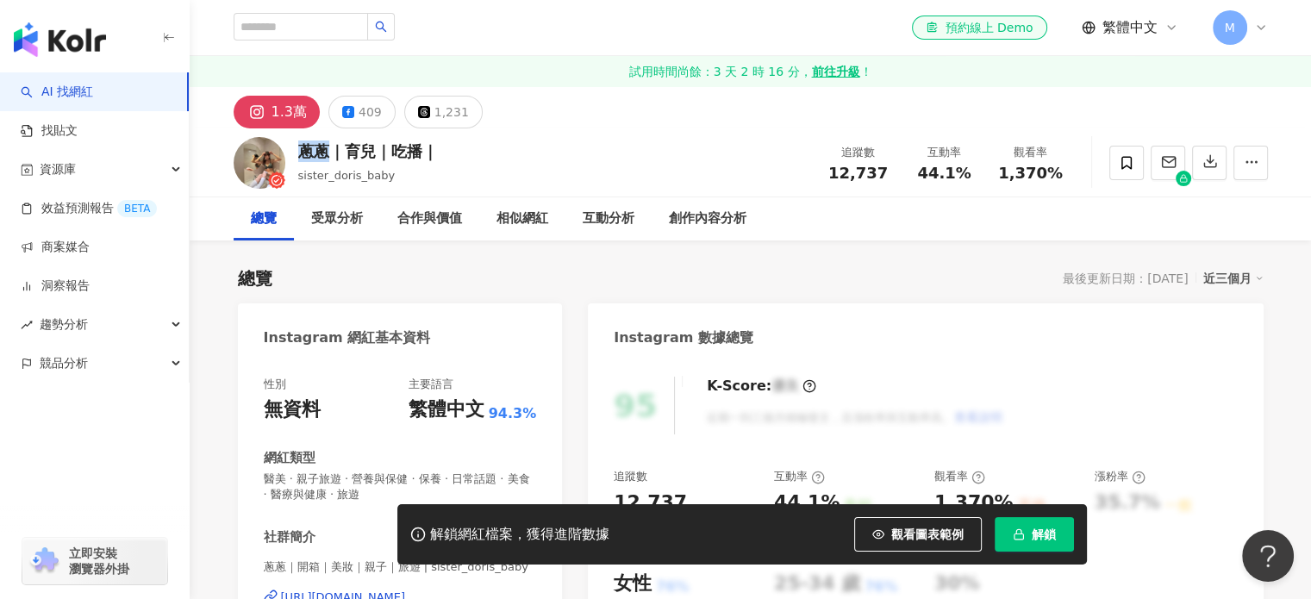
click at [326, 151] on div "蔥蔥｜育兒｜吃播｜" at bounding box center [368, 151] width 140 height 22
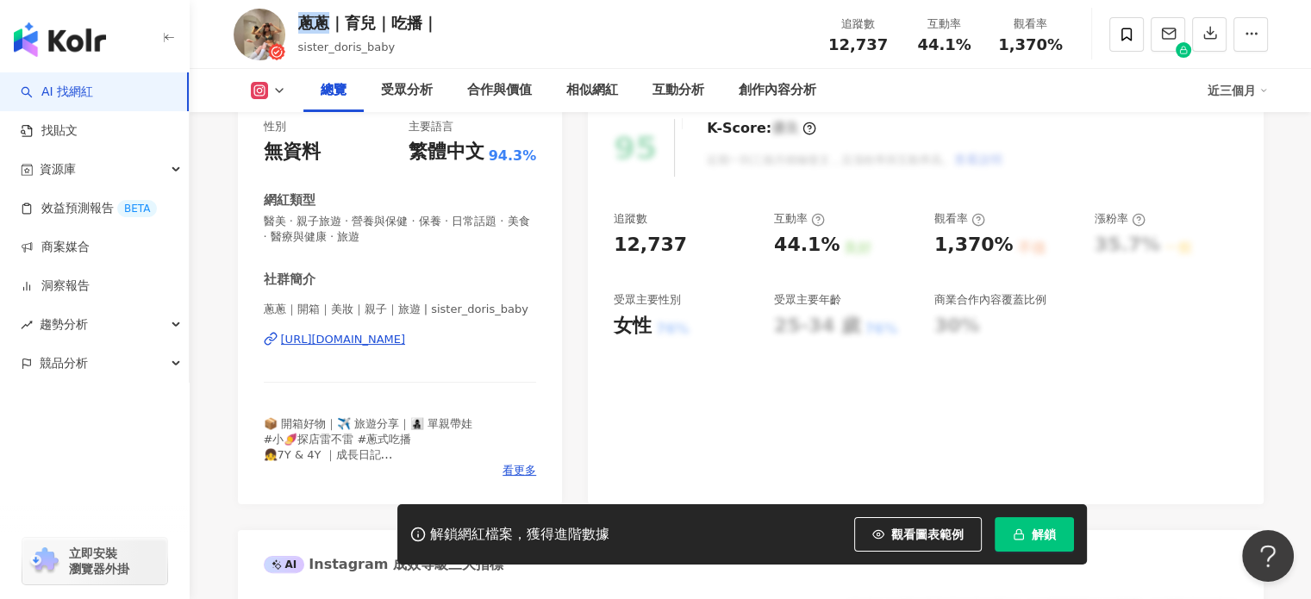
scroll to position [259, 0]
click at [406, 336] on div "[URL][DOMAIN_NAME]" at bounding box center [343, 339] width 125 height 16
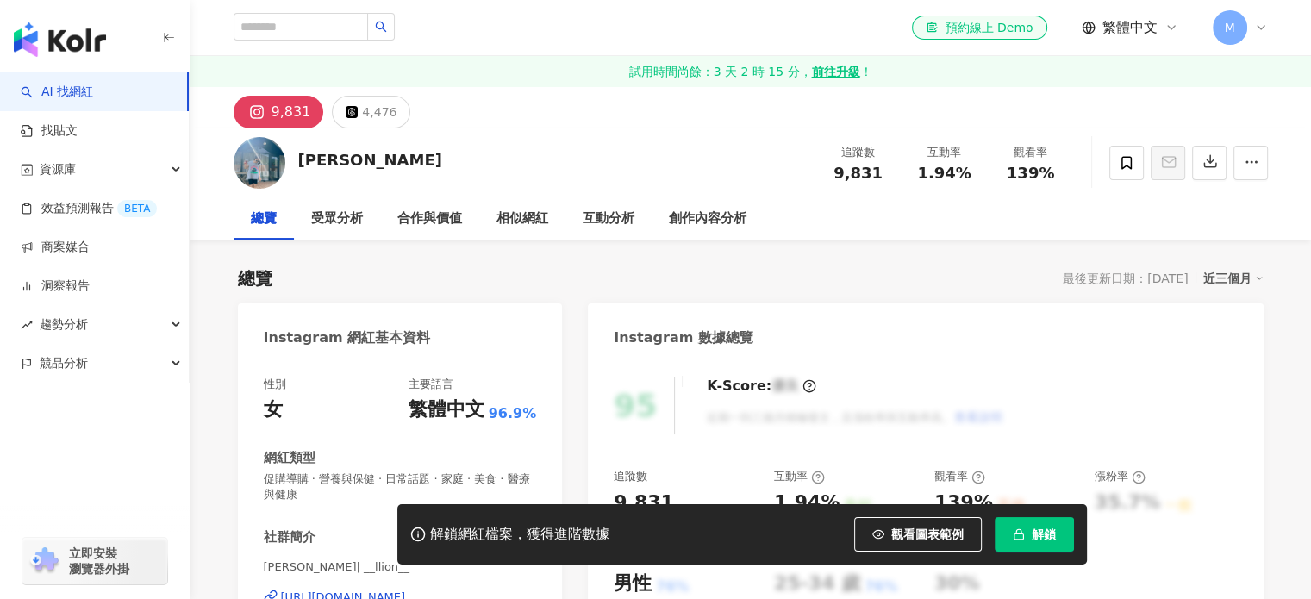
drag, startPoint x: 347, startPoint y: 160, endPoint x: 298, endPoint y: 162, distance: 49.1
click at [298, 162] on div "[PERSON_NAME] 追蹤數 9,831 互動率 1.94% 觀看率 139%" at bounding box center [750, 162] width 1103 height 68
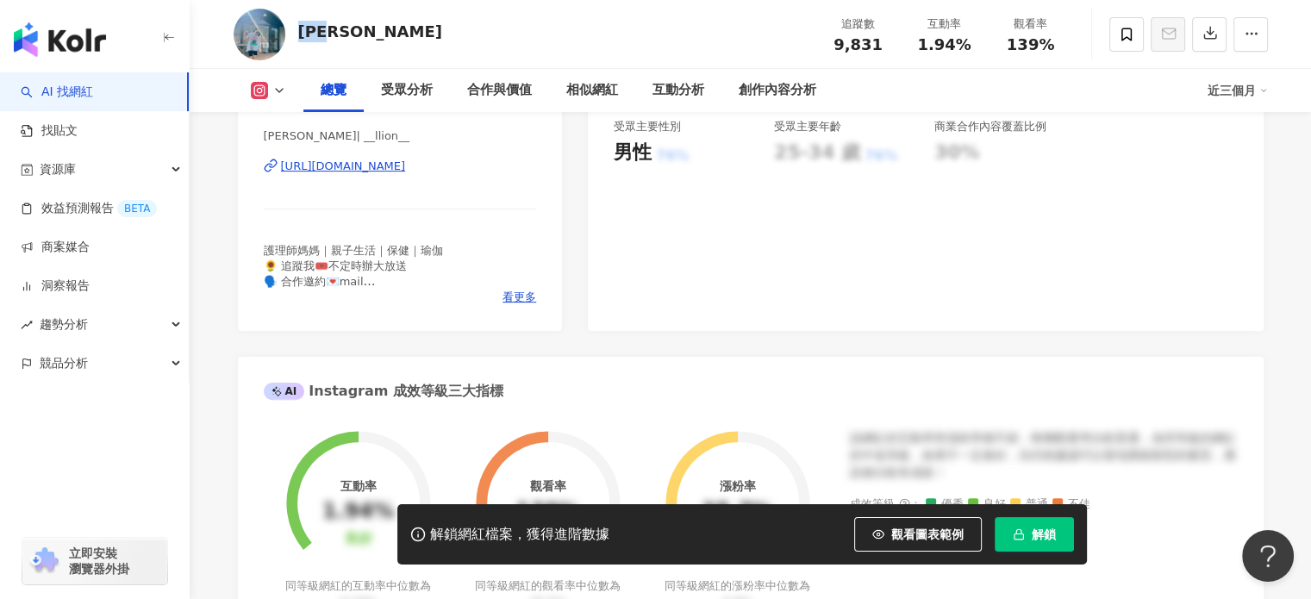
click at [406, 164] on div "[URL][DOMAIN_NAME]" at bounding box center [343, 167] width 125 height 16
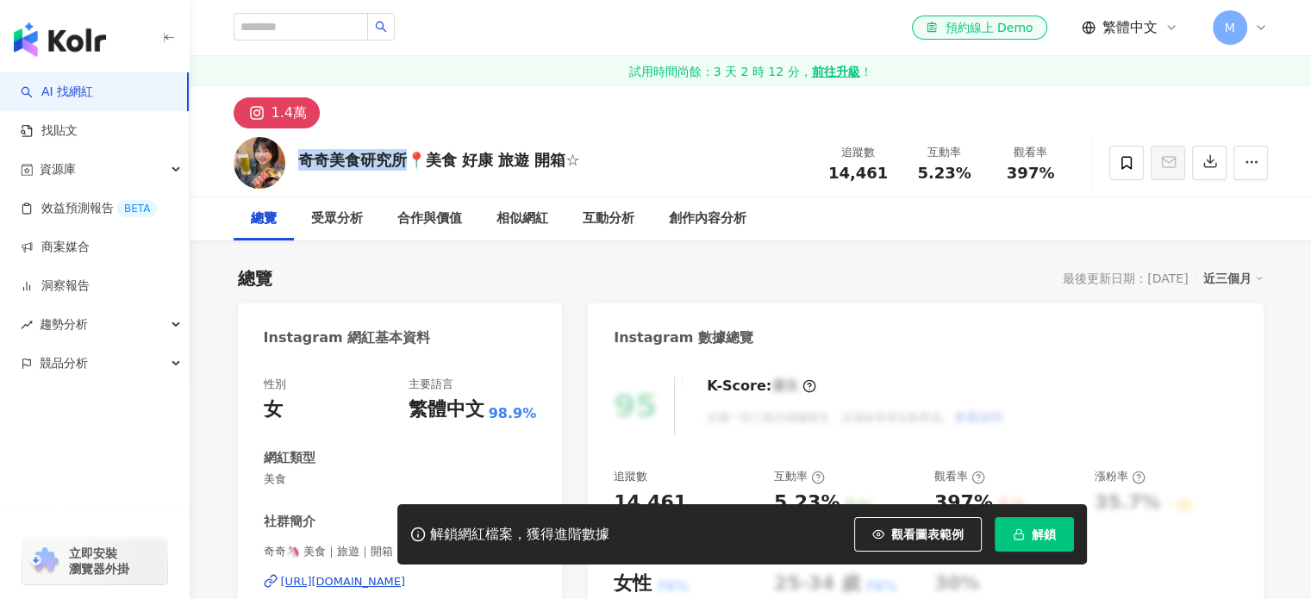
click at [300, 163] on div "奇奇美食研究所📍美食 好康 旅遊 開箱☆" at bounding box center [439, 160] width 282 height 22
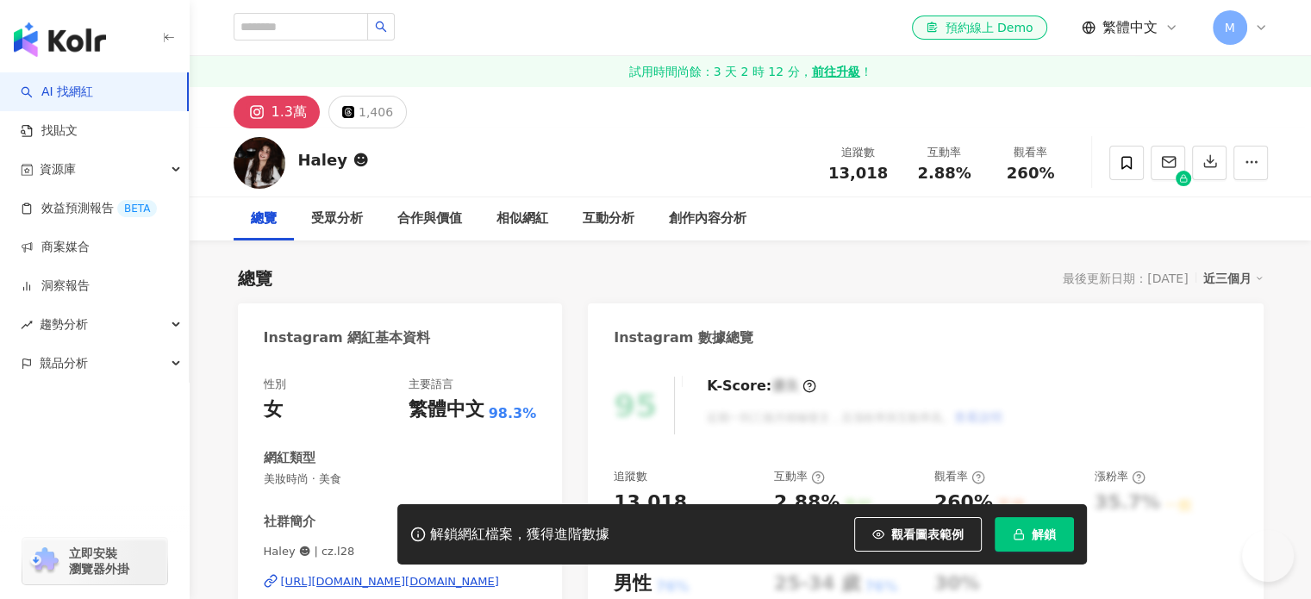
click at [301, 169] on div "Haley ☻︎" at bounding box center [333, 160] width 71 height 22
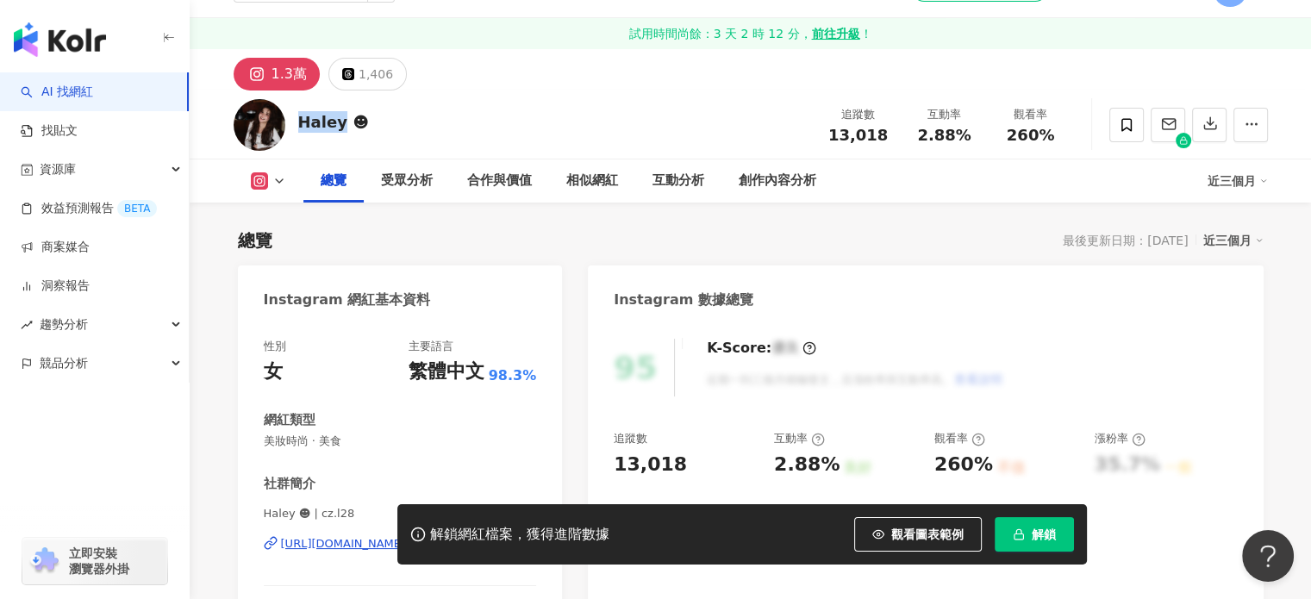
scroll to position [259, 0]
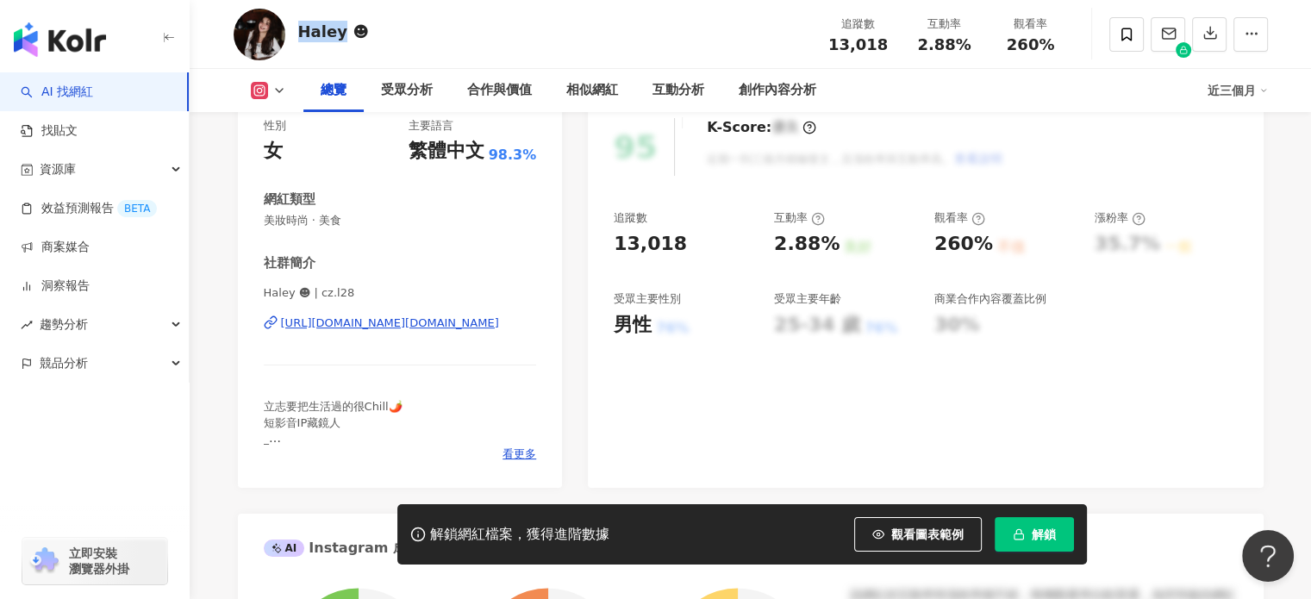
click at [362, 329] on div "[URL][DOMAIN_NAME][DOMAIN_NAME]" at bounding box center [390, 323] width 218 height 16
click at [1023, 528] on icon "button" at bounding box center [1018, 534] width 12 height 12
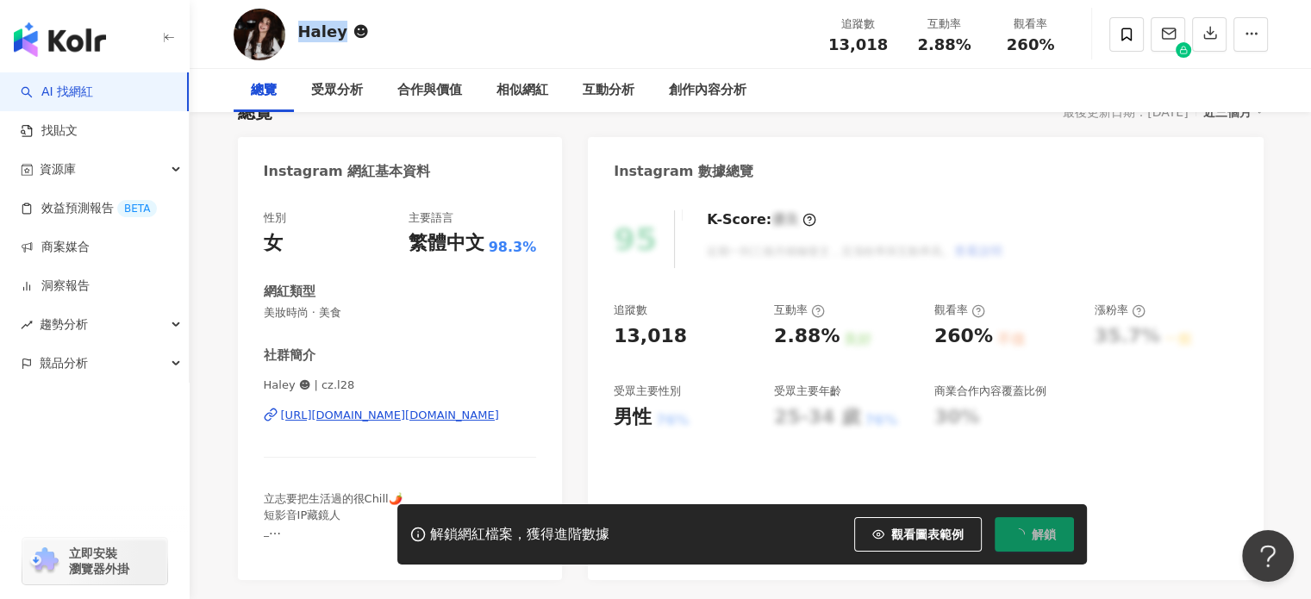
scroll to position [0, 0]
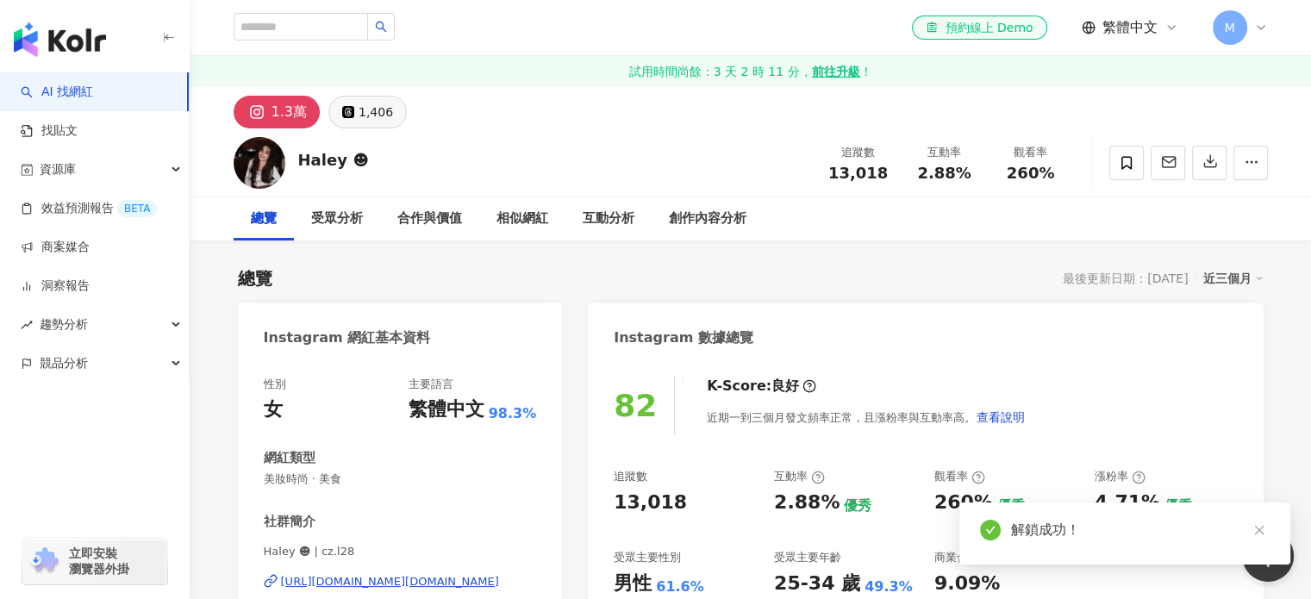
click at [359, 103] on div "1,406" at bounding box center [375, 112] width 34 height 24
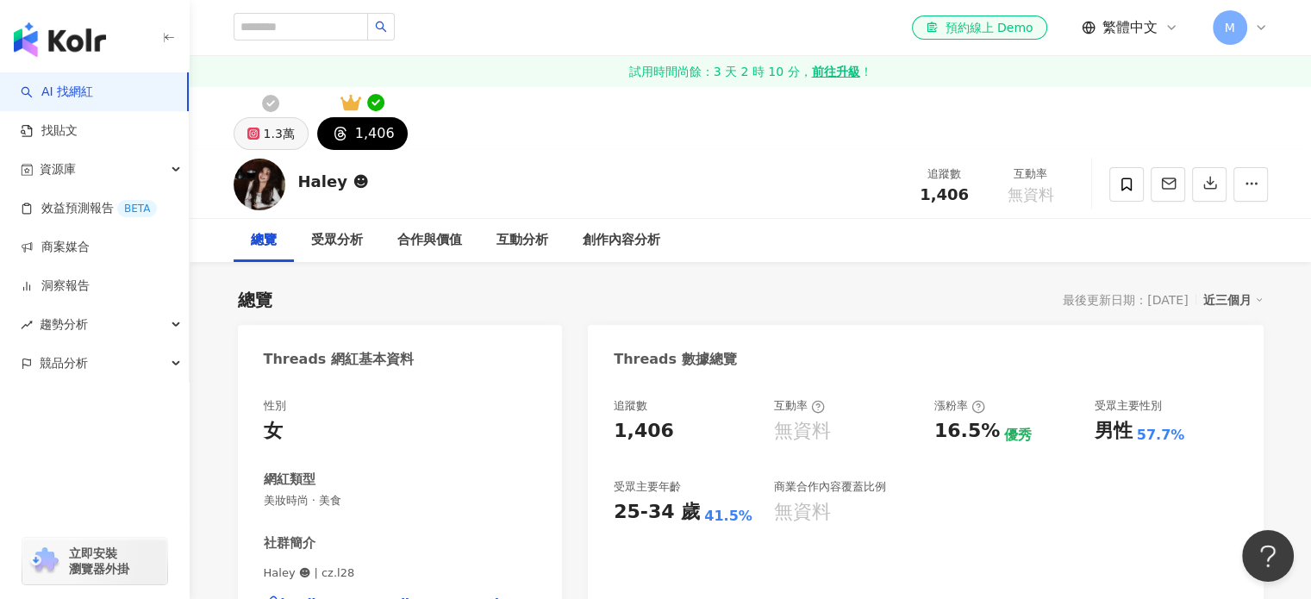
click at [282, 132] on div "1.3萬" at bounding box center [279, 133] width 31 height 24
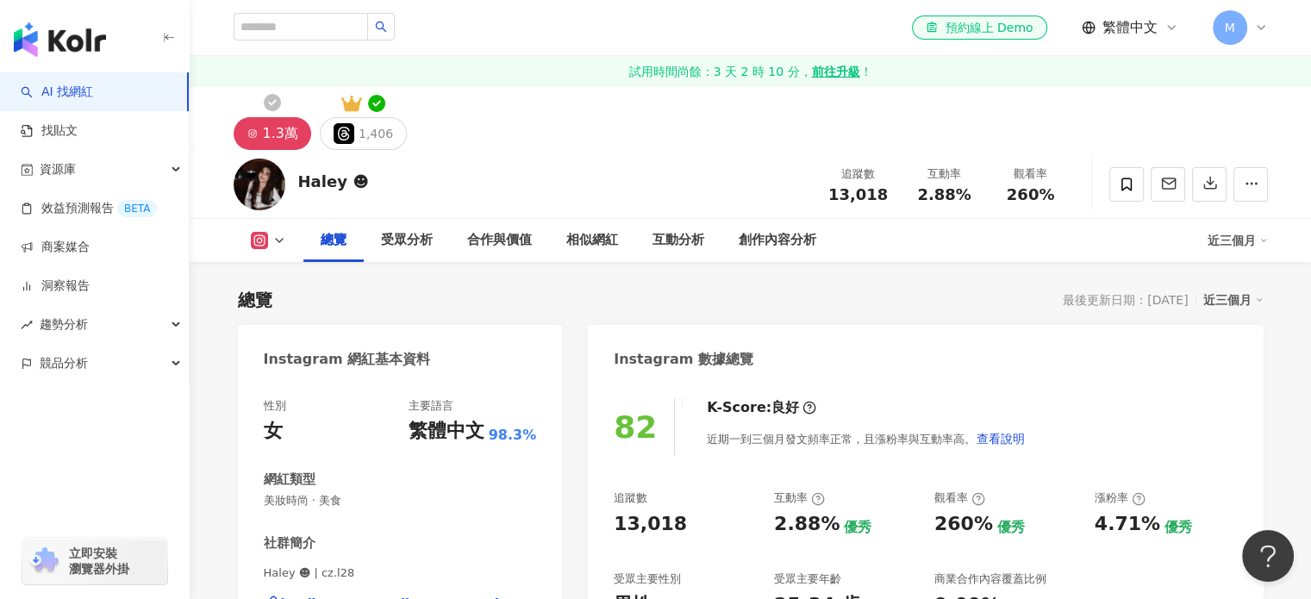
scroll to position [259, 0]
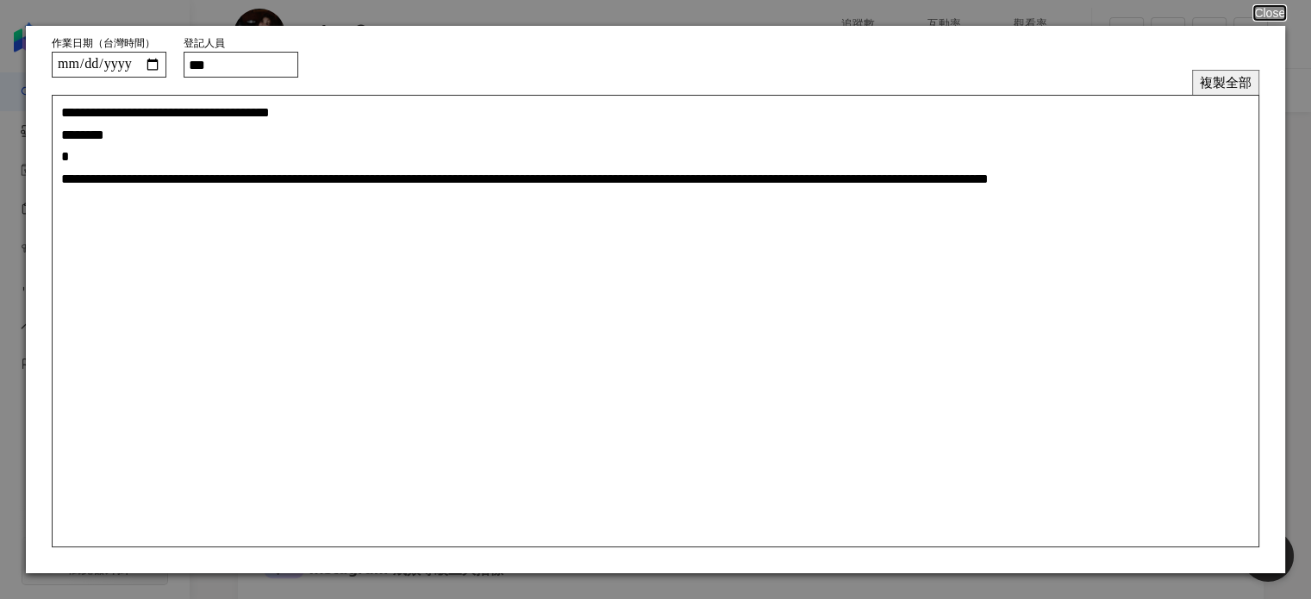
drag, startPoint x: 1035, startPoint y: 273, endPoint x: 1017, endPoint y: 258, distance: 23.8
click at [1035, 273] on textarea "**********" at bounding box center [655, 321] width 1207 height 452
click at [227, 60] on input "***" at bounding box center [241, 65] width 115 height 26
type input "**"
type textarea "**********"
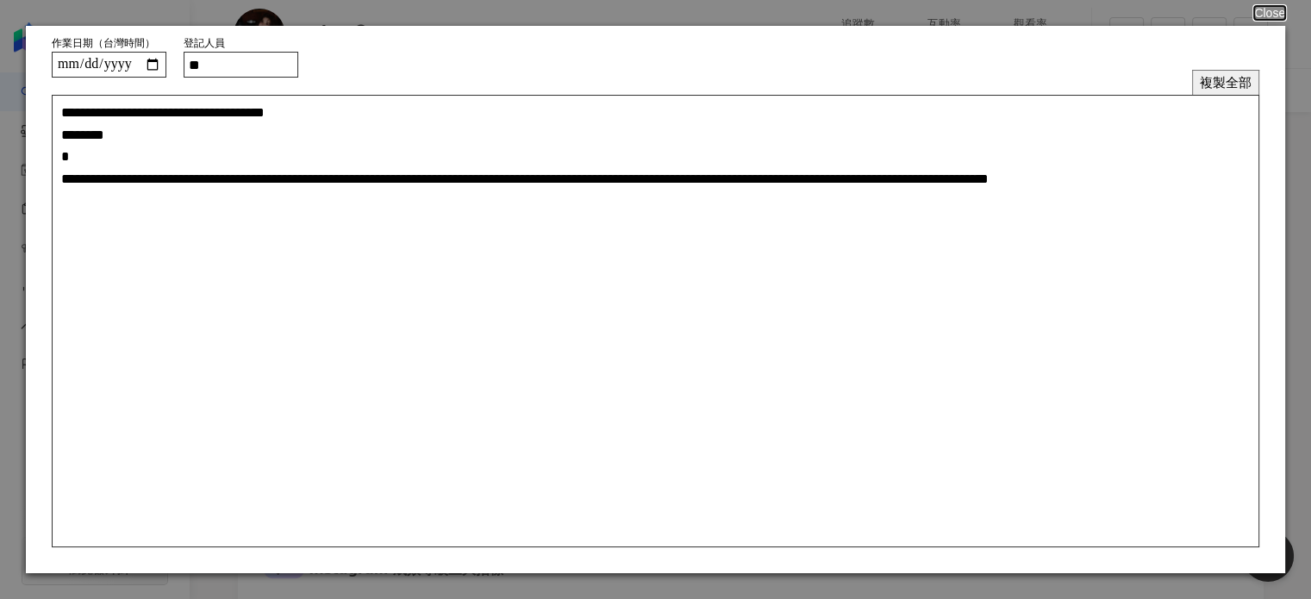
type input "***"
type textarea "**********"
type input "***"
click at [1216, 89] on button "複製全部" at bounding box center [1225, 82] width 67 height 25
click at [1211, 87] on button "複製全部" at bounding box center [1225, 82] width 67 height 25
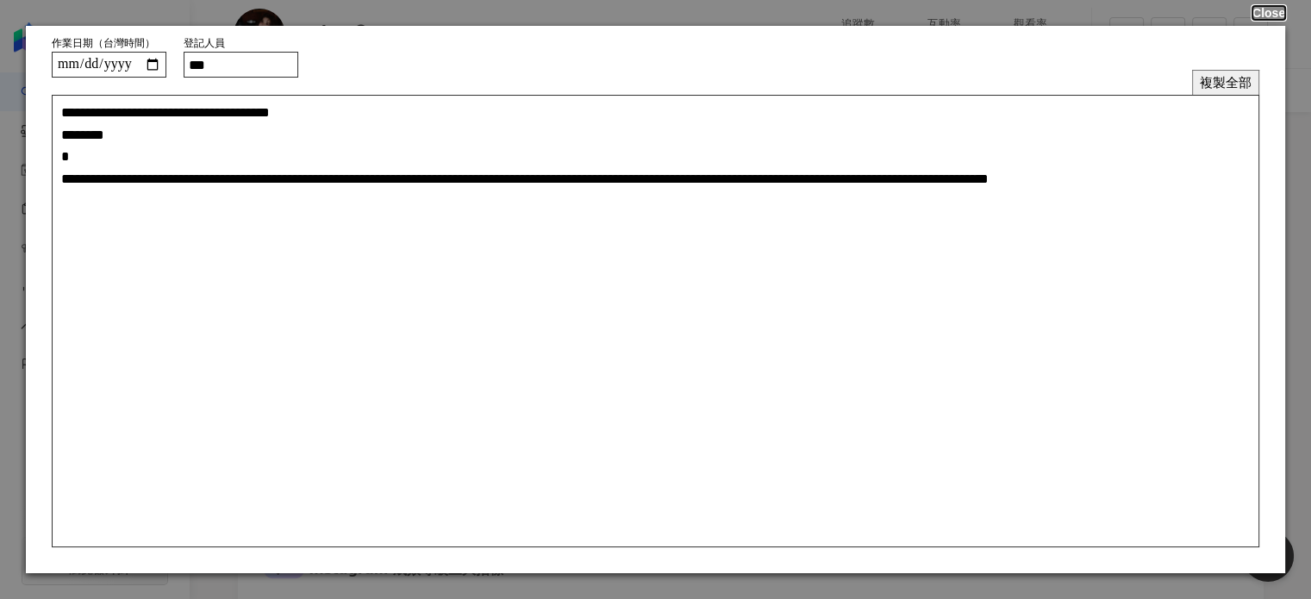
click at [1258, 8] on button "Close" at bounding box center [1268, 13] width 33 height 14
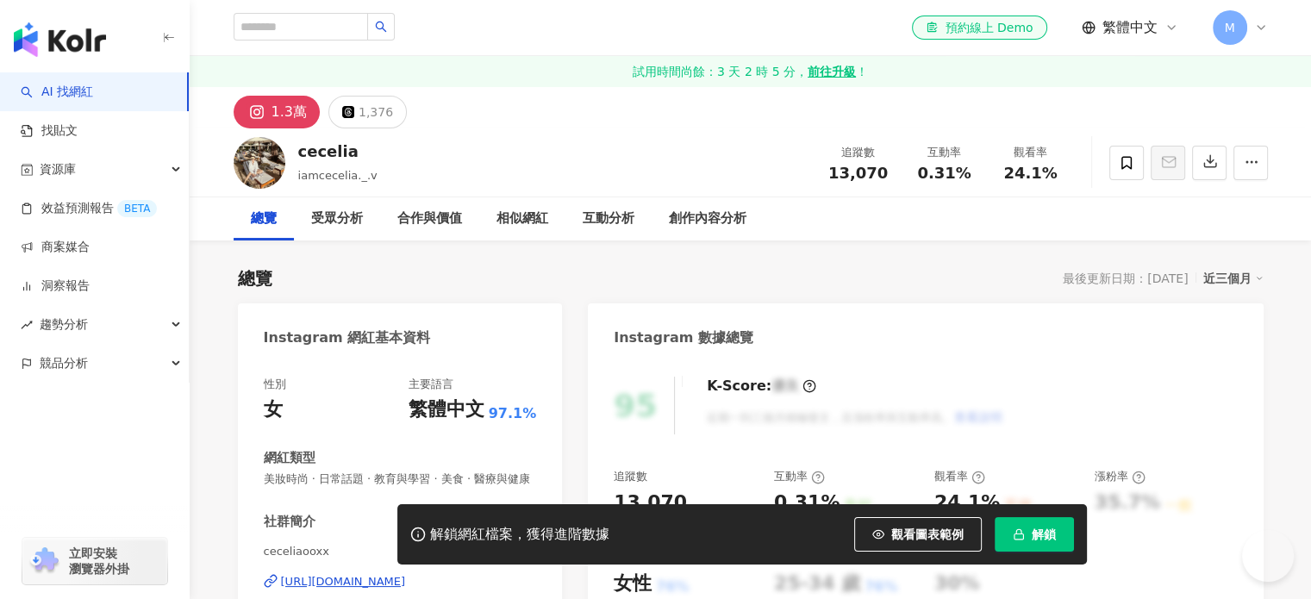
click at [296, 153] on div "cecelia iamcecelia._.v 追蹤數 13,070 互動率 0.31% 觀看率 24.1%" at bounding box center [750, 162] width 1103 height 68
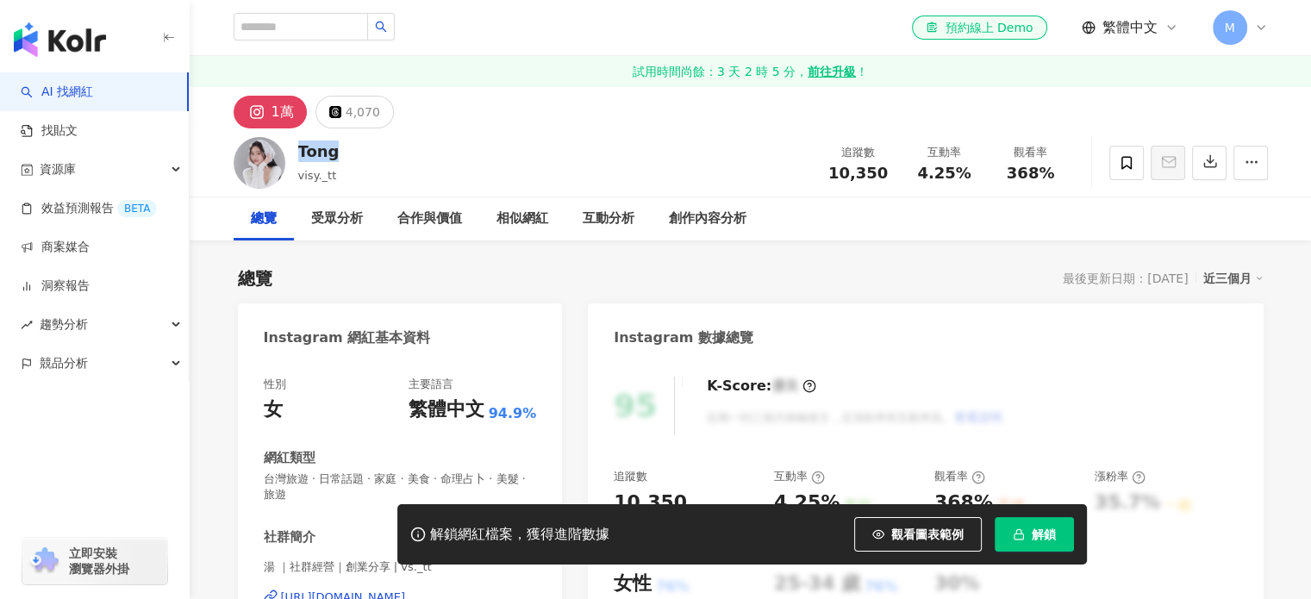
click at [298, 151] on div "Tong" at bounding box center [318, 151] width 41 height 22
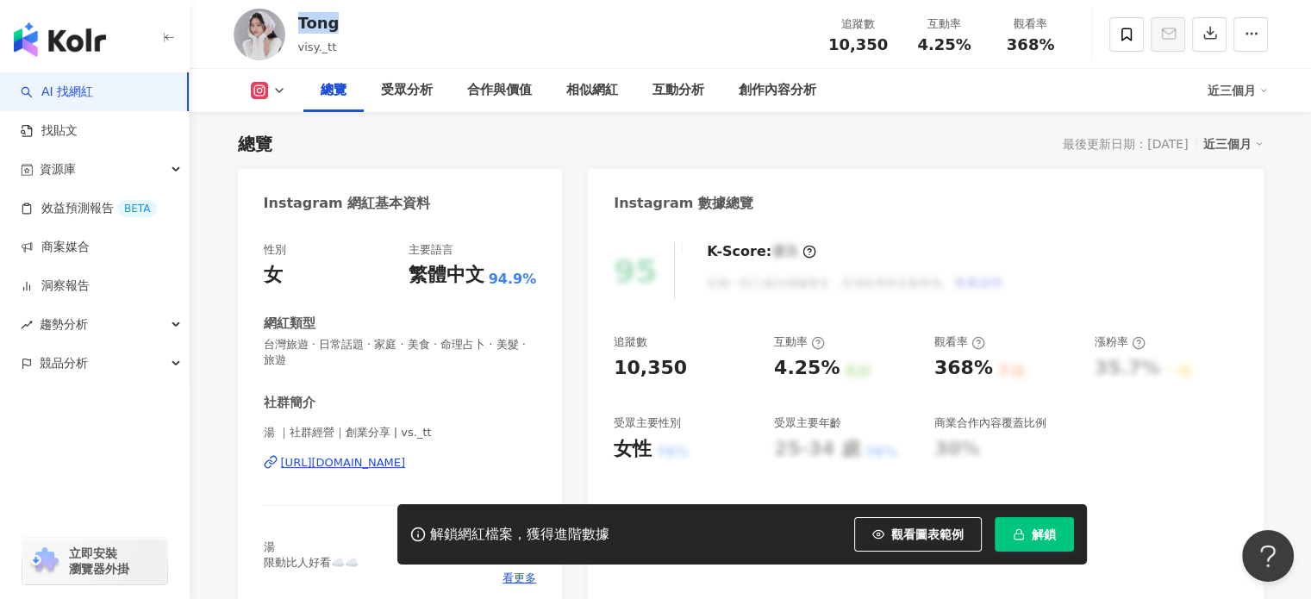
scroll to position [259, 0]
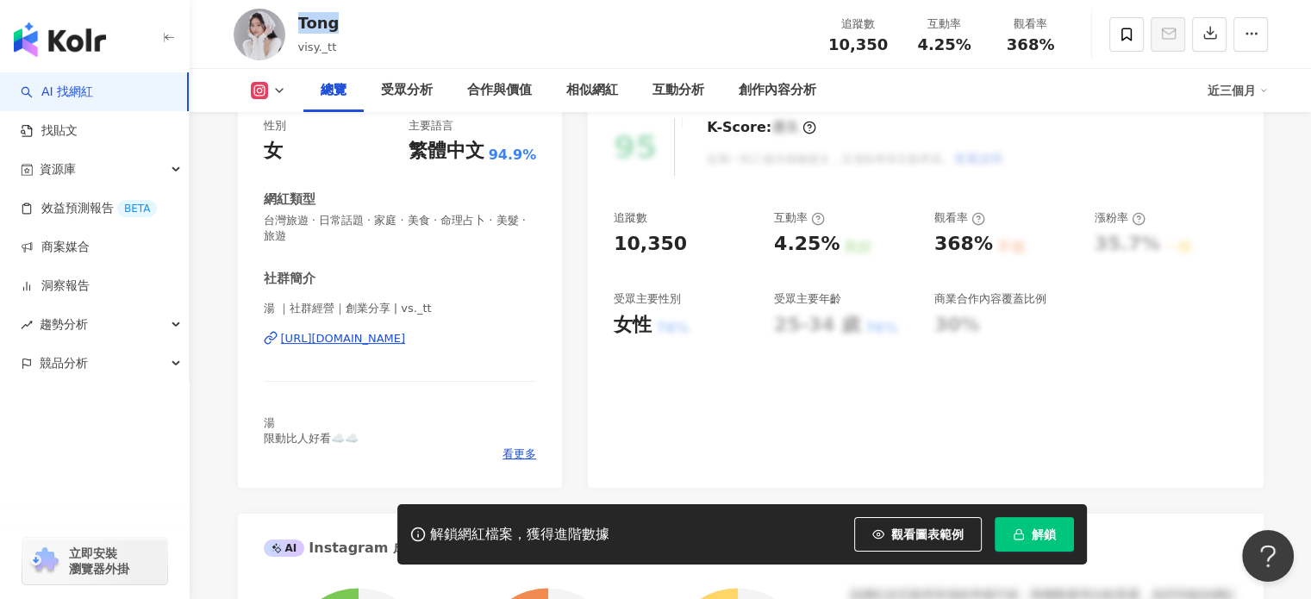
click at [372, 336] on div "[URL][DOMAIN_NAME]" at bounding box center [343, 339] width 125 height 16
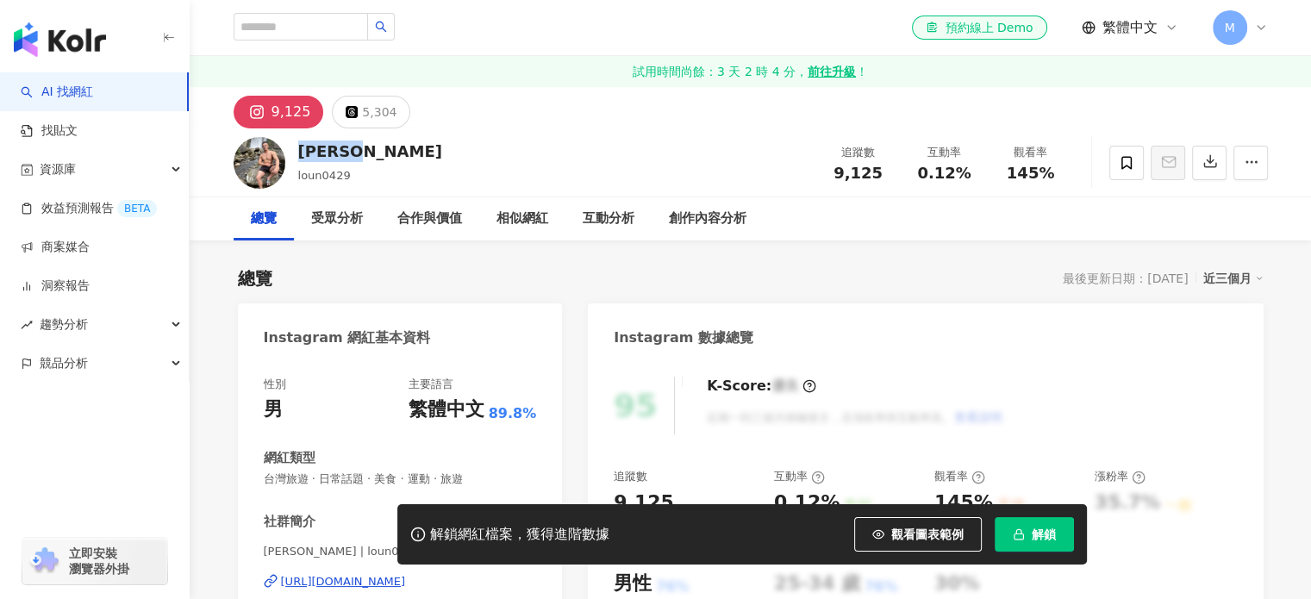
drag, startPoint x: 336, startPoint y: 158, endPoint x: 296, endPoint y: 148, distance: 40.8
click at [296, 148] on div "Ronnie loun0429 追蹤數 9,125 互動率 0.12% 觀看率 145%" at bounding box center [750, 162] width 1103 height 68
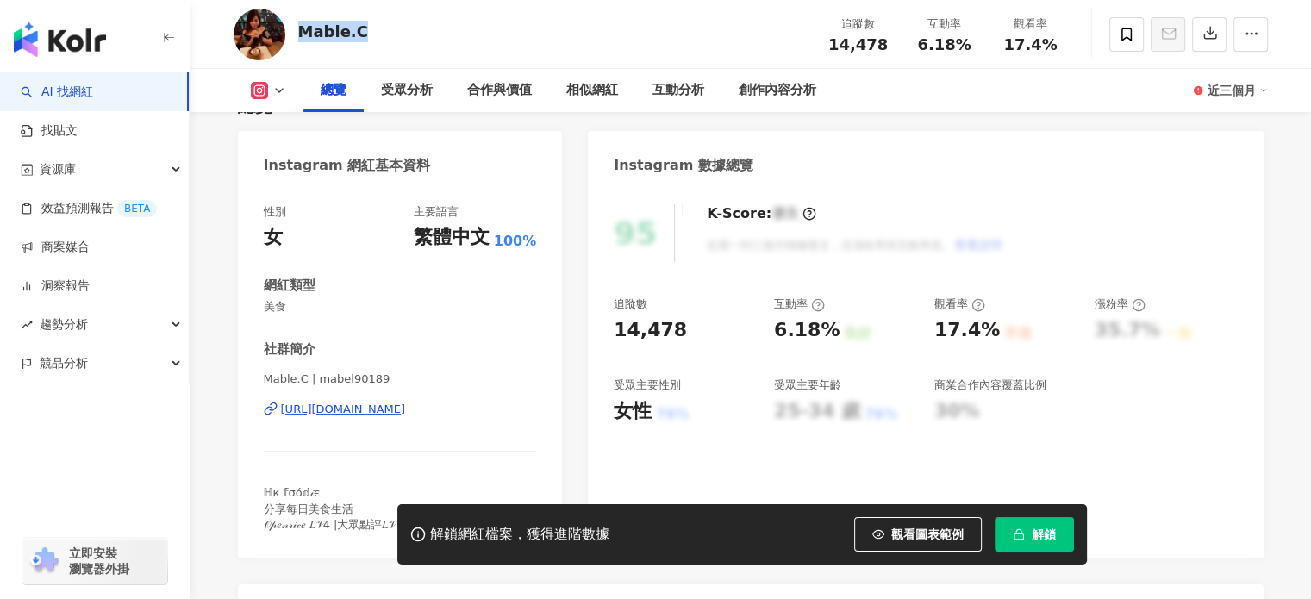
drag, startPoint x: 314, startPoint y: 28, endPoint x: 296, endPoint y: 28, distance: 17.2
click at [296, 28] on div "Mable.C 追蹤數 14,478 互動率 6.18% 觀看率 17.4%" at bounding box center [750, 34] width 1103 height 68
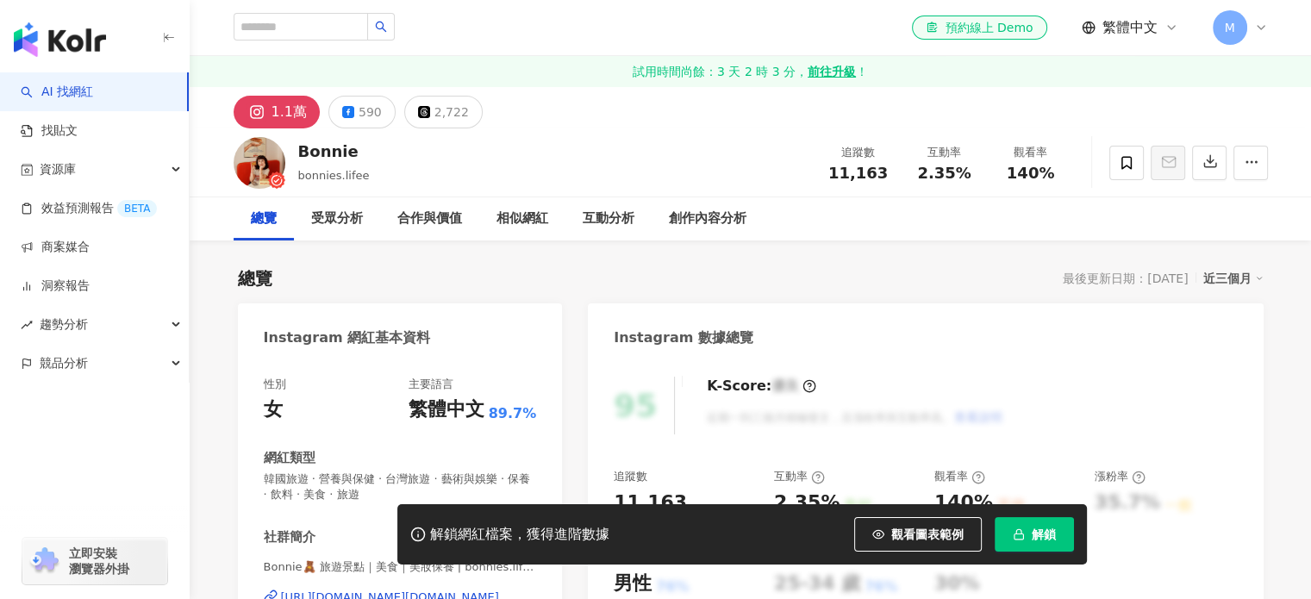
click at [298, 154] on div "Bonnie" at bounding box center [334, 151] width 72 height 22
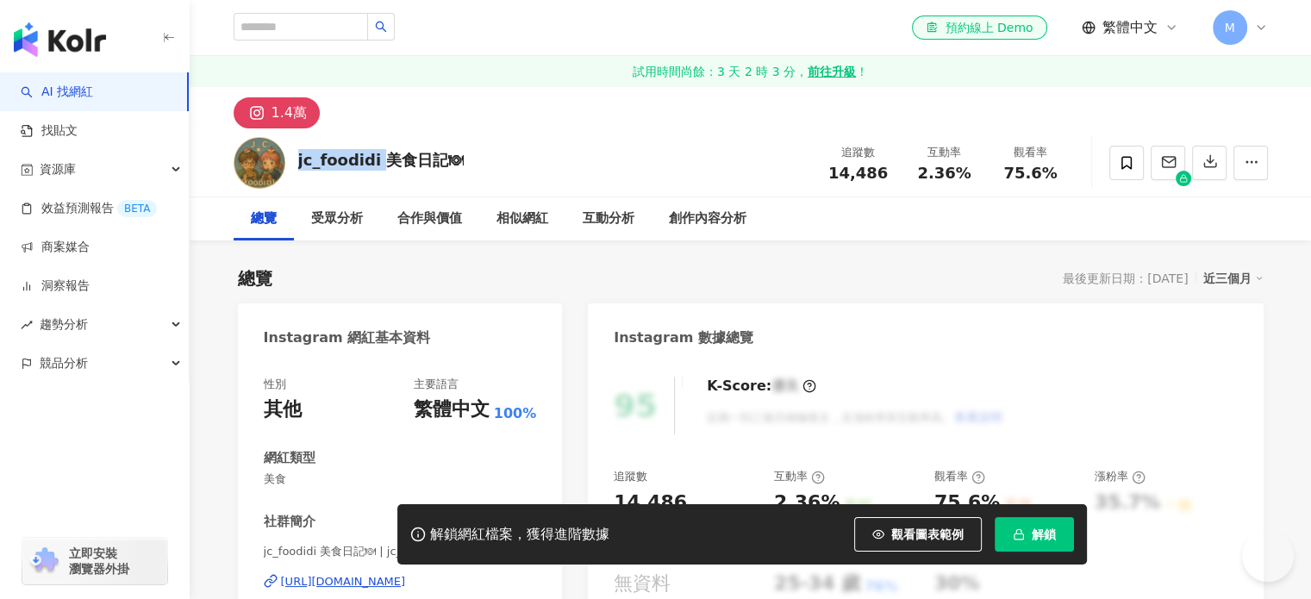
drag, startPoint x: 296, startPoint y: 163, endPoint x: 376, endPoint y: 162, distance: 79.3
click at [376, 162] on div "jc_foodidi 美食日記🍽 追蹤數 14,486 互動率 2.36% 觀看率 75.6%" at bounding box center [750, 162] width 1103 height 68
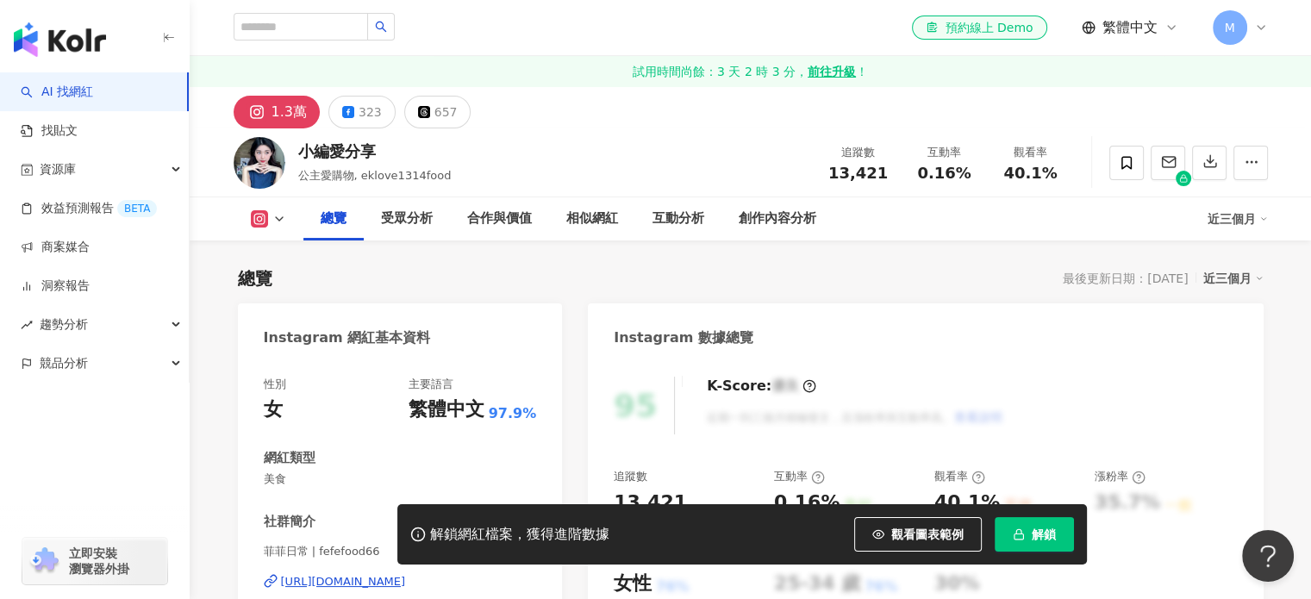
scroll to position [259, 0]
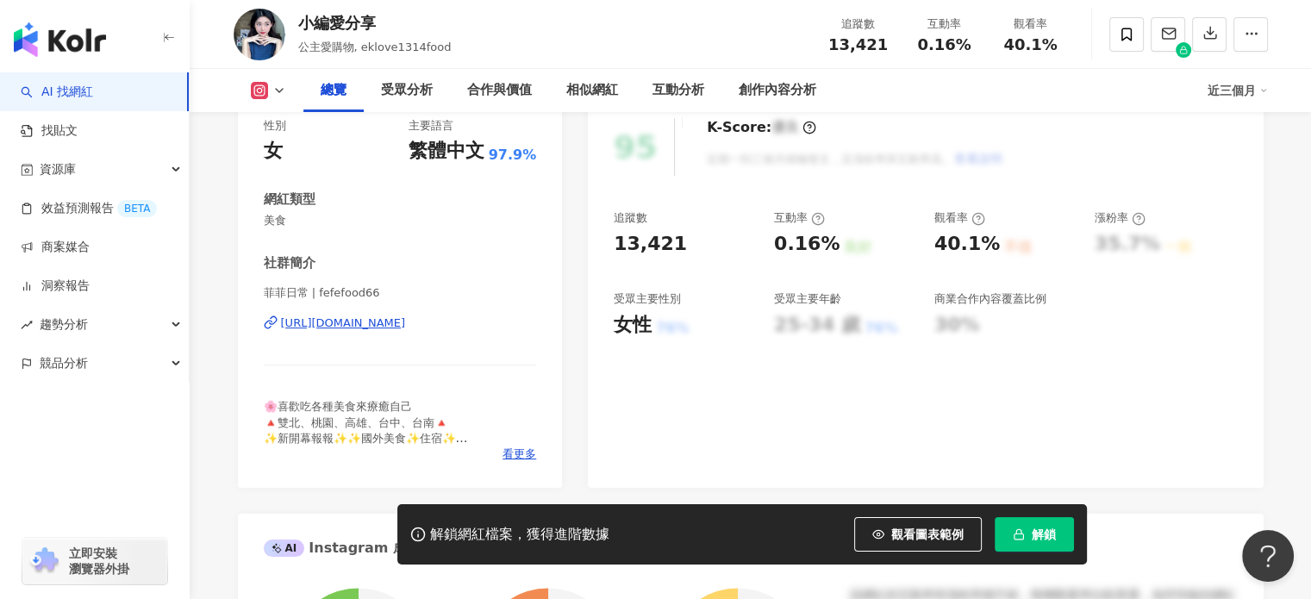
click at [406, 327] on div "https://www.instagram.com/fefefood66/" at bounding box center [343, 323] width 125 height 16
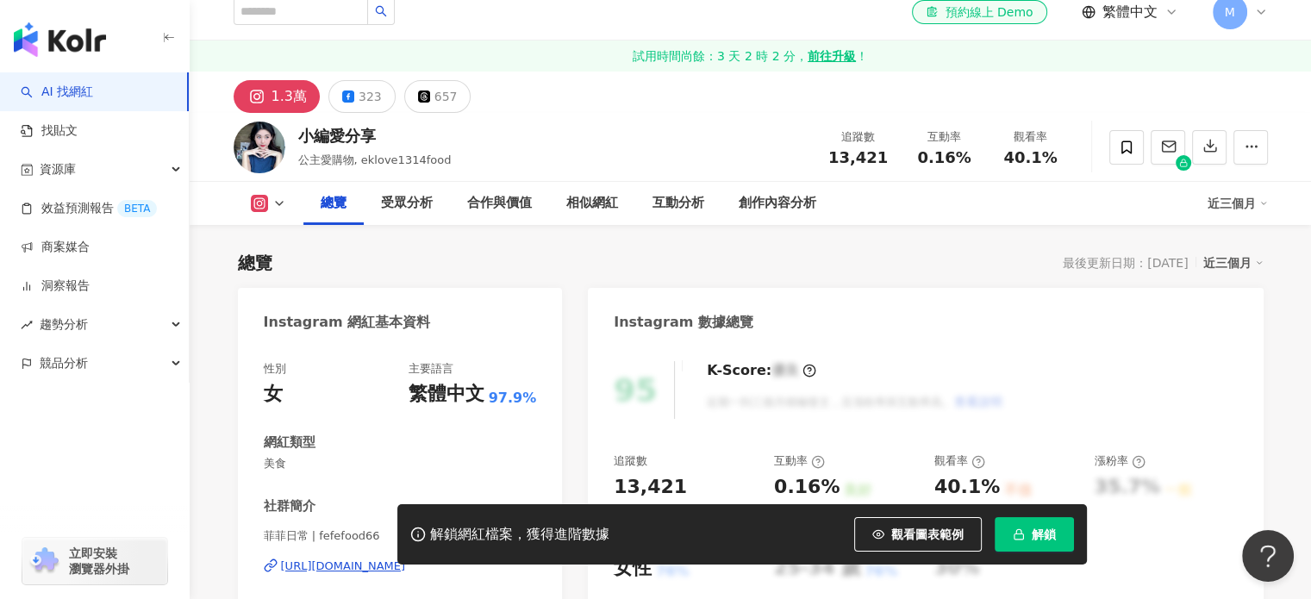
scroll to position [0, 0]
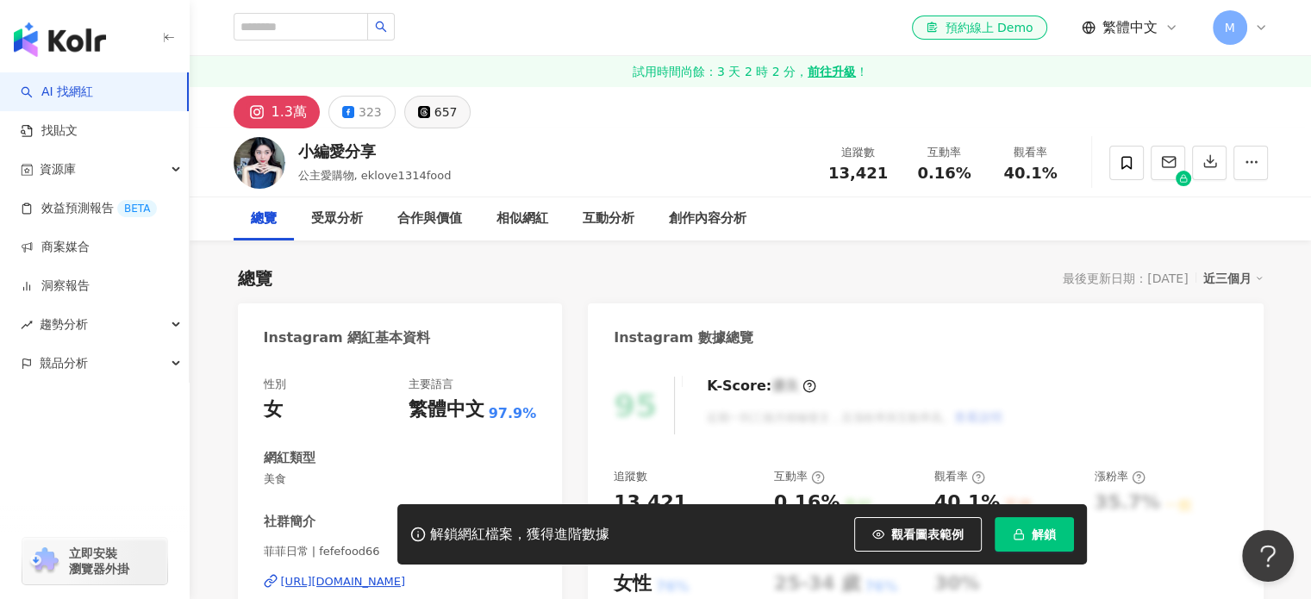
click at [442, 116] on div "657" at bounding box center [445, 112] width 23 height 24
click at [1037, 533] on span "解鎖" at bounding box center [1043, 534] width 24 height 14
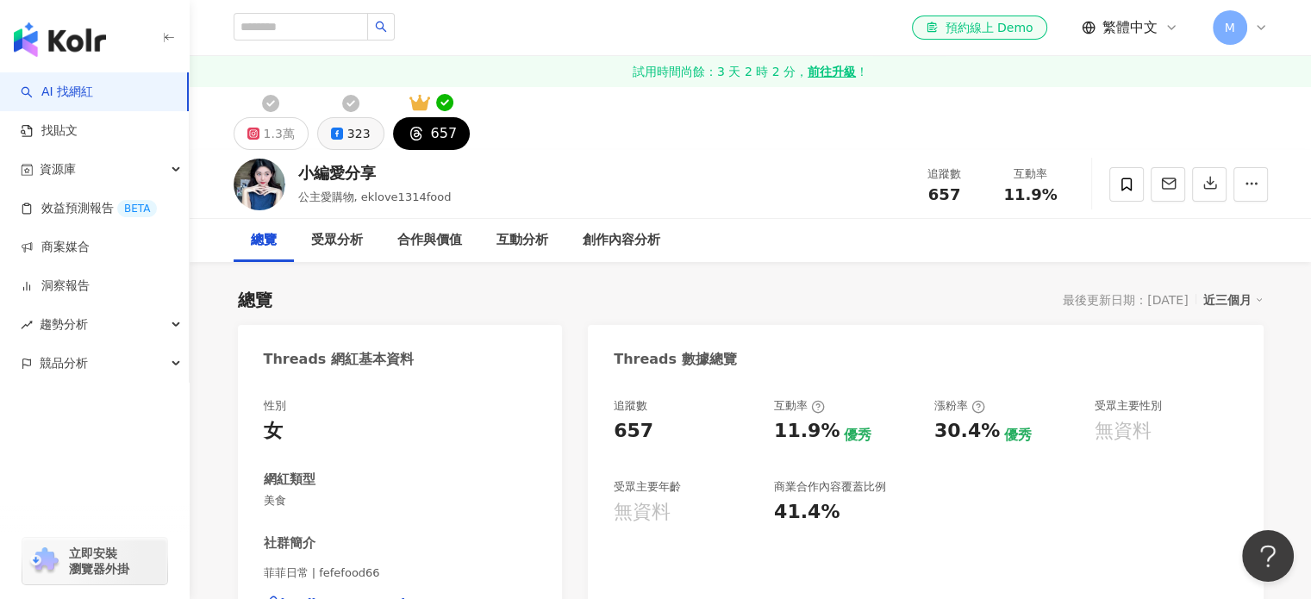
click at [343, 137] on button "323" at bounding box center [350, 133] width 67 height 33
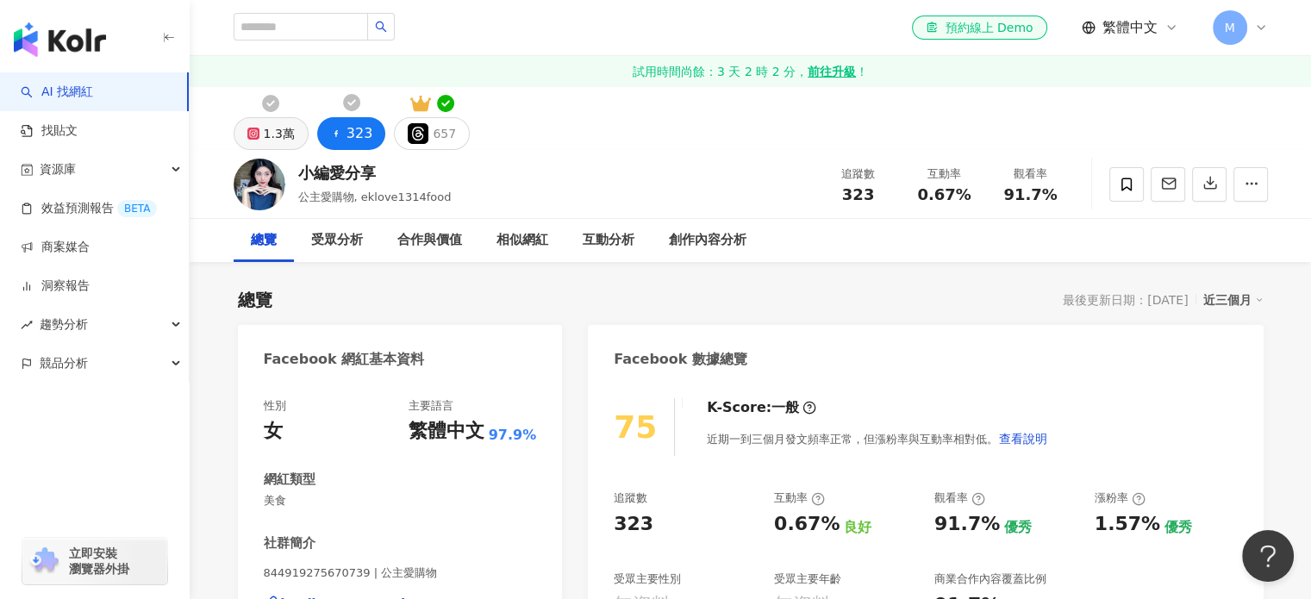
click at [279, 134] on div "1.3萬" at bounding box center [279, 133] width 31 height 24
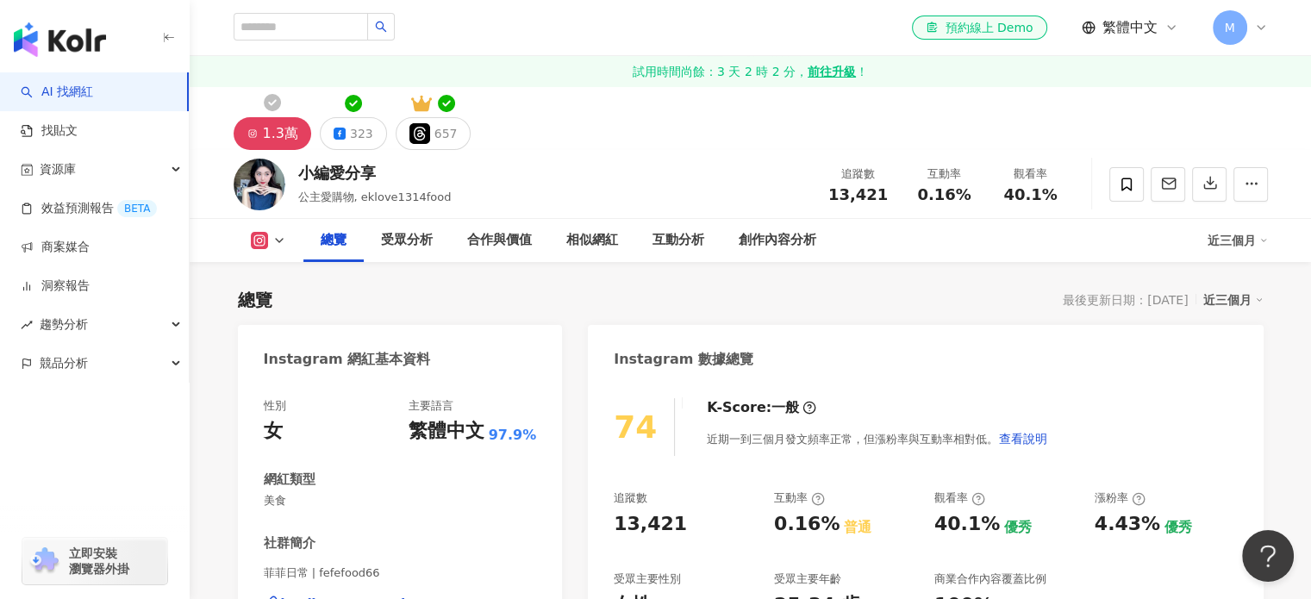
scroll to position [345, 0]
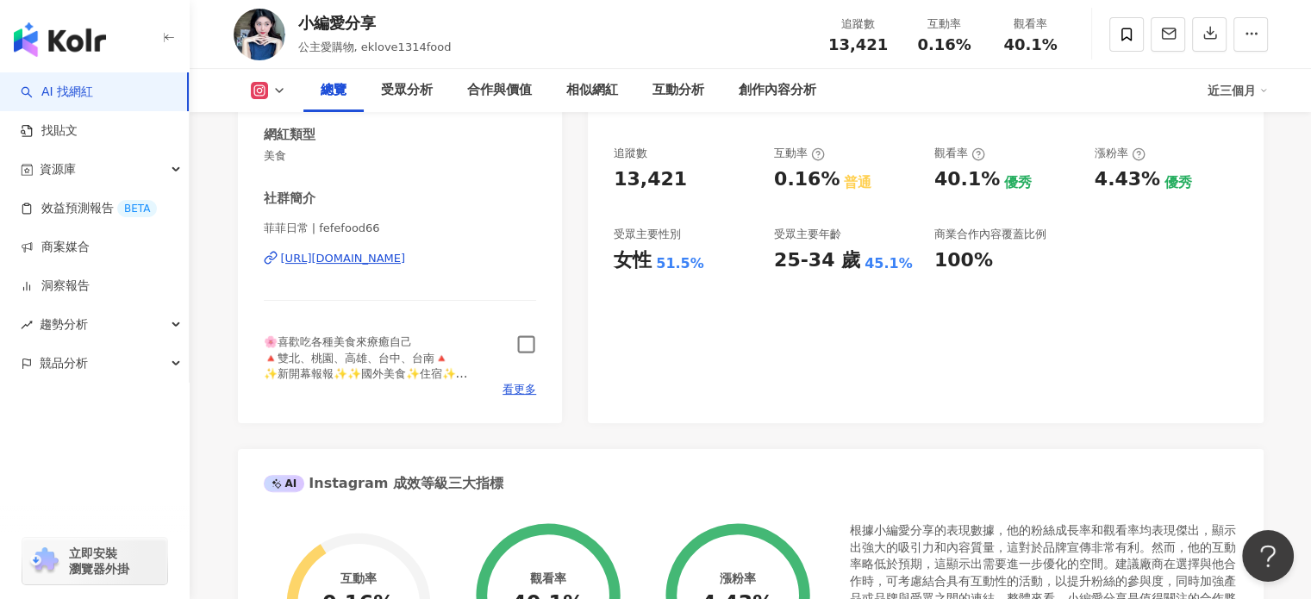
click at [525, 343] on icon "button" at bounding box center [526, 344] width 20 height 20
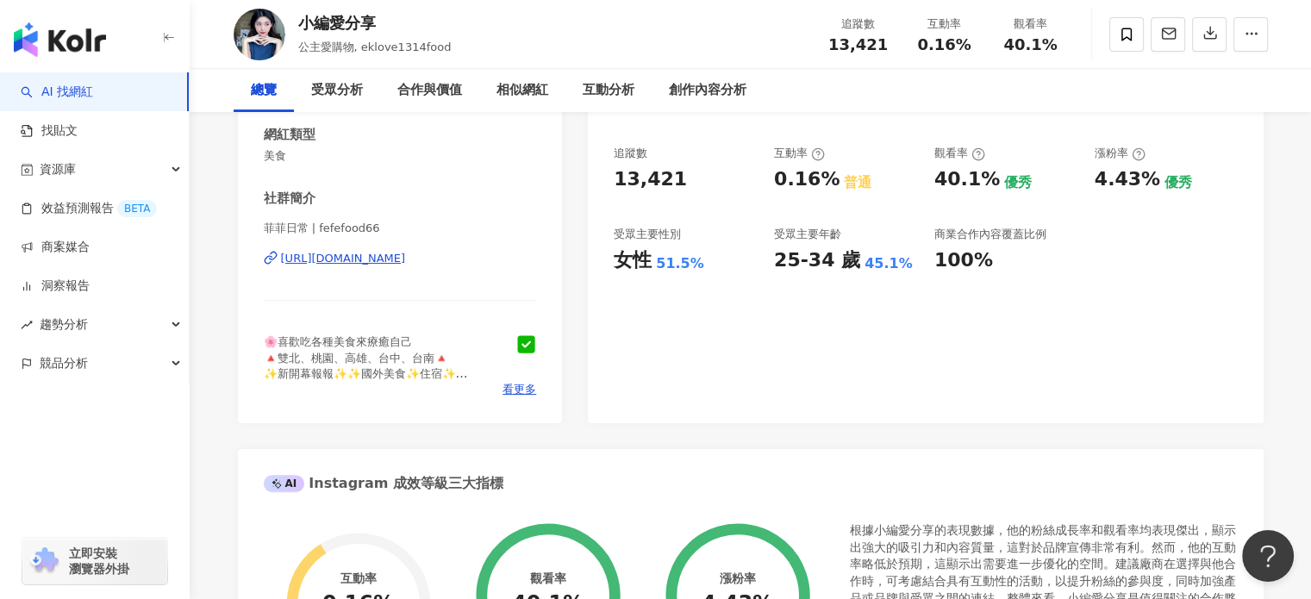
scroll to position [0, 0]
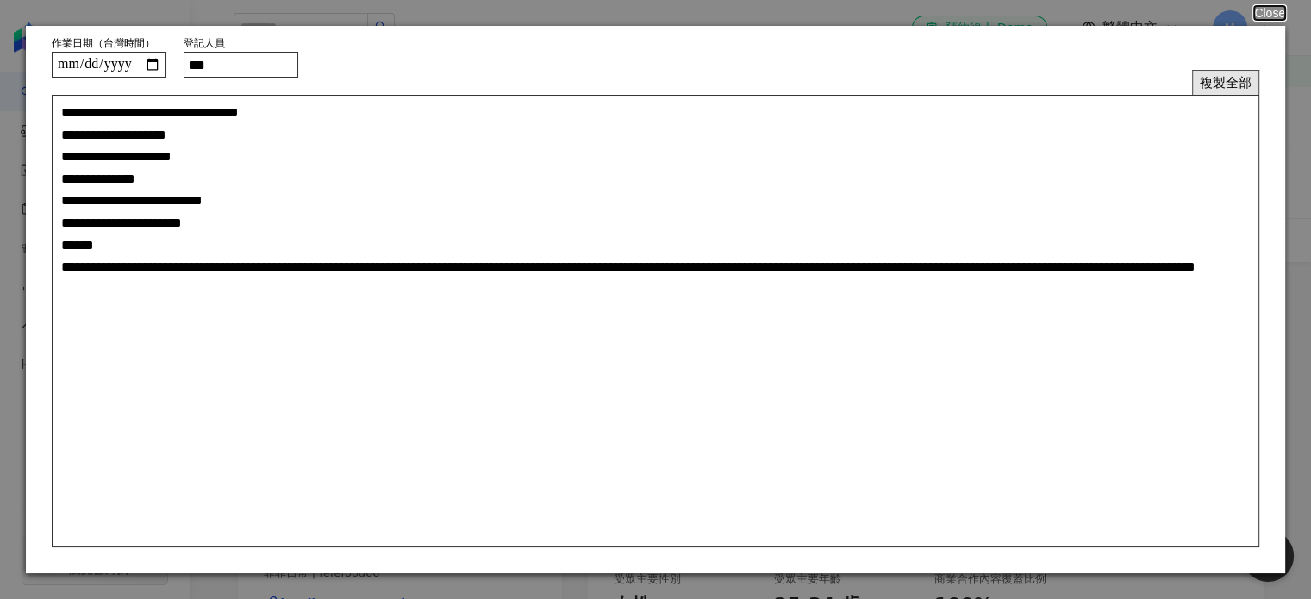
click at [1211, 80] on button "複製全部" at bounding box center [1225, 82] width 67 height 25
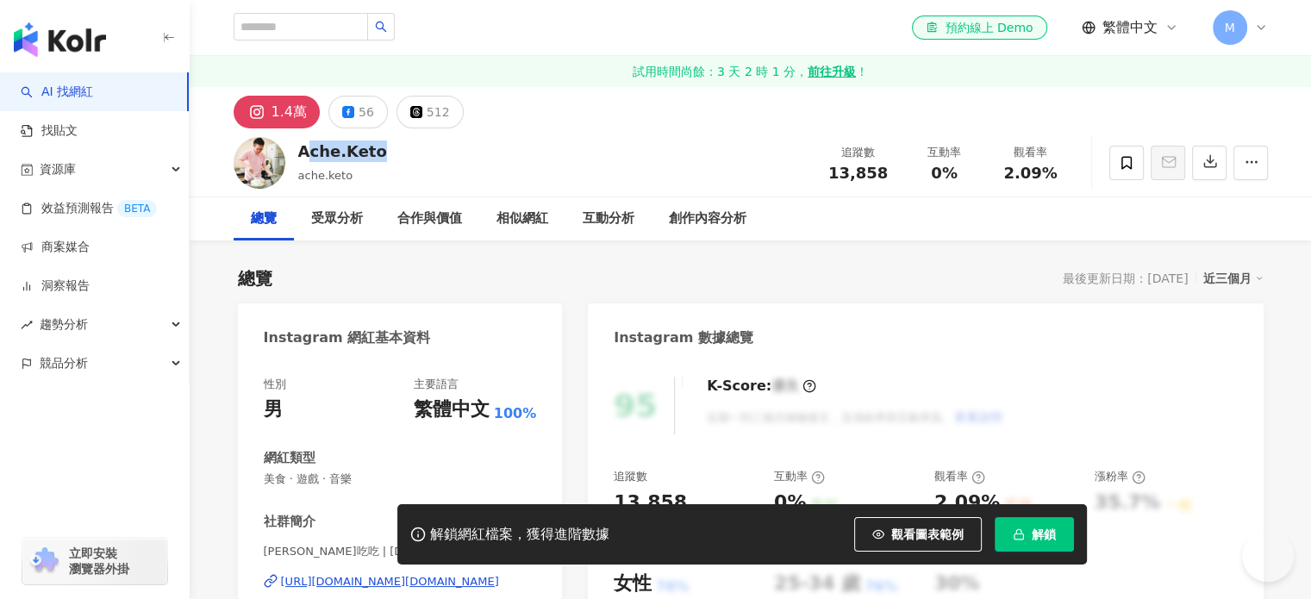
drag, startPoint x: 376, startPoint y: 158, endPoint x: 296, endPoint y: 149, distance: 79.7
click at [296, 149] on div "Ache.Keto ache.keto 追蹤數 13,858 互動率 0% 觀看率 2.09%" at bounding box center [750, 162] width 1103 height 68
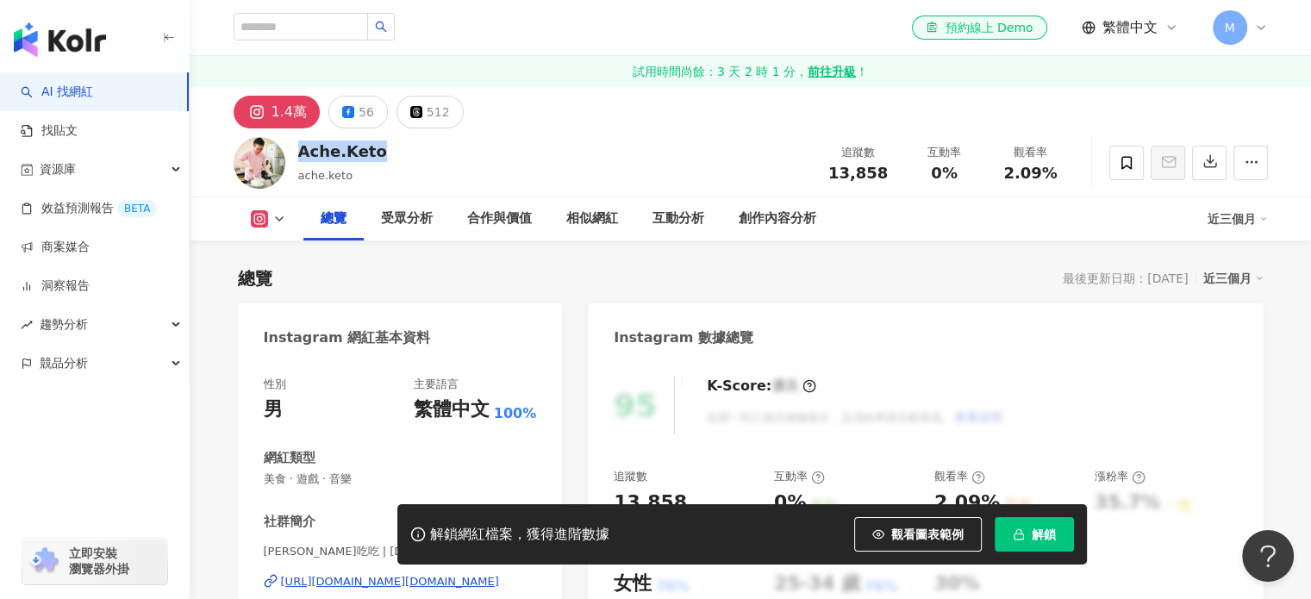
scroll to position [172, 0]
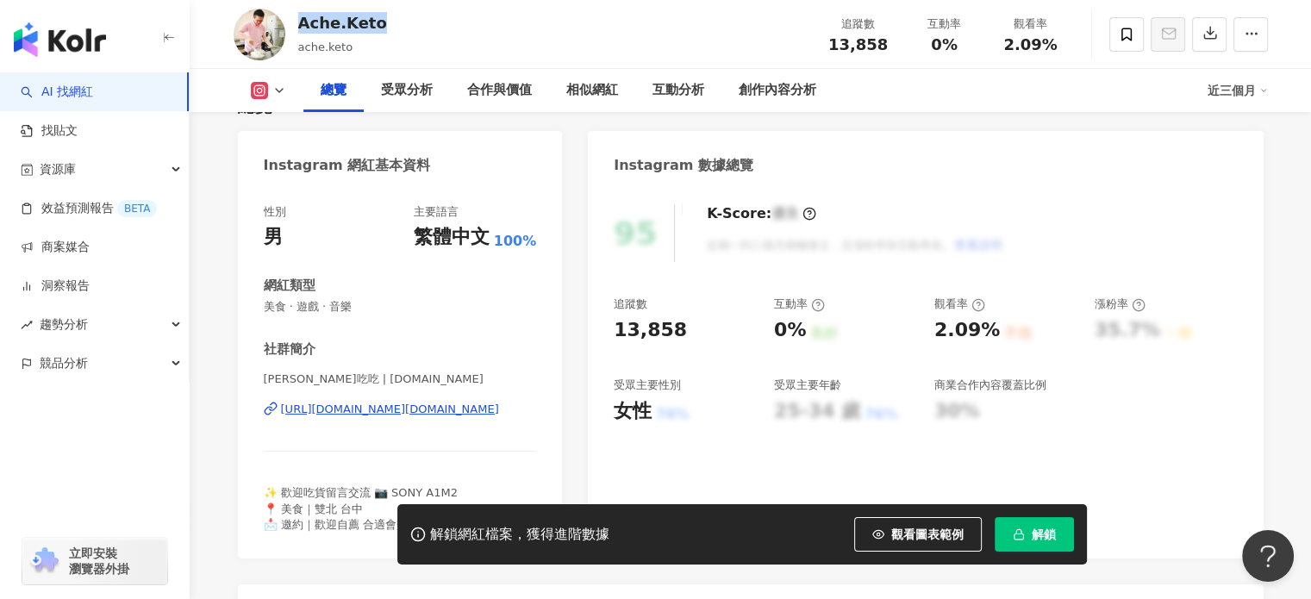
click at [352, 410] on div "https://www.instagram.com/ache.eat/" at bounding box center [390, 410] width 218 height 16
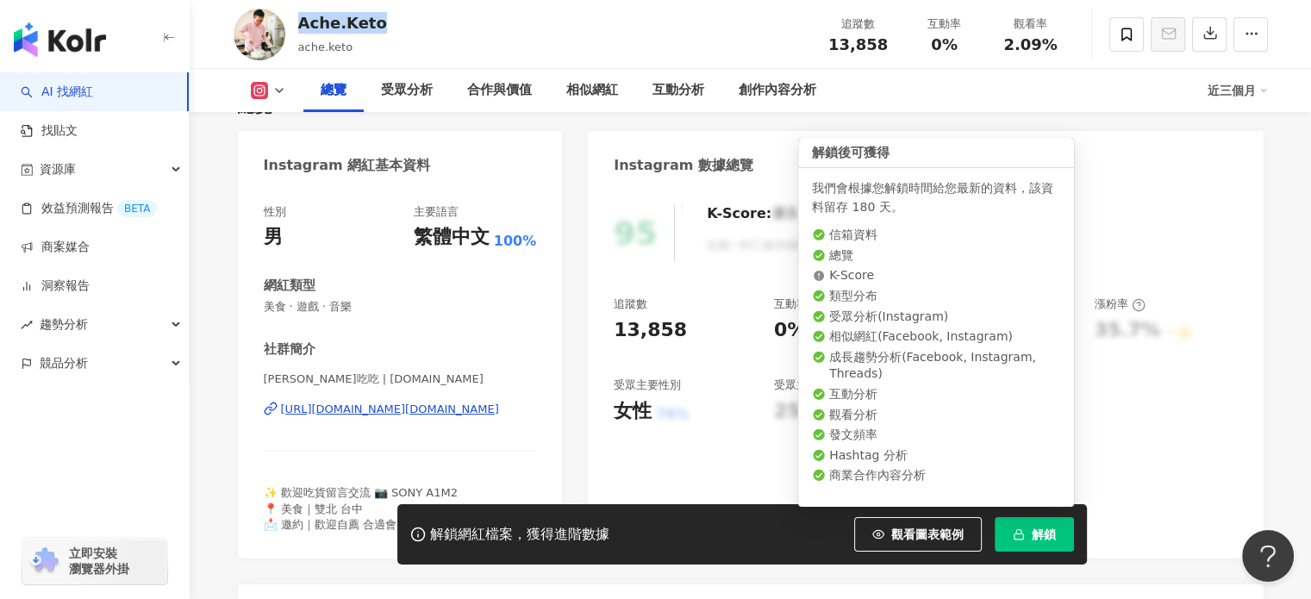
click at [1056, 526] on button "解鎖" at bounding box center [1033, 534] width 79 height 34
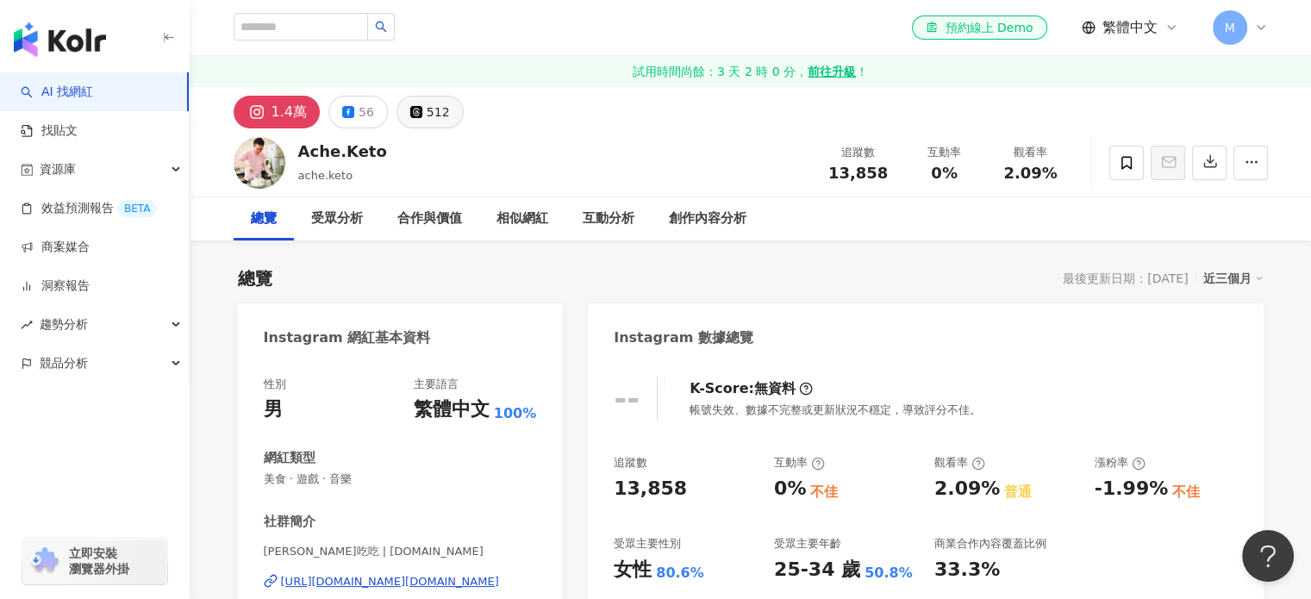
click at [427, 106] on div "512" at bounding box center [438, 112] width 23 height 24
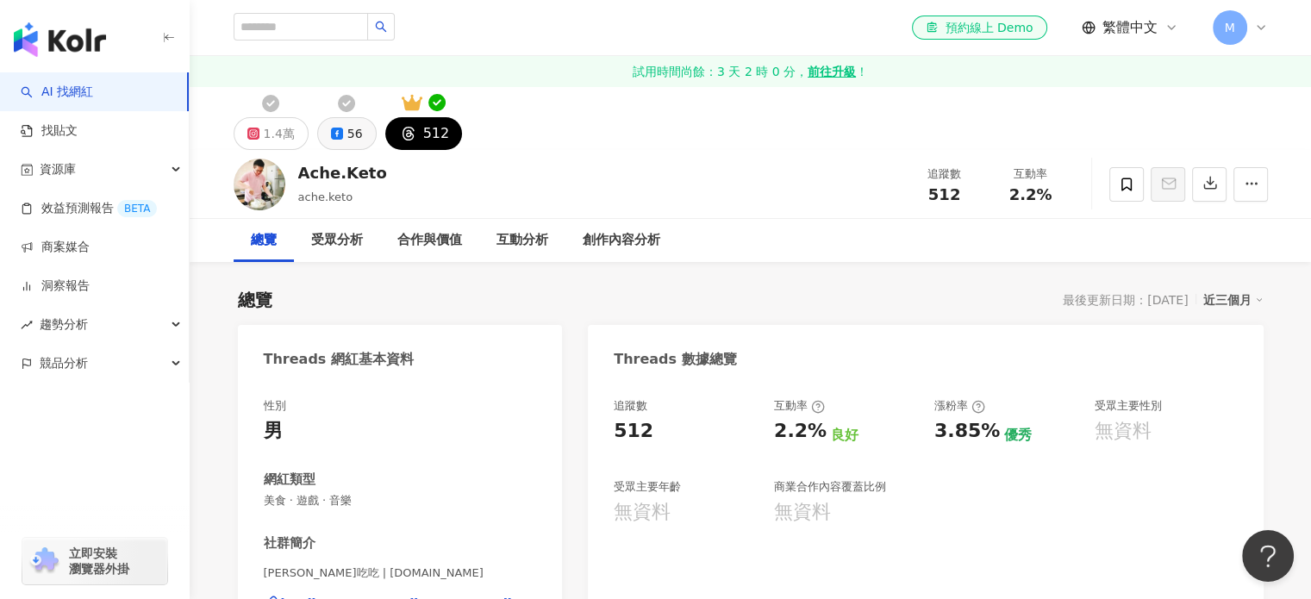
click at [350, 130] on div "56" at bounding box center [355, 133] width 16 height 24
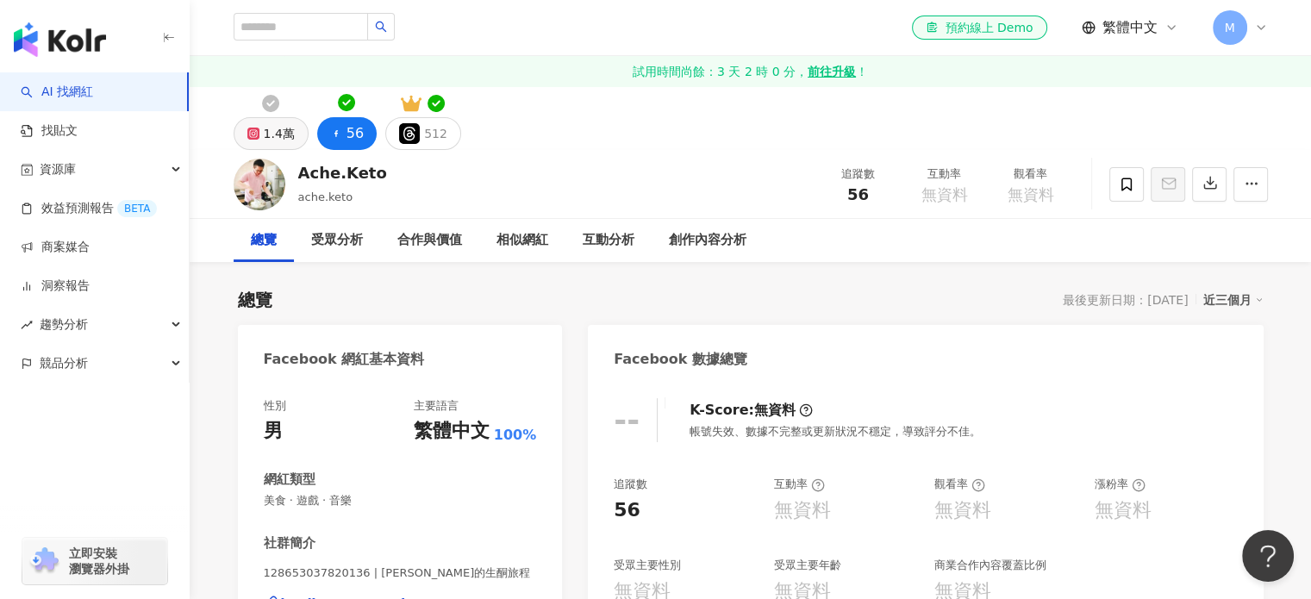
click at [285, 135] on div "1.4萬" at bounding box center [279, 133] width 31 height 24
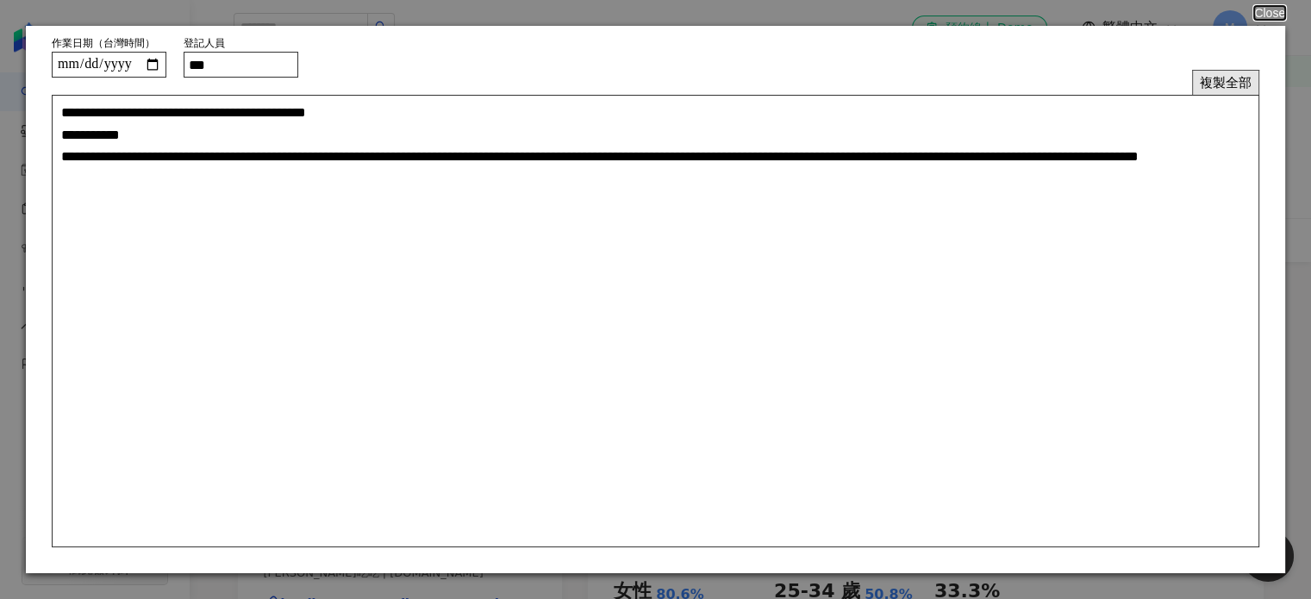
click at [1236, 82] on button "複製全部" at bounding box center [1225, 82] width 67 height 25
click at [1266, 15] on button "Close" at bounding box center [1268, 13] width 33 height 14
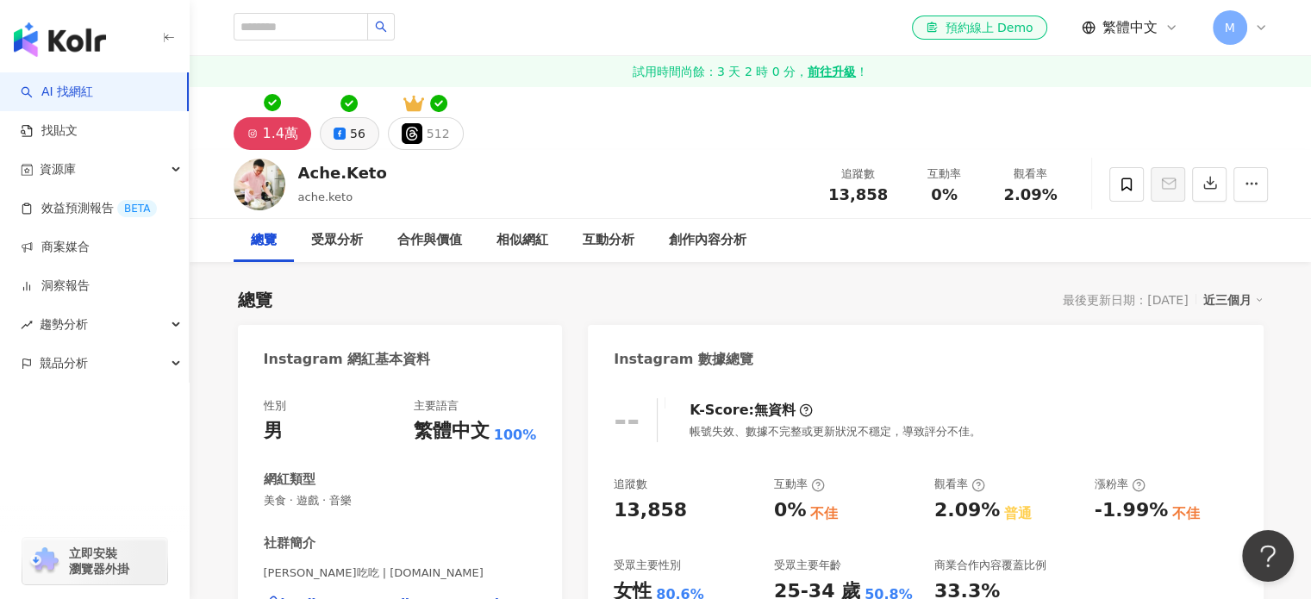
click at [356, 141] on div "56" at bounding box center [358, 133] width 16 height 24
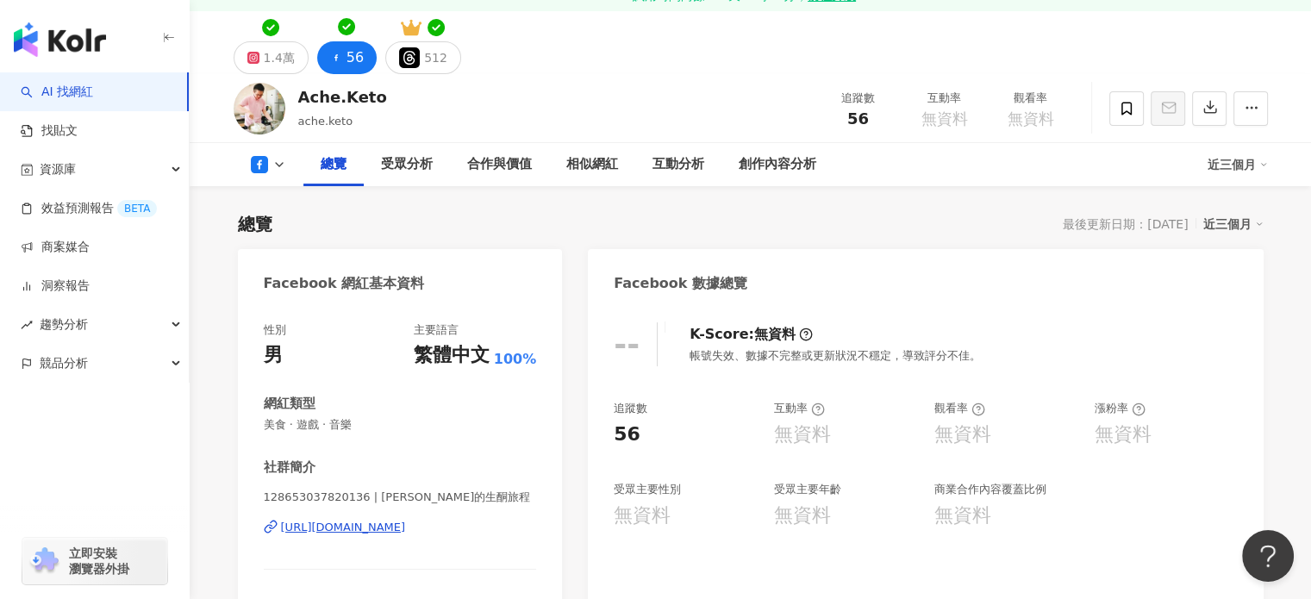
scroll to position [172, 0]
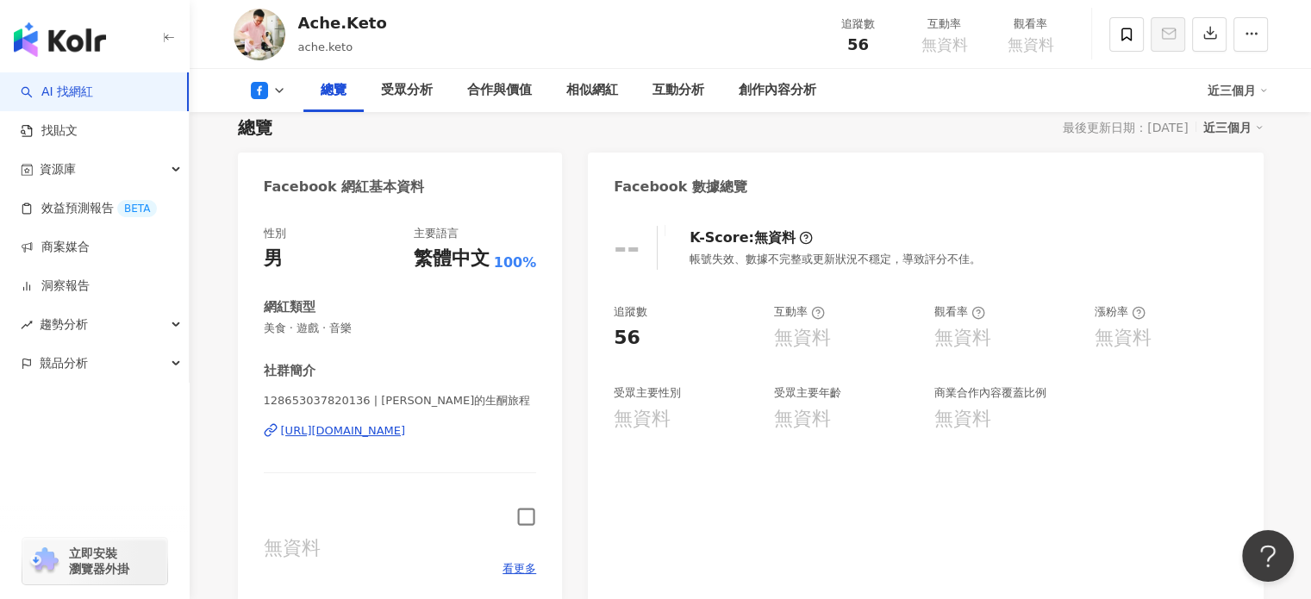
click at [363, 429] on div "https://www.facebook.com/128653037820136" at bounding box center [343, 431] width 125 height 16
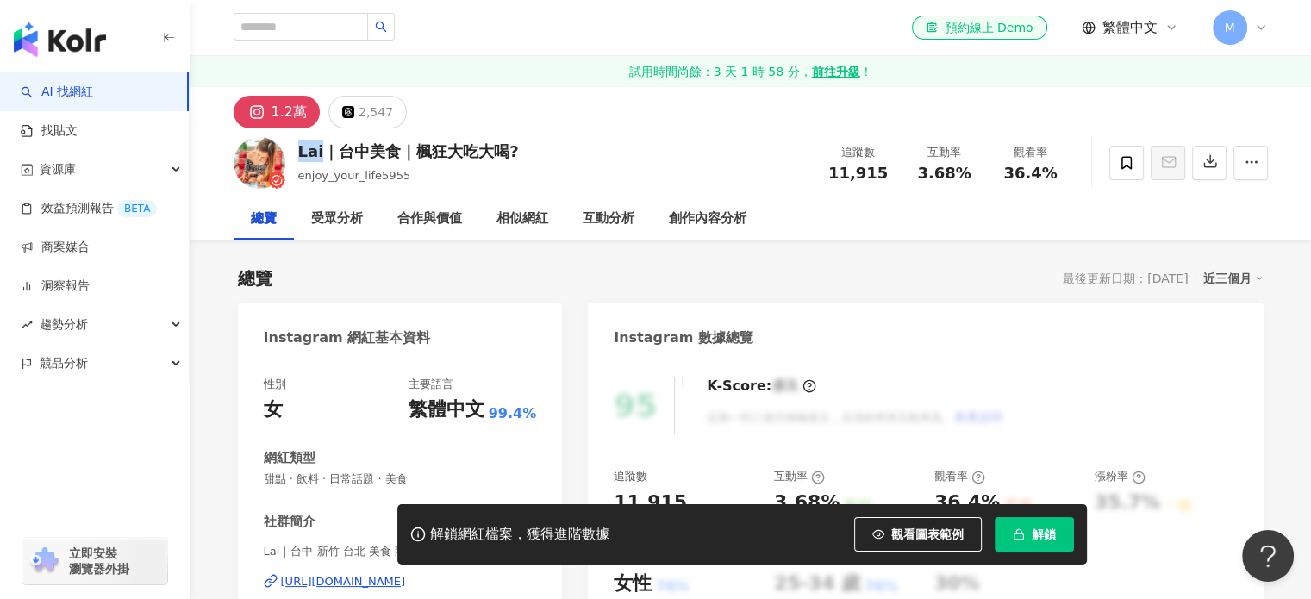
drag, startPoint x: 296, startPoint y: 151, endPoint x: 327, endPoint y: 154, distance: 32.1
click at [327, 154] on div "Lai｜台中美食｜楓狂大吃大喝? enjoy_your_life5955 追蹤數 11,915 互動率 3.68% 觀看率 36.4%" at bounding box center [750, 162] width 1103 height 68
copy div "Lai"
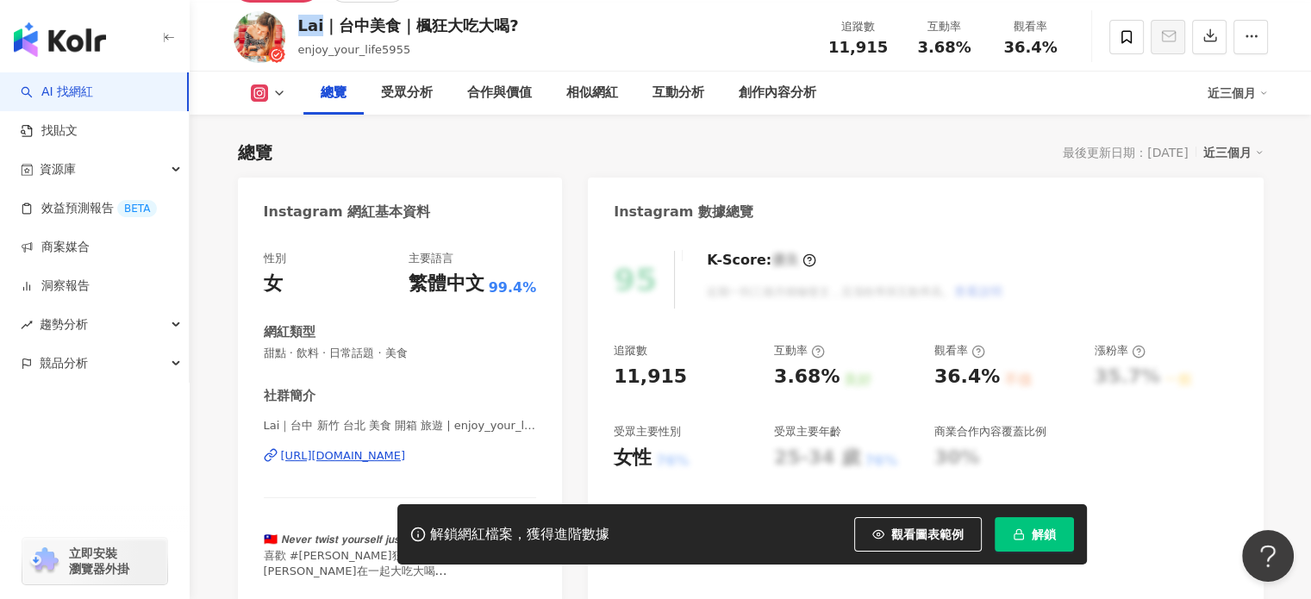
scroll to position [172, 0]
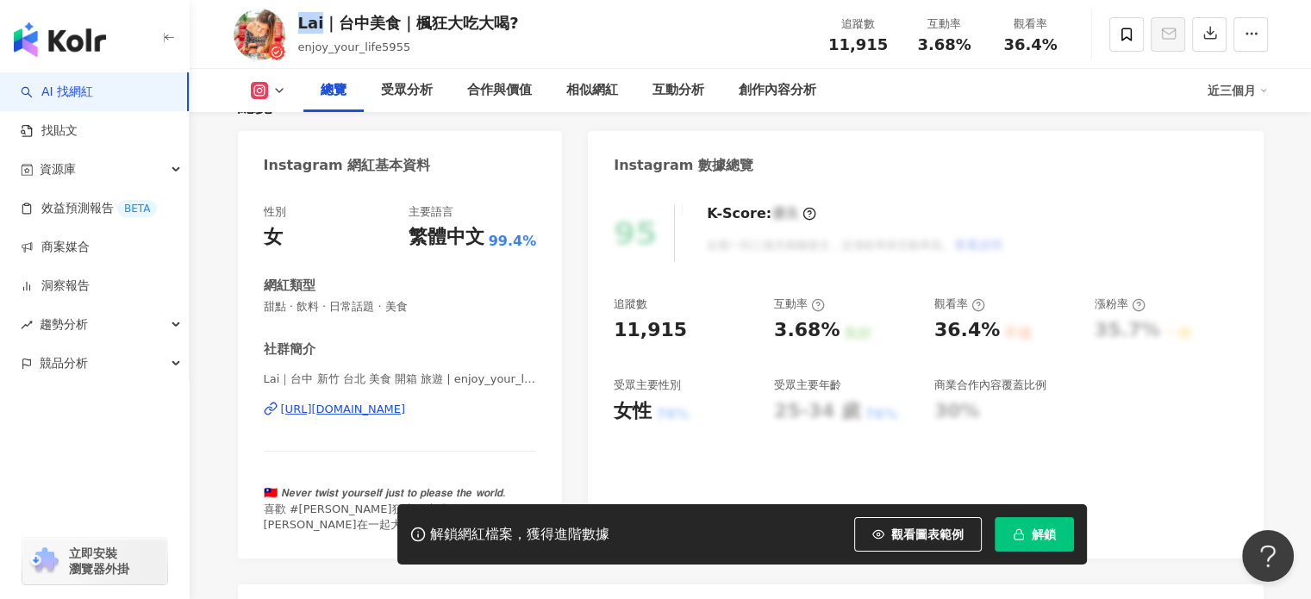
click at [406, 409] on div "[URL][DOMAIN_NAME]" at bounding box center [343, 410] width 125 height 16
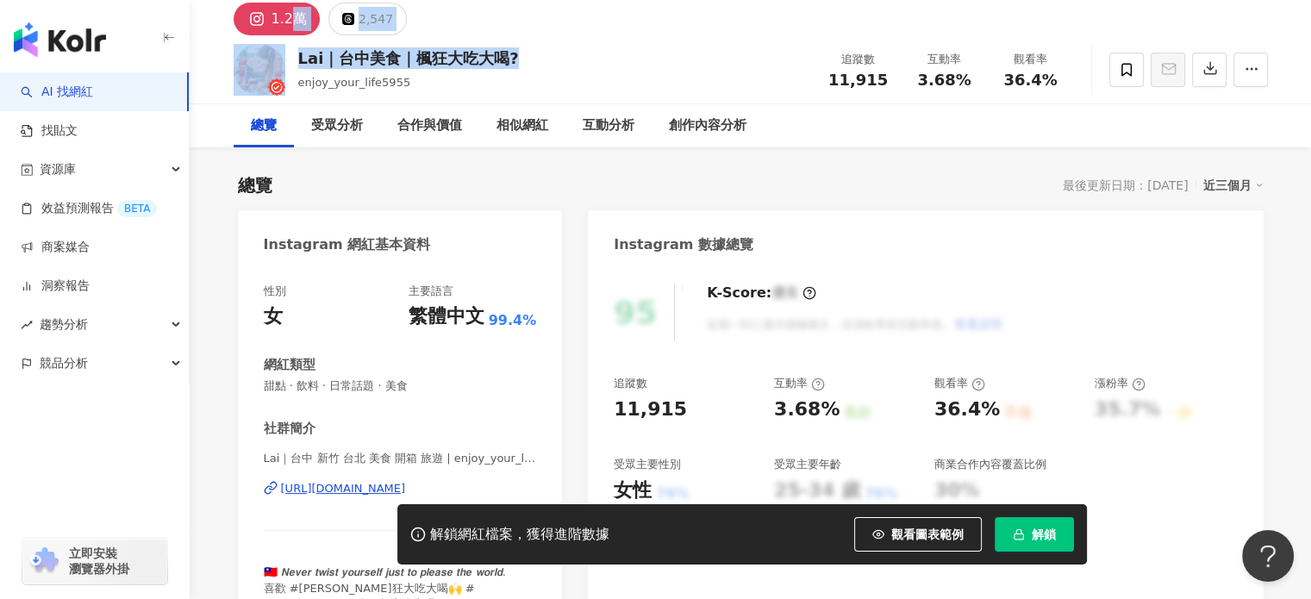
drag, startPoint x: 515, startPoint y: 19, endPoint x: 295, endPoint y: 10, distance: 220.8
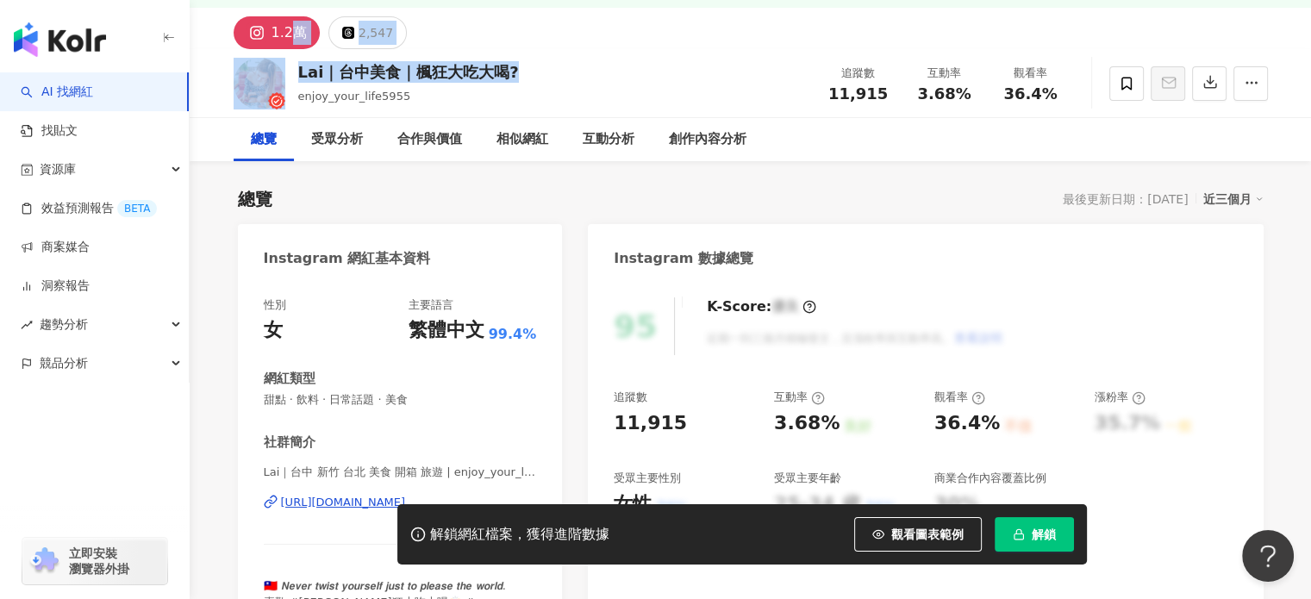
click at [520, 72] on div "Lai｜台中美食｜楓狂大吃大喝? enjoy_your_life5955 追蹤數 11,915 互動率 3.68% 觀看率 36.4%" at bounding box center [750, 83] width 1103 height 68
drag, startPoint x: 420, startPoint y: 73, endPoint x: 290, endPoint y: 73, distance: 130.1
click at [290, 73] on div "Lai｜台中美食｜楓狂大吃大喝? enjoy_your_life5955 追蹤數 11,915 互動率 3.68% 觀看率 36.4%" at bounding box center [750, 83] width 1103 height 68
copy div "Lai｜台中美食｜楓狂大吃大喝?"
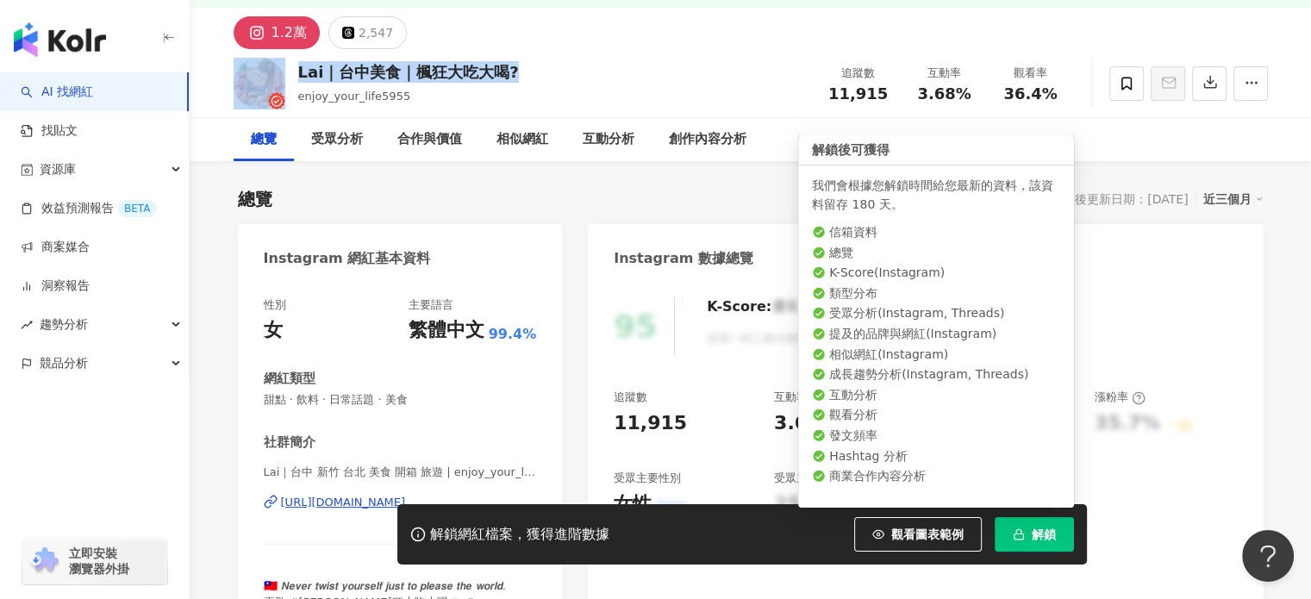
click at [1017, 528] on icon "button" at bounding box center [1018, 534] width 12 height 12
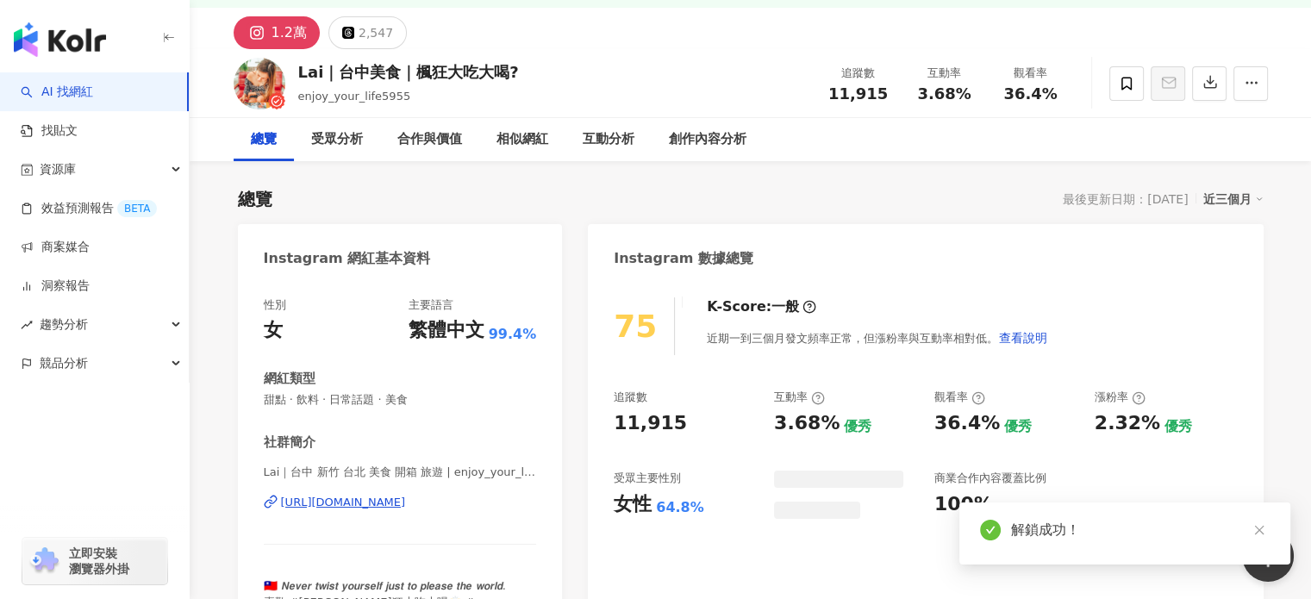
click at [352, 35] on button "2,547" at bounding box center [367, 32] width 78 height 33
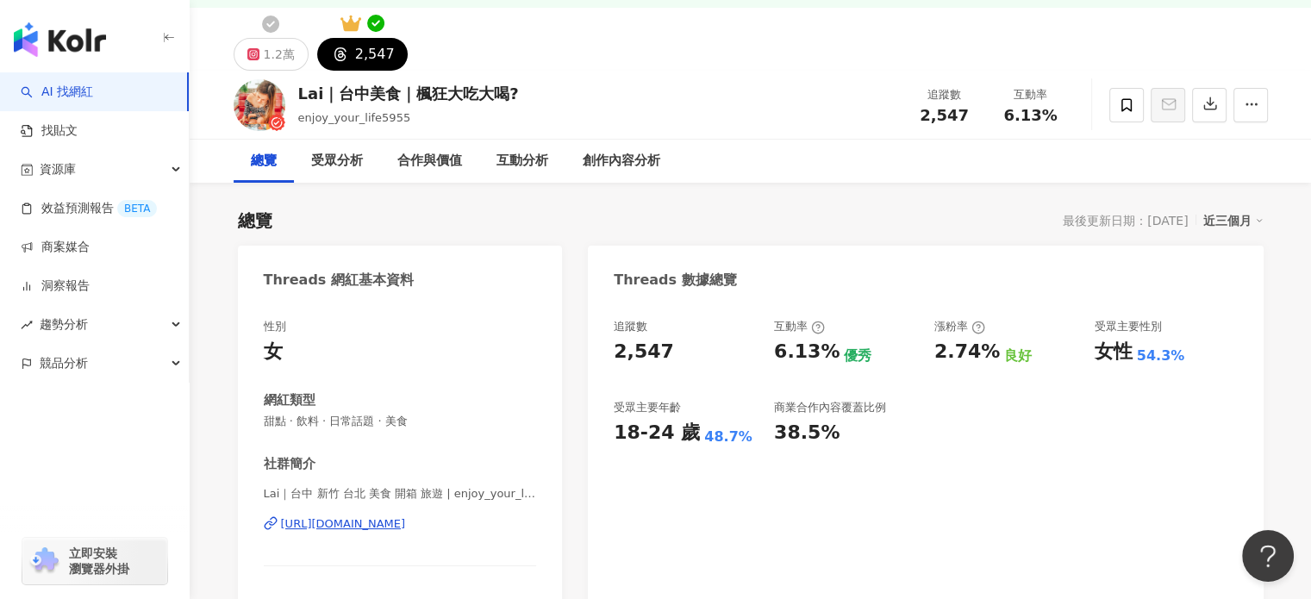
click at [271, 27] on icon at bounding box center [270, 24] width 17 height 17
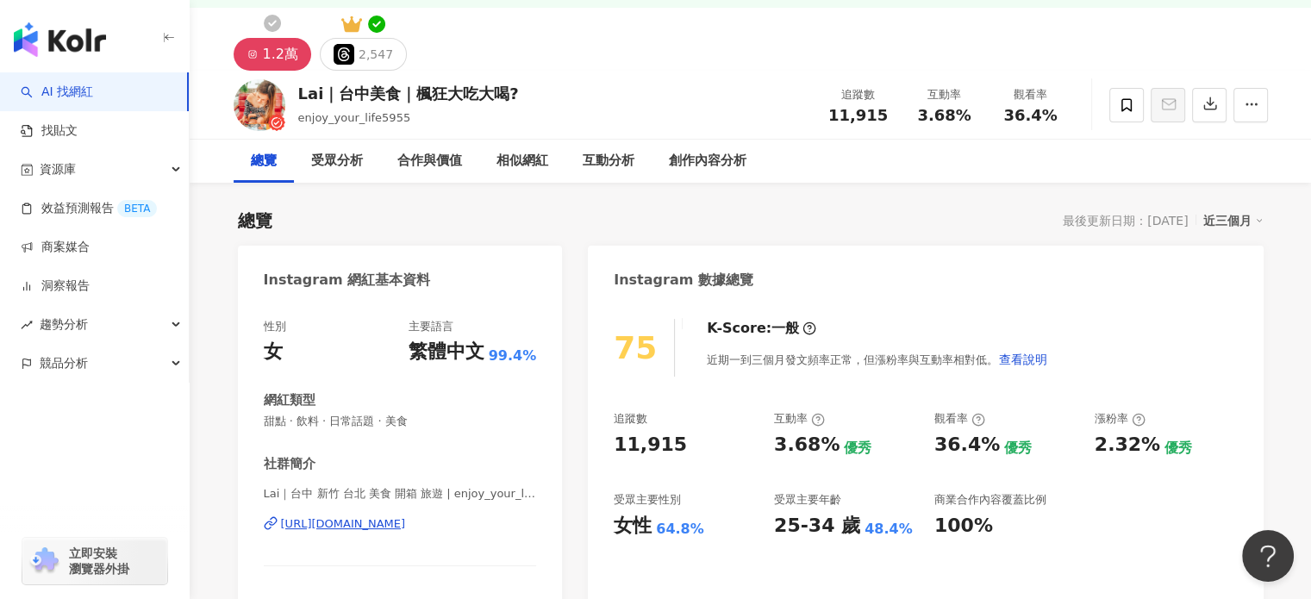
scroll to position [252, 0]
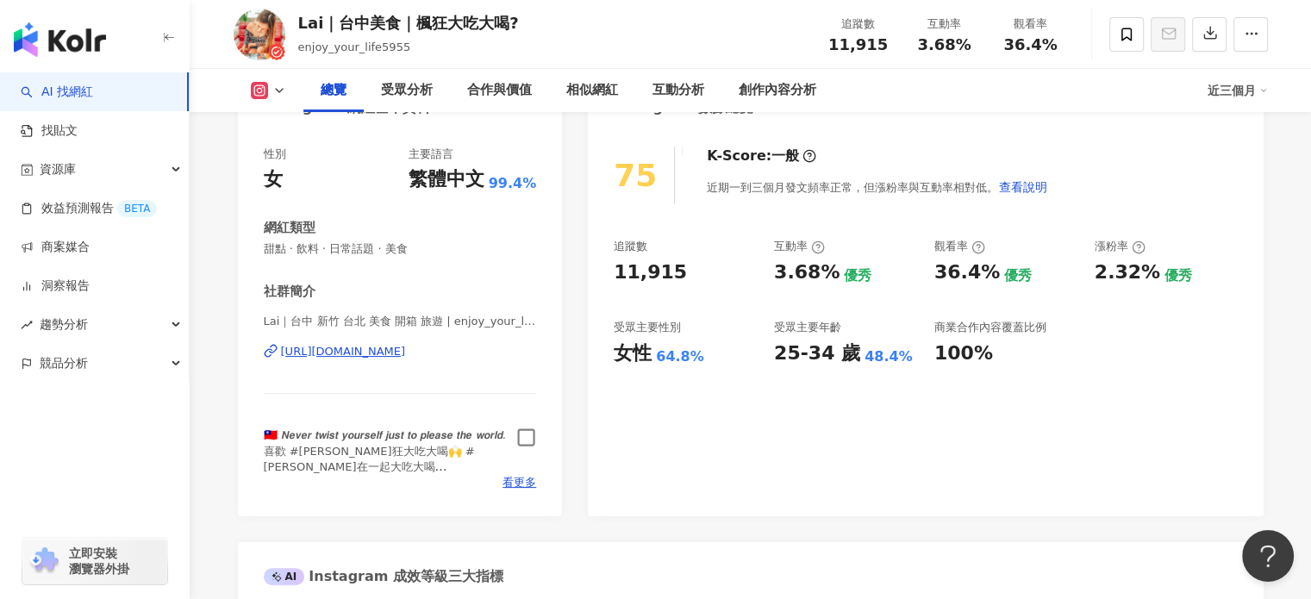
click at [527, 434] on icon "button" at bounding box center [526, 437] width 20 height 20
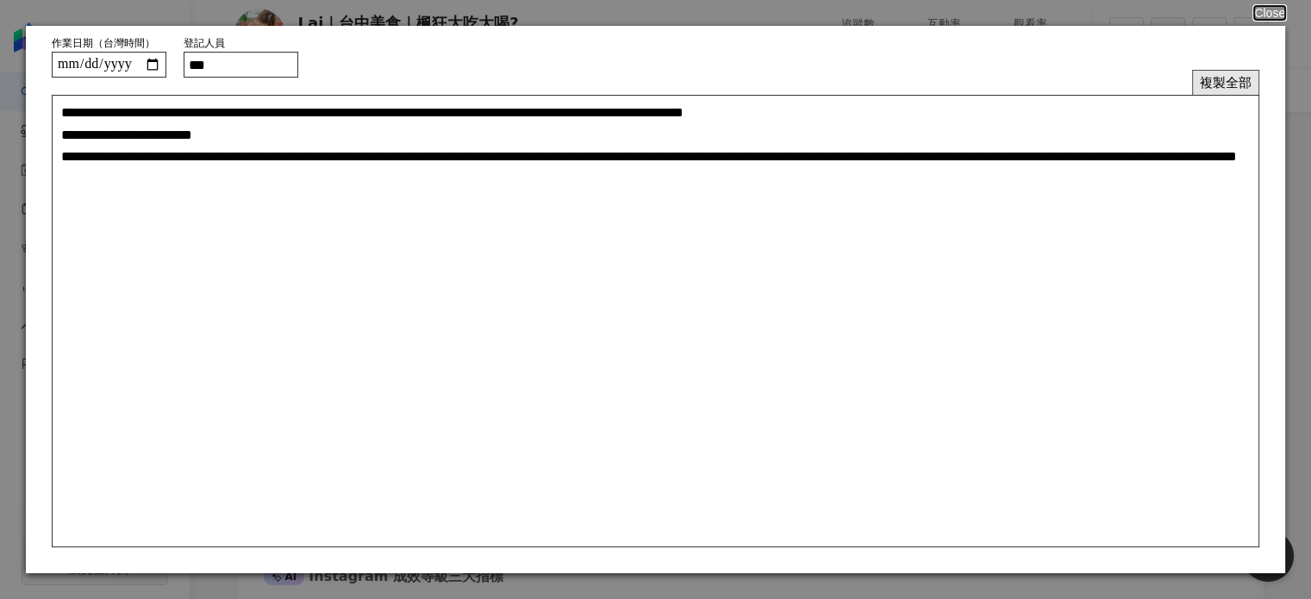
click at [1203, 84] on button "複製全部" at bounding box center [1225, 82] width 67 height 25
click at [1203, 83] on button "複製全部" at bounding box center [1225, 82] width 67 height 25
